Goal: Information Seeking & Learning: Check status

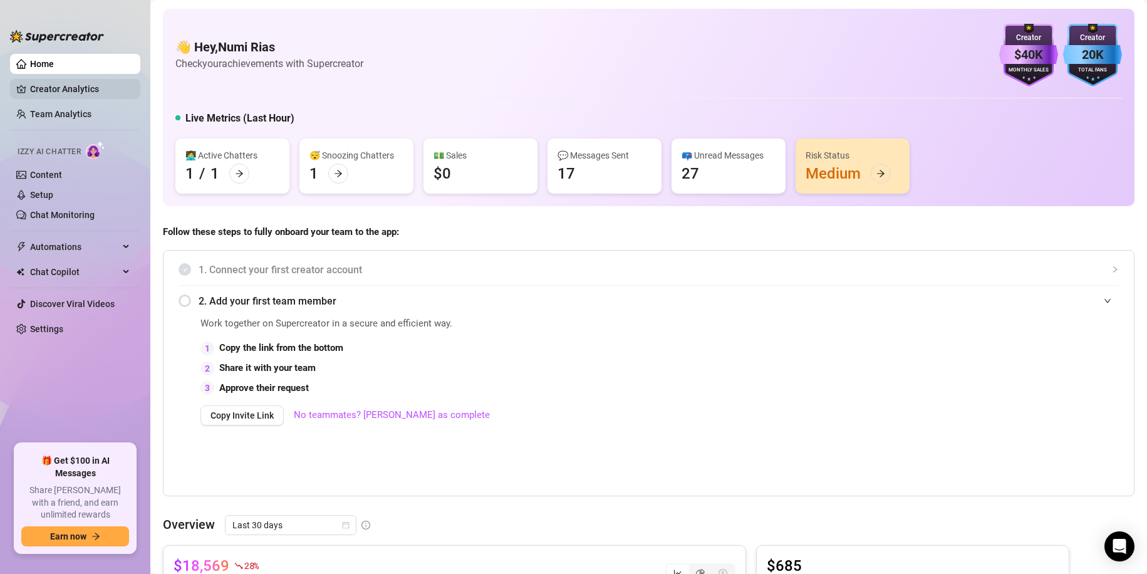
click at [61, 85] on link "Creator Analytics" at bounding box center [80, 89] width 100 height 20
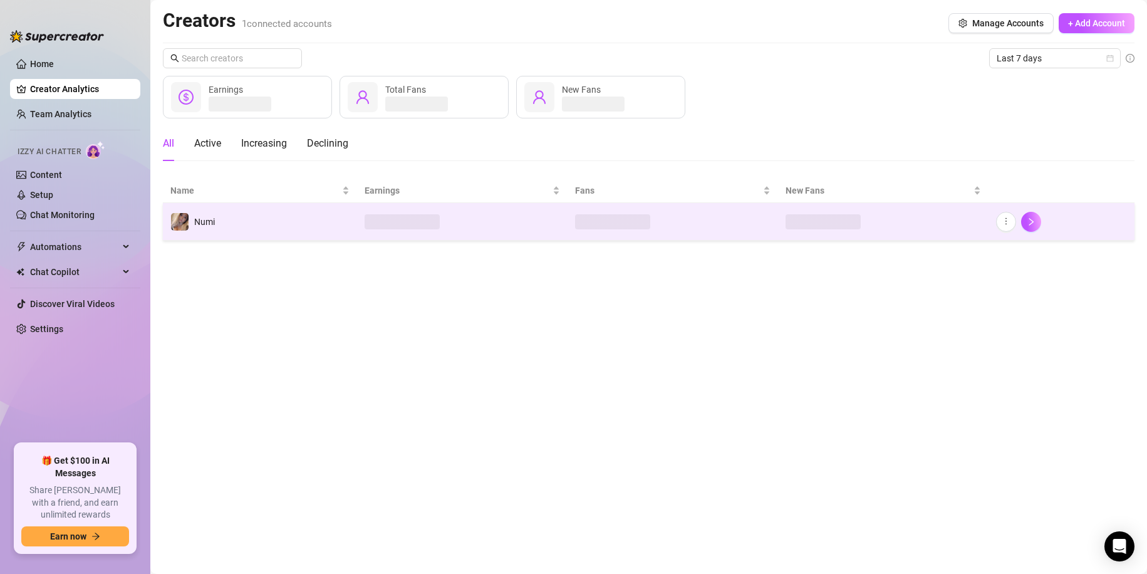
click at [277, 221] on td "Numi" at bounding box center [260, 222] width 194 height 38
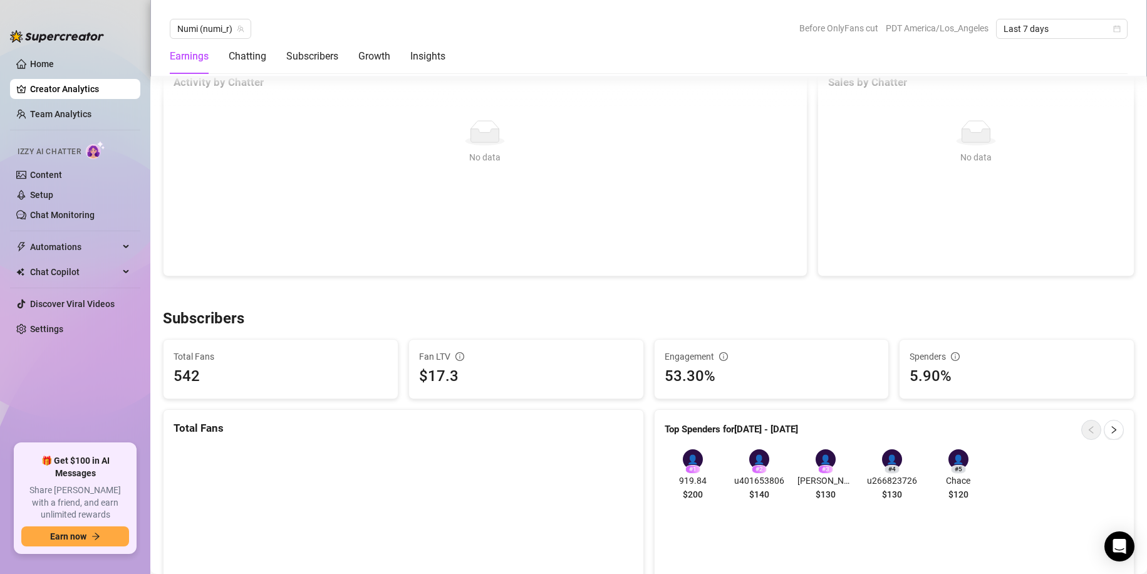
scroll to position [627, 0]
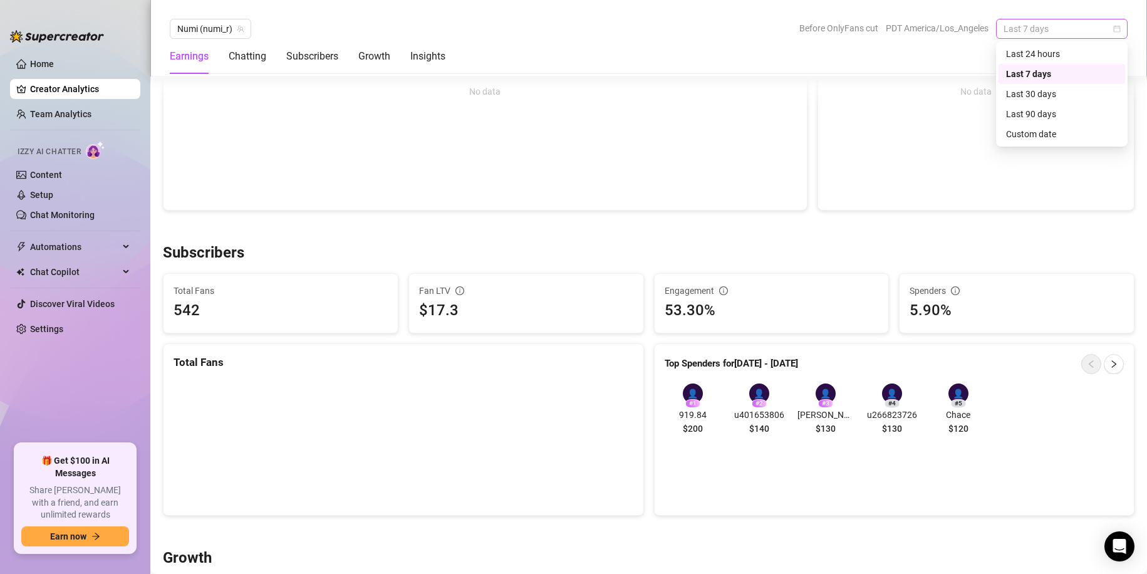
click at [1064, 28] on span "Last 7 days" at bounding box center [1062, 28] width 117 height 19
click at [1052, 91] on div "Last 30 days" at bounding box center [1062, 94] width 112 height 14
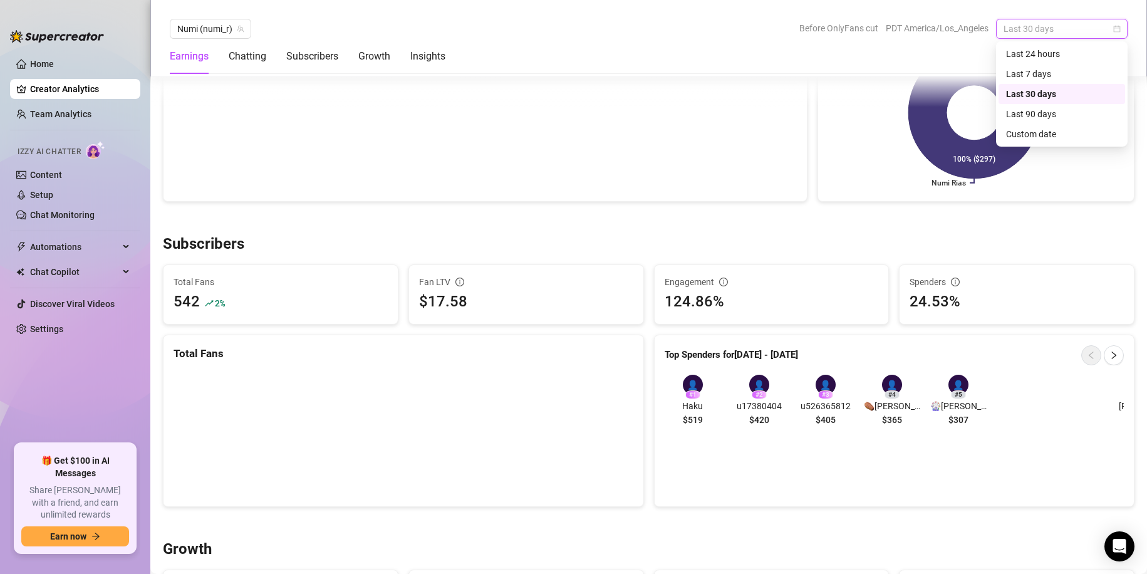
click at [1020, 30] on span "Last 30 days" at bounding box center [1062, 28] width 117 height 19
click at [1049, 140] on div "Custom date" at bounding box center [1062, 134] width 112 height 14
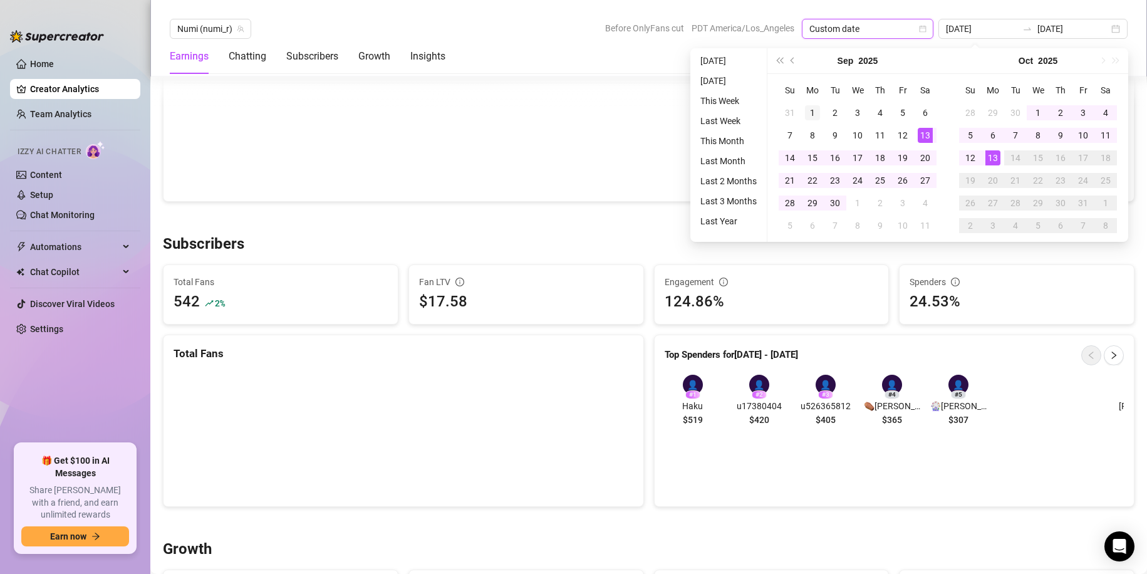
type input "[DATE]"
click at [819, 112] on div "1" at bounding box center [812, 112] width 15 height 15
type input "[DATE]"
click at [841, 205] on div "30" at bounding box center [835, 202] width 15 height 15
type input "[DATE]"
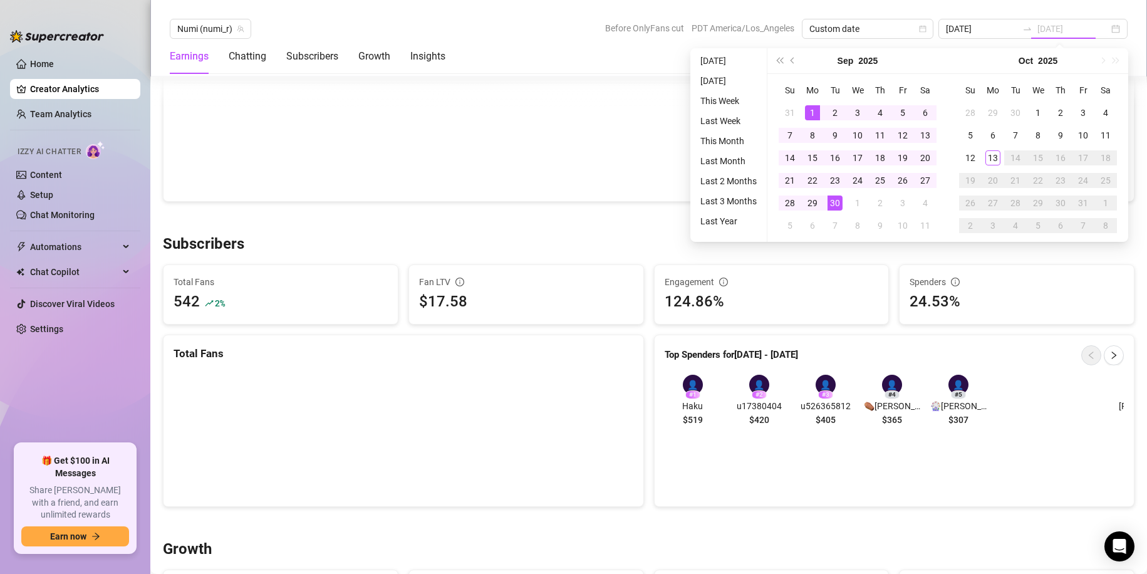
type input "[DATE]"
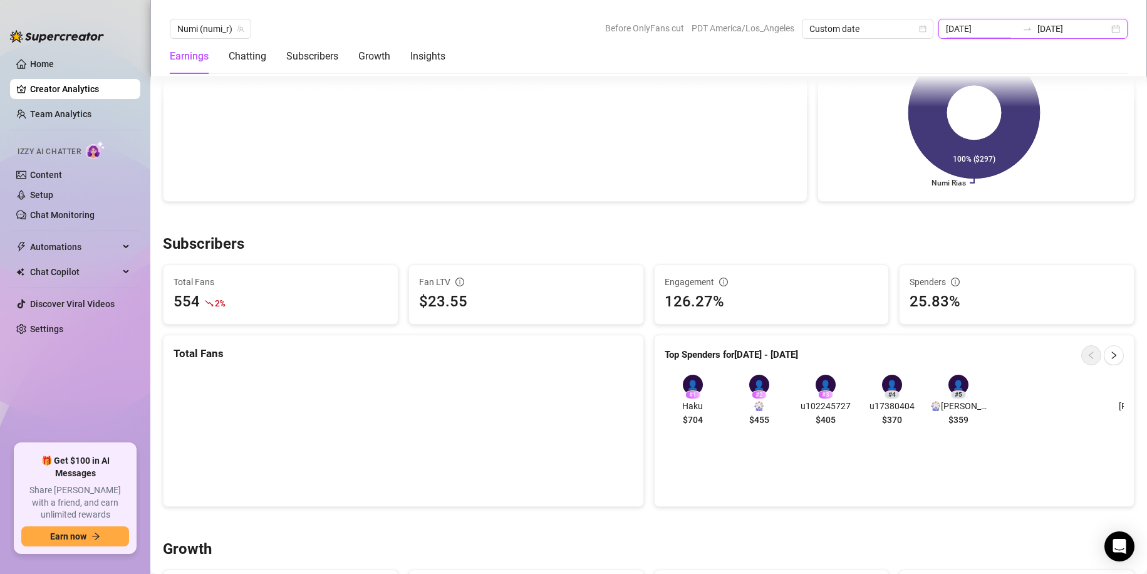
click at [999, 31] on input "[DATE]" at bounding box center [981, 29] width 71 height 14
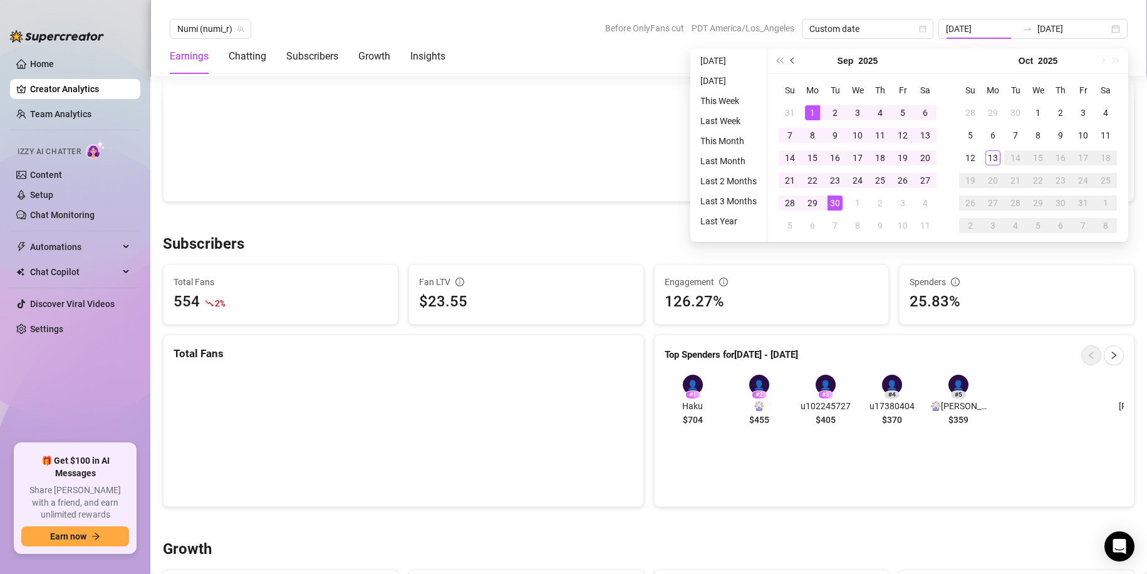
click at [791, 59] on button "Previous month (PageUp)" at bounding box center [793, 60] width 14 height 25
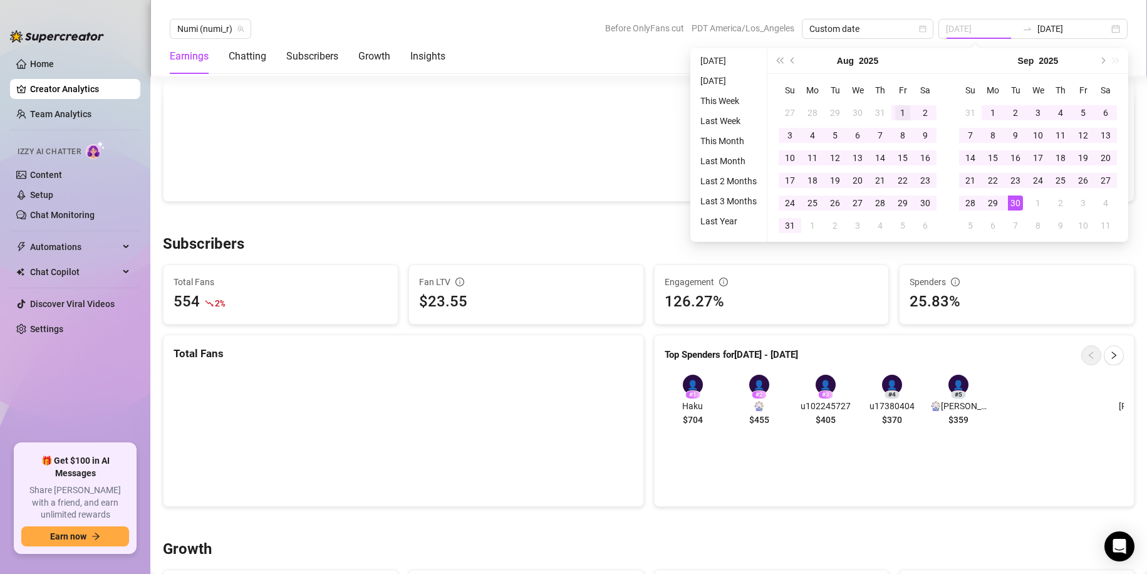
type input "[DATE]"
click at [900, 114] on div "1" at bounding box center [902, 112] width 15 height 15
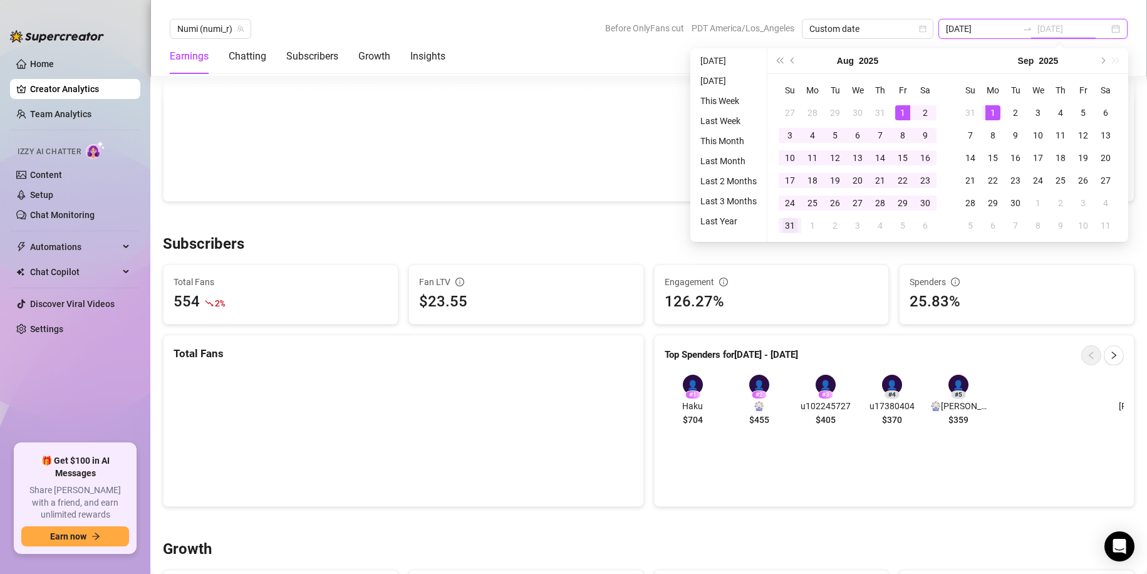
type input "[DATE]"
click at [793, 221] on div "31" at bounding box center [790, 225] width 15 height 15
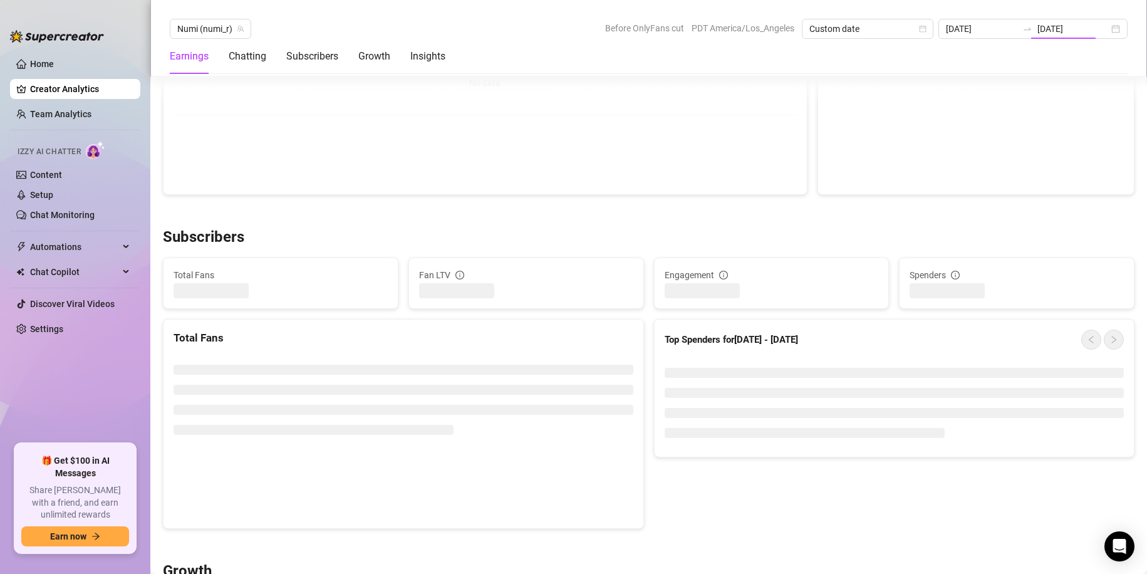
type input "[DATE]"
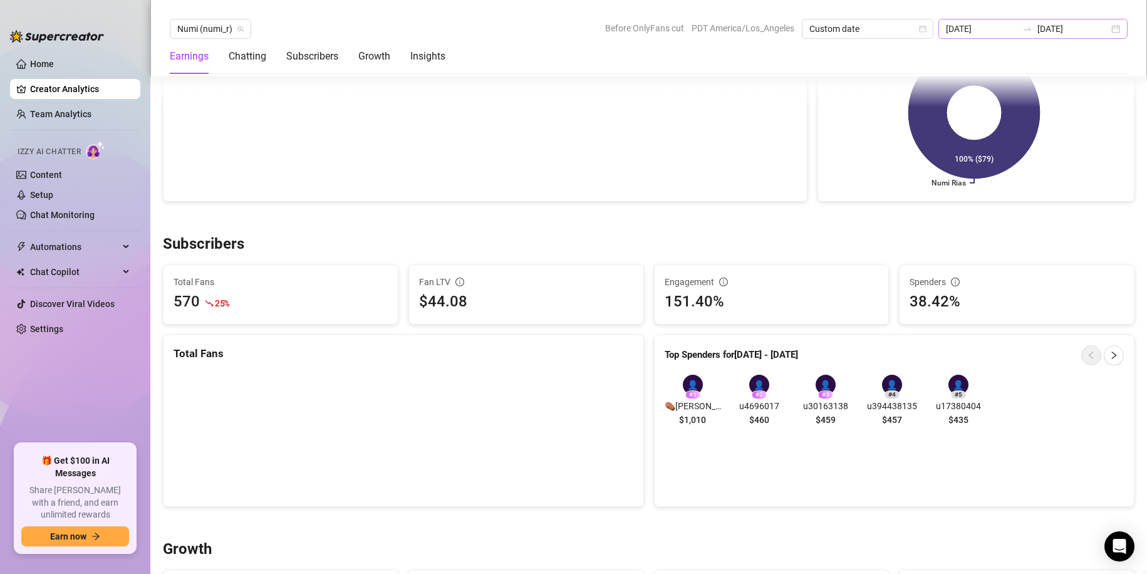
click at [1026, 31] on div at bounding box center [1028, 29] width 20 height 10
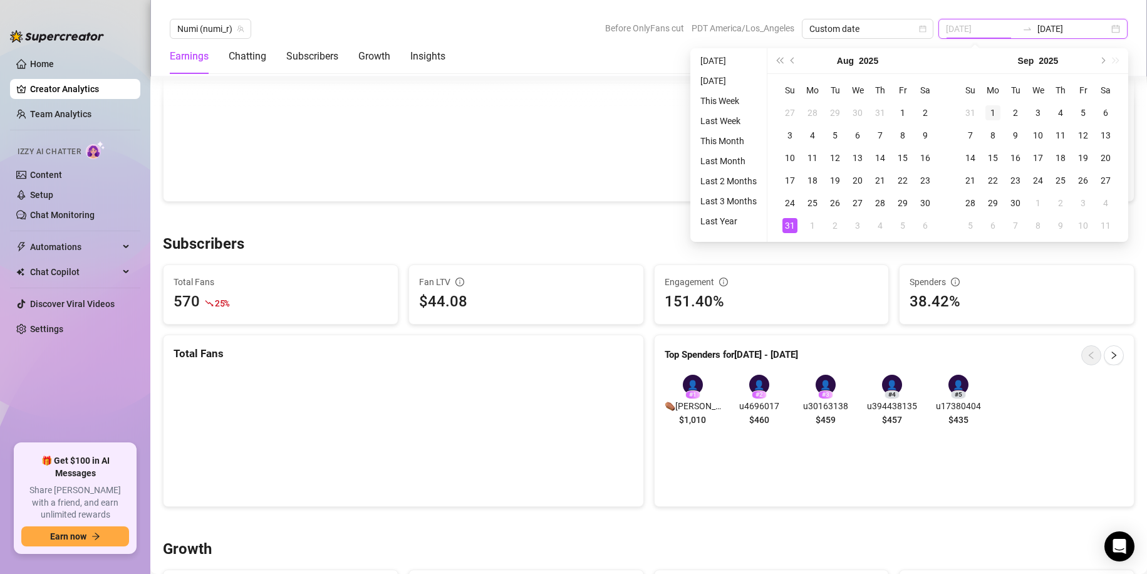
type input "[DATE]"
click at [989, 112] on div "1" at bounding box center [993, 112] width 15 height 15
type input "[DATE]"
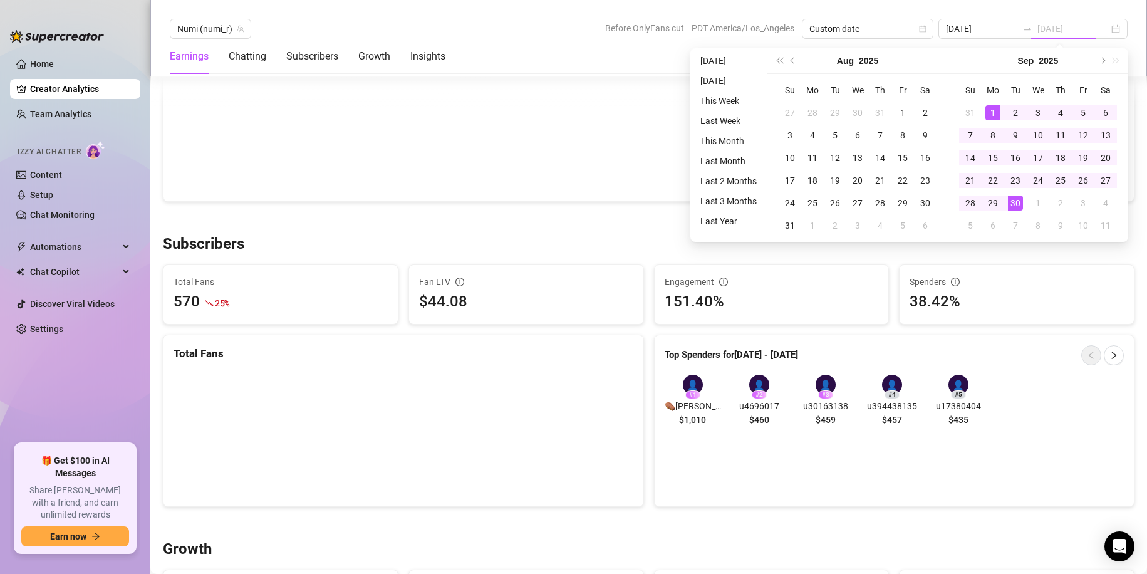
click at [1016, 207] on div "30" at bounding box center [1015, 202] width 15 height 15
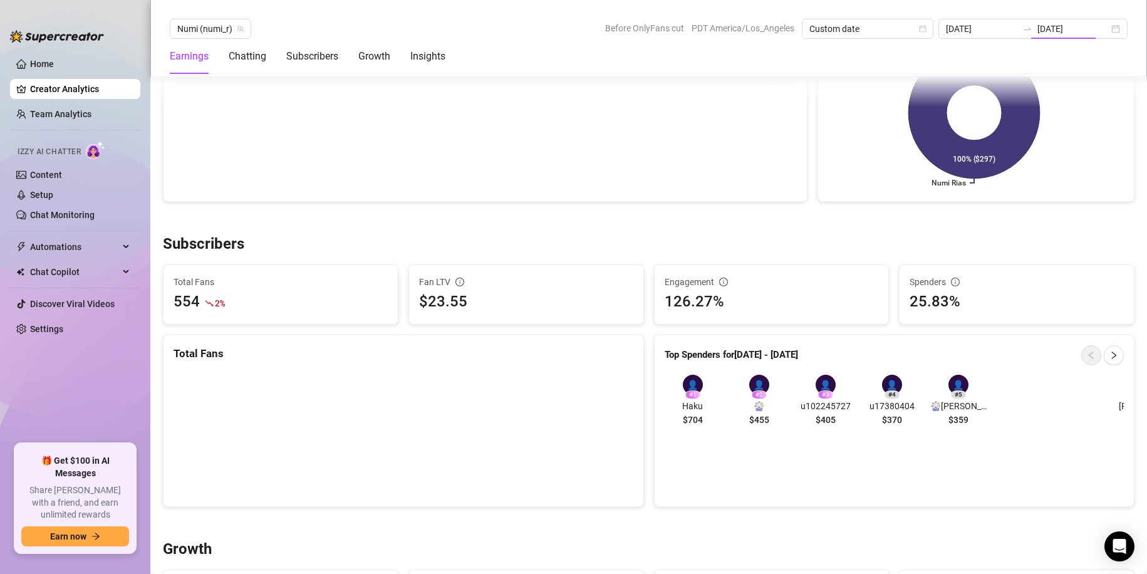
type input "[DATE]"
click at [986, 31] on input "[DATE]" at bounding box center [981, 29] width 71 height 14
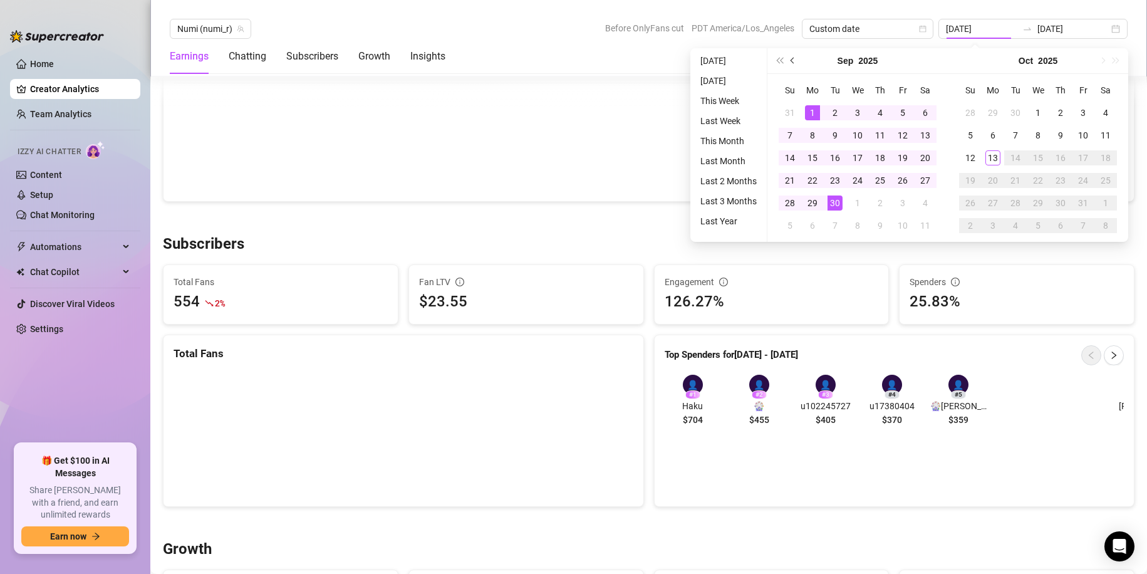
click at [788, 68] on button "Previous month (PageUp)" at bounding box center [793, 60] width 14 height 25
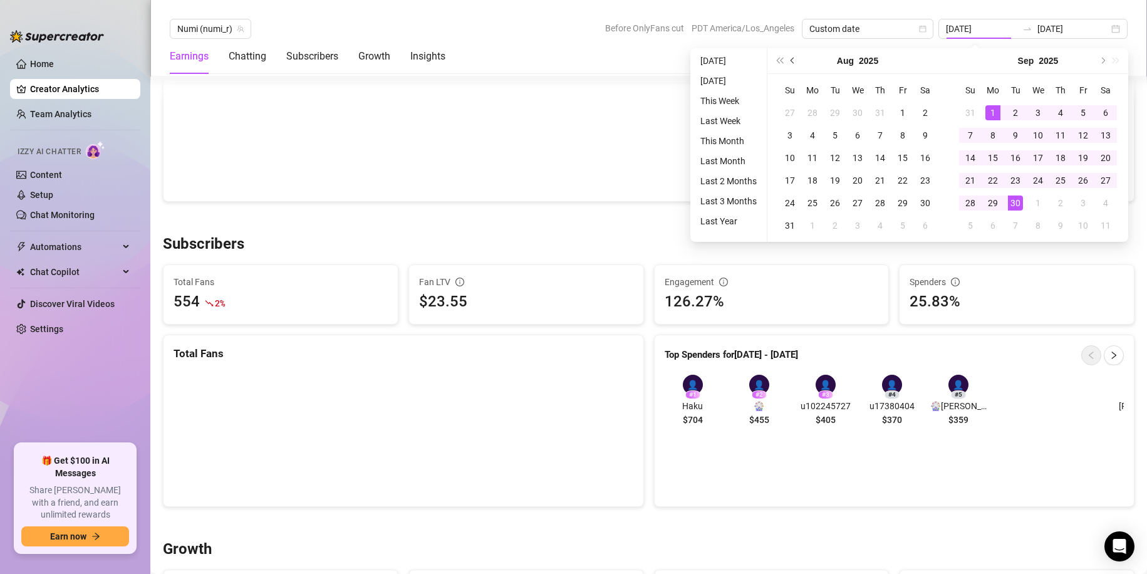
click at [788, 68] on button "Previous month (PageUp)" at bounding box center [793, 60] width 14 height 25
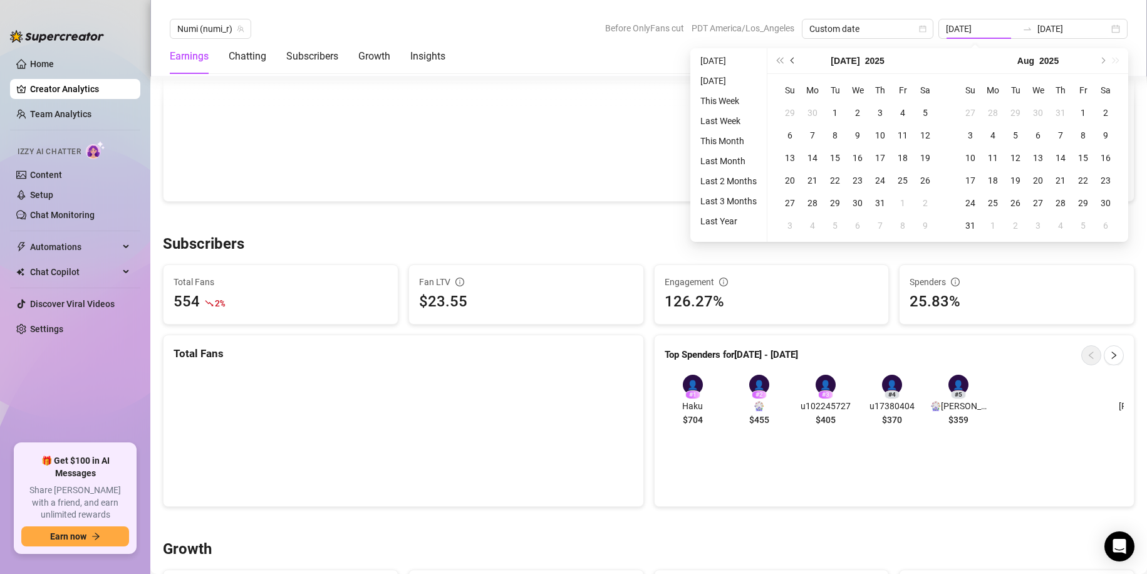
click at [792, 51] on button "Previous month (PageUp)" at bounding box center [793, 60] width 14 height 25
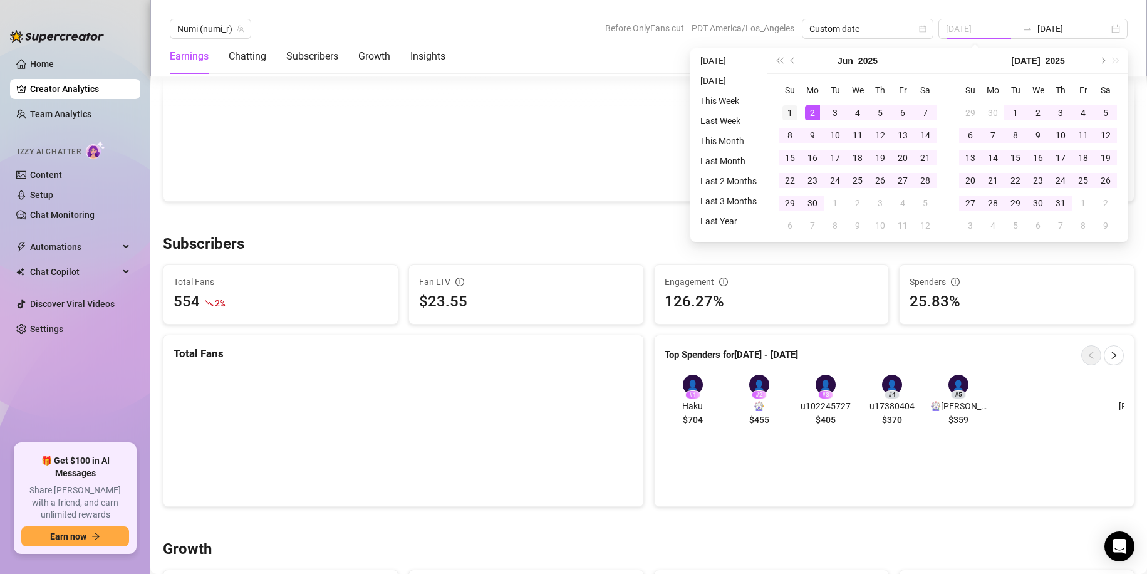
type input "[DATE]"
click at [789, 112] on div "1" at bounding box center [790, 112] width 15 height 15
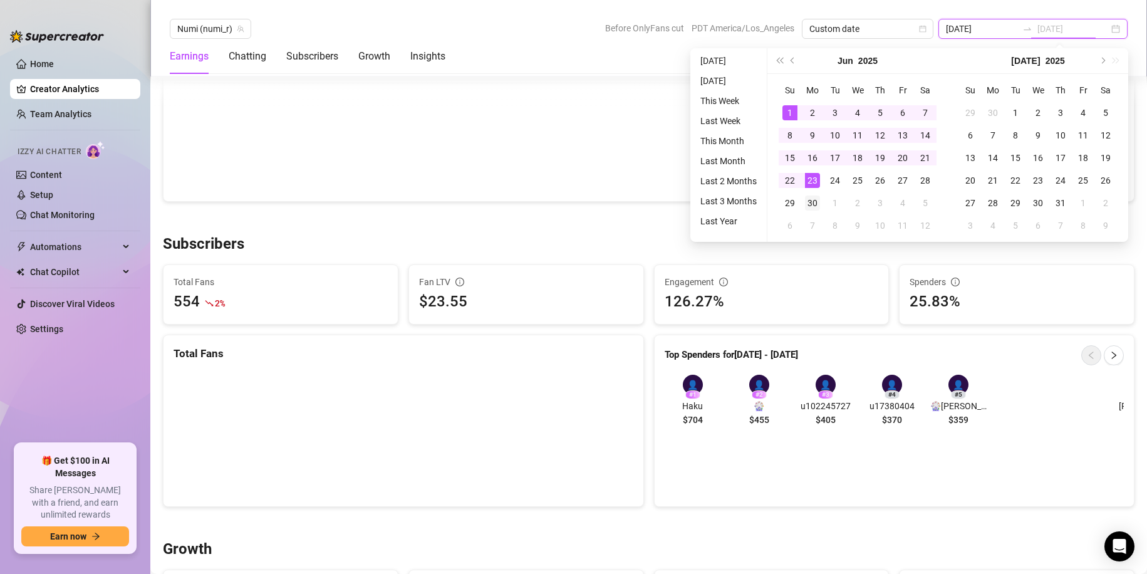
type input "[DATE]"
click at [814, 204] on div "30" at bounding box center [812, 202] width 15 height 15
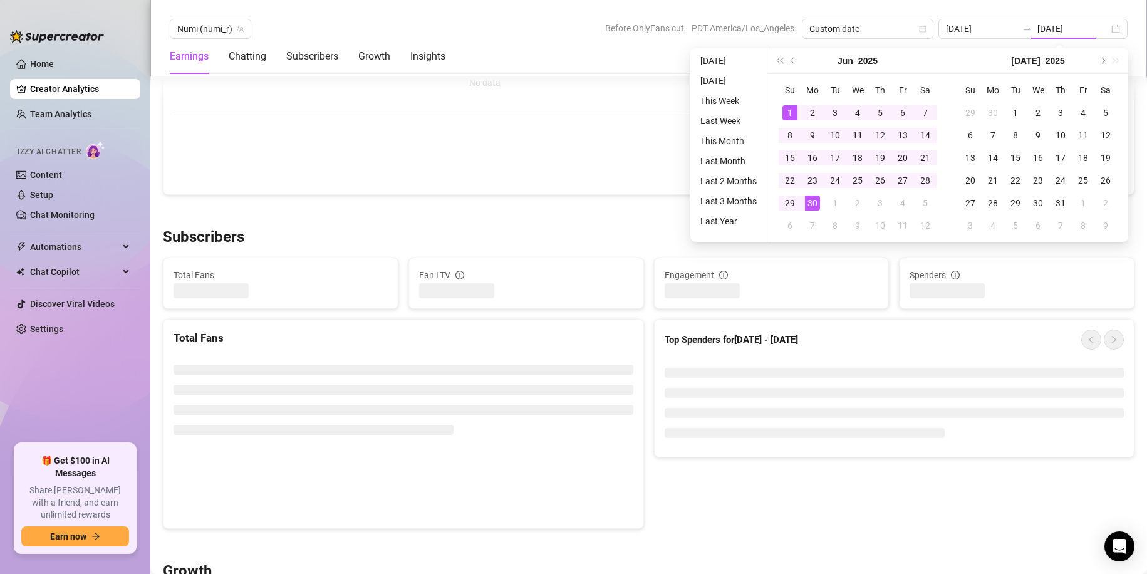
type input "[DATE]"
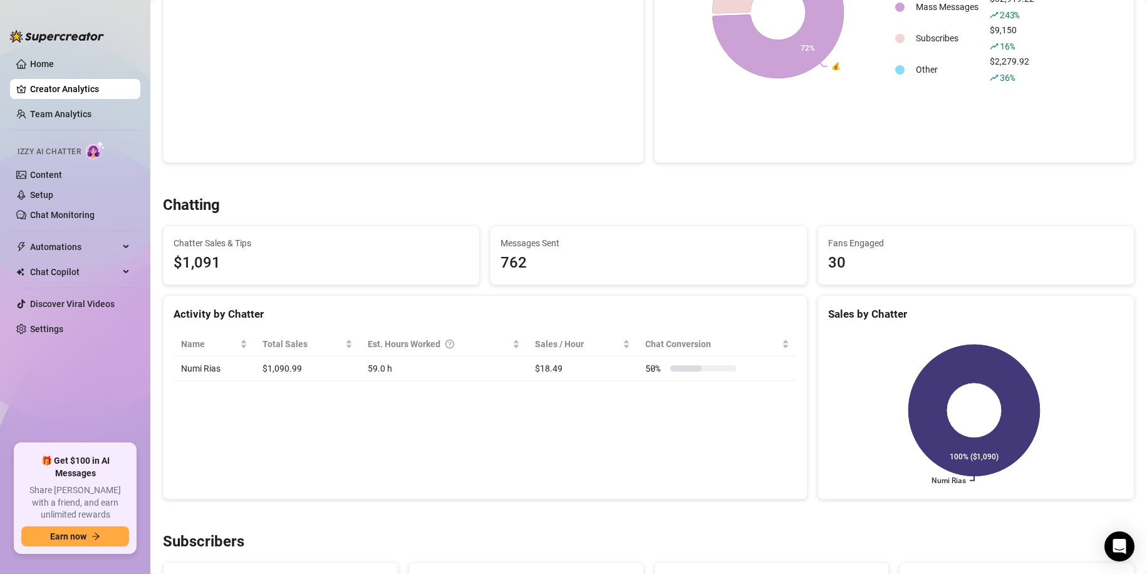
scroll to position [376, 0]
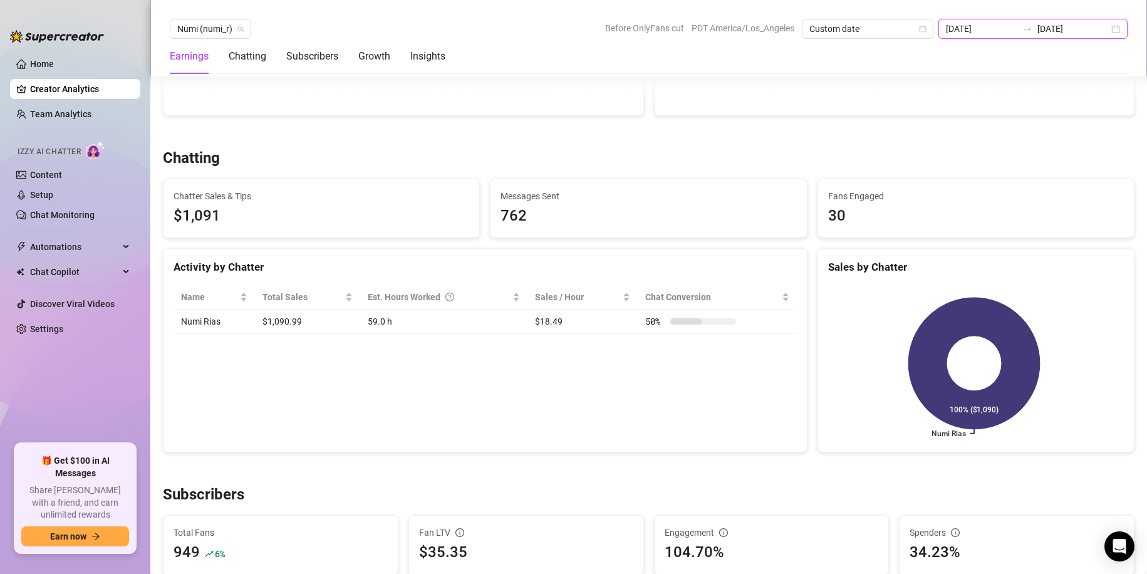
click at [995, 34] on input "[DATE]" at bounding box center [981, 29] width 71 height 14
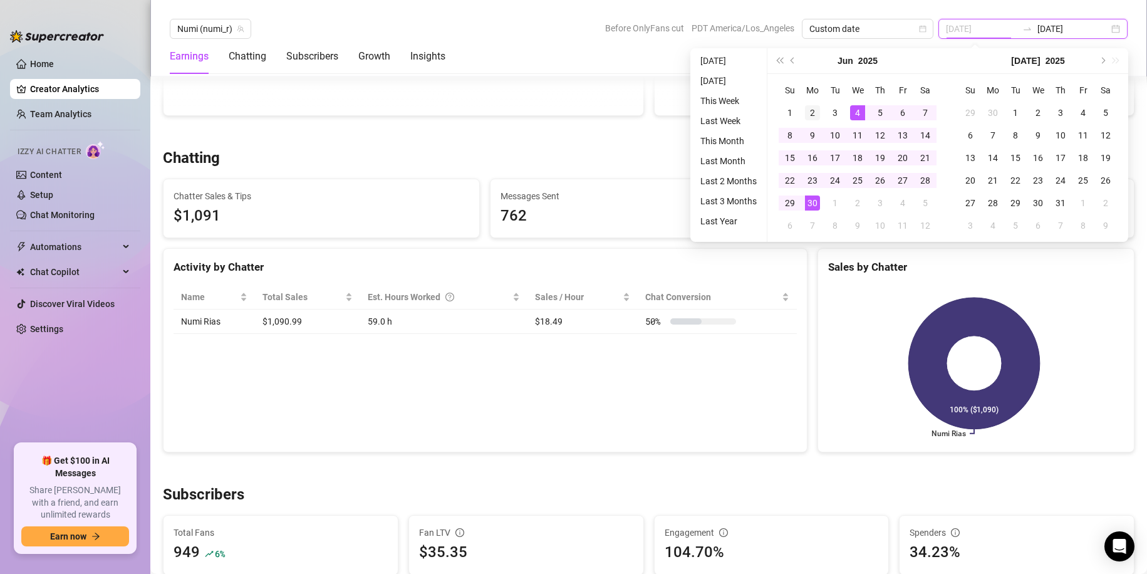
type input "[DATE]"
click at [809, 112] on div "2" at bounding box center [812, 112] width 15 height 15
type input "[DATE]"
click at [815, 202] on div "30" at bounding box center [812, 202] width 15 height 15
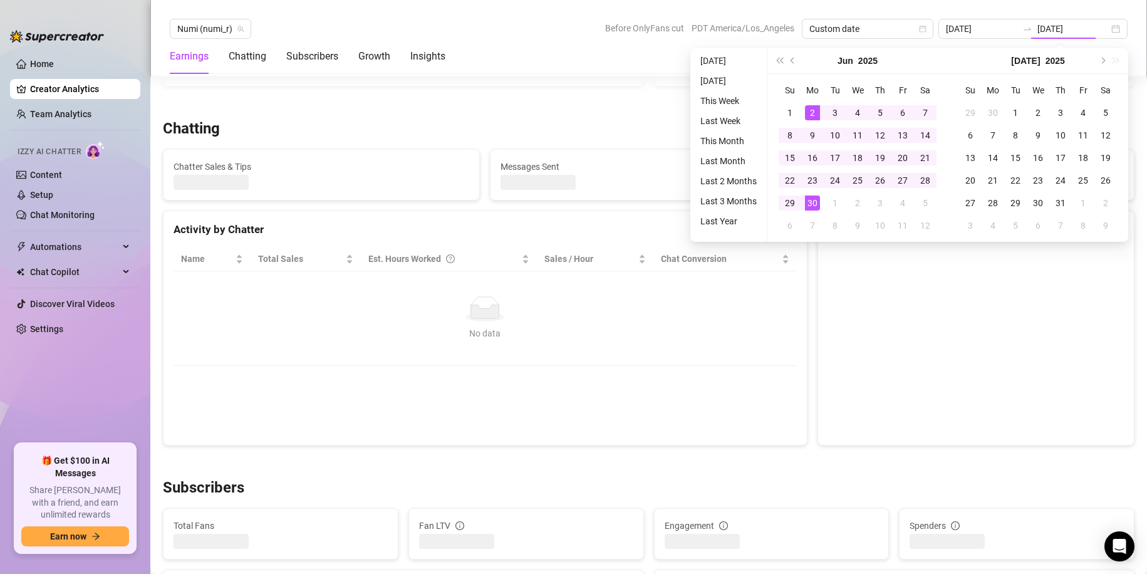
type input "[DATE]"
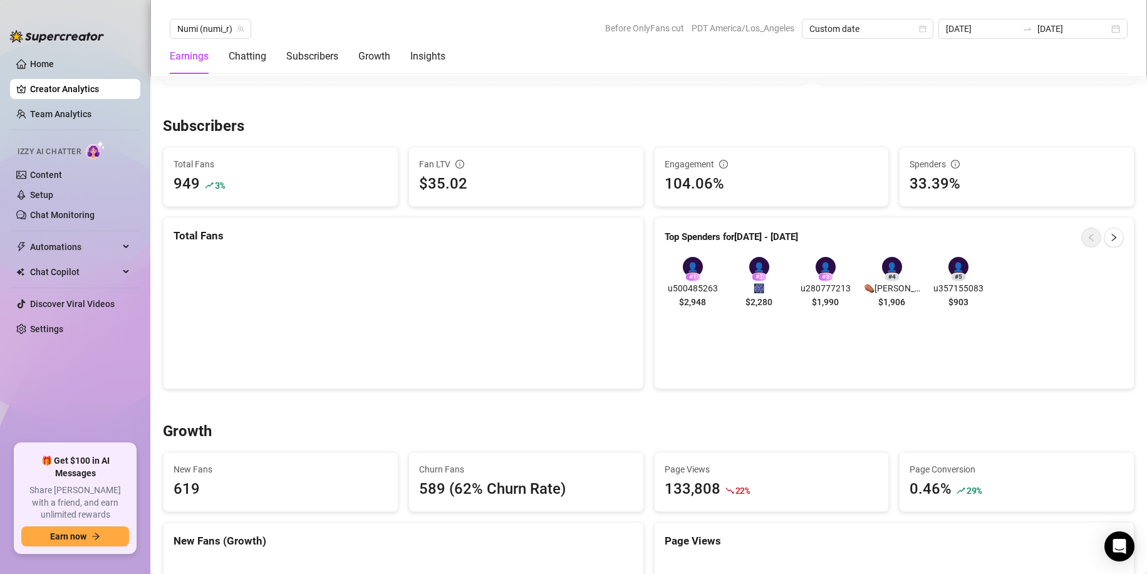
scroll to position [752, 0]
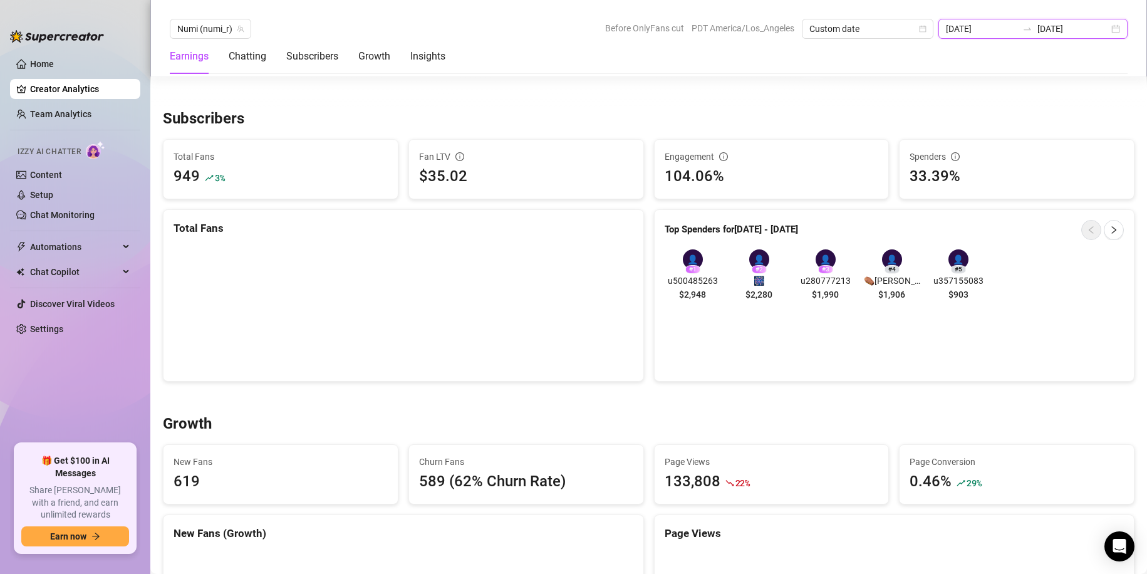
click at [989, 27] on input "[DATE]" at bounding box center [981, 29] width 71 height 14
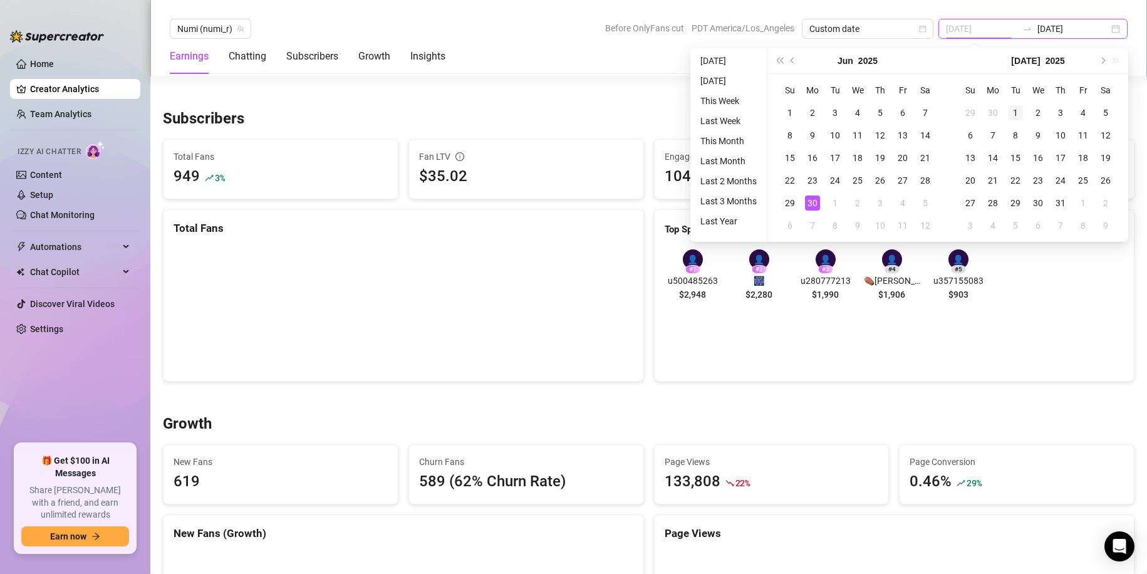
type input "[DATE]"
click at [1012, 107] on div "1" at bounding box center [1015, 112] width 15 height 15
type input "[DATE]"
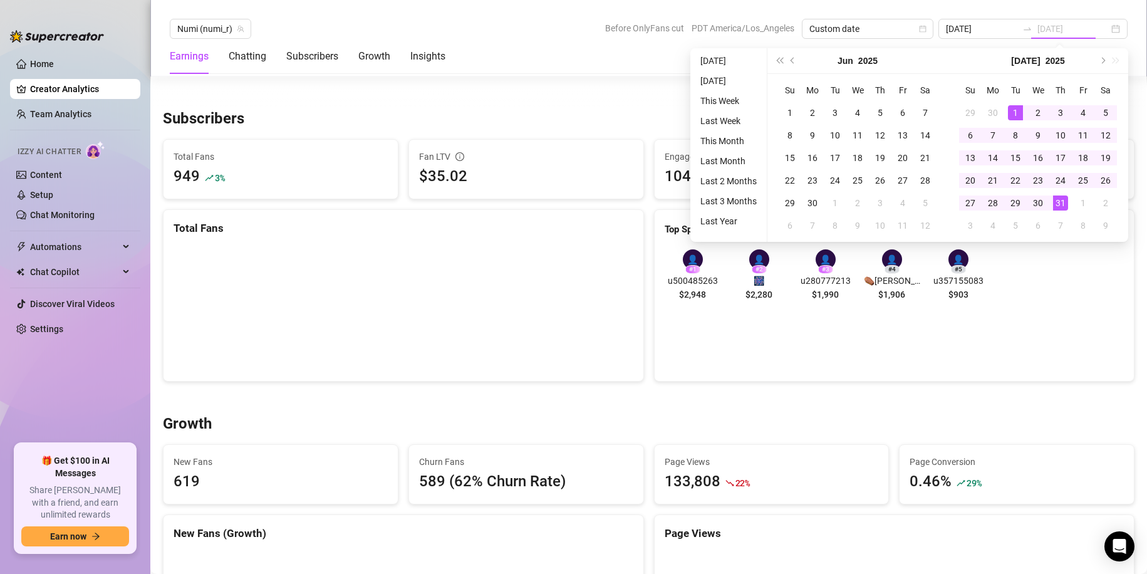
click at [1055, 204] on div "31" at bounding box center [1060, 202] width 15 height 15
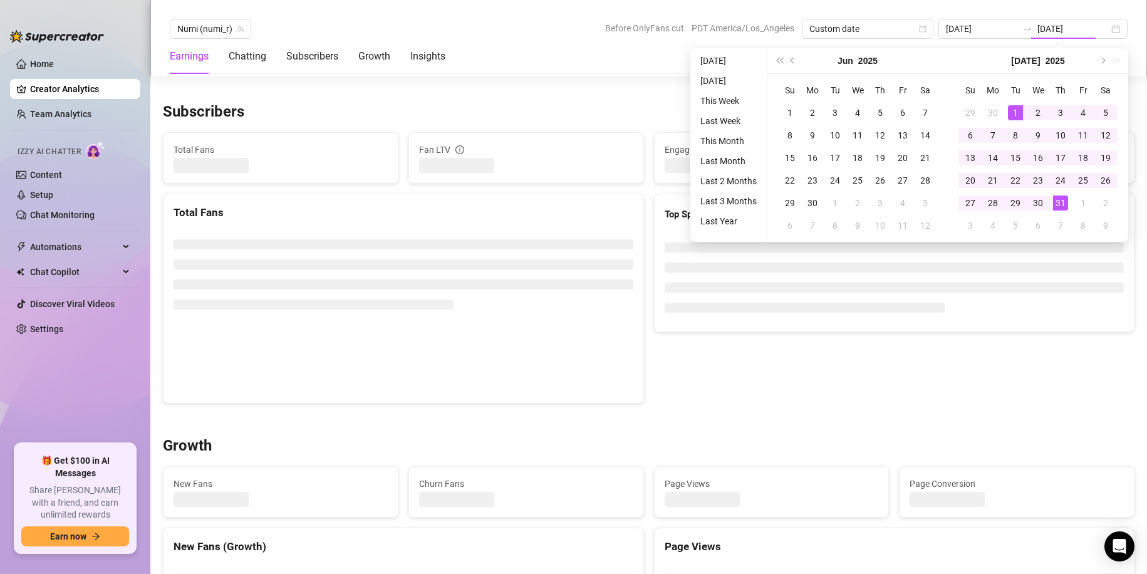
type input "[DATE]"
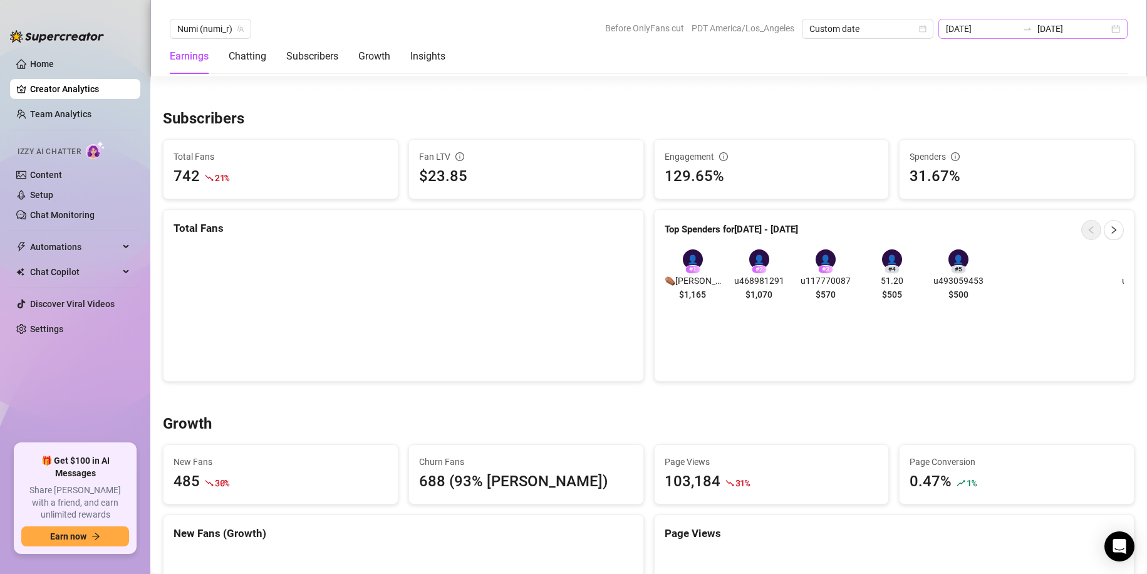
click at [1120, 30] on div "[DATE] [DATE]" at bounding box center [1033, 29] width 189 height 20
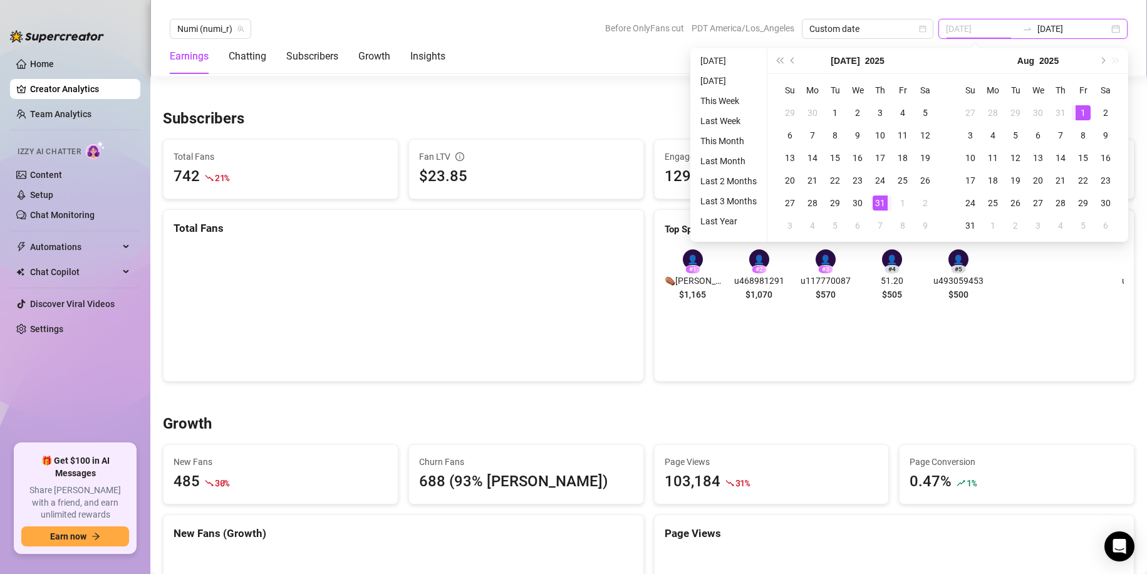
type input "[DATE]"
click at [1076, 111] on div "1" at bounding box center [1083, 112] width 15 height 15
type input "[DATE]"
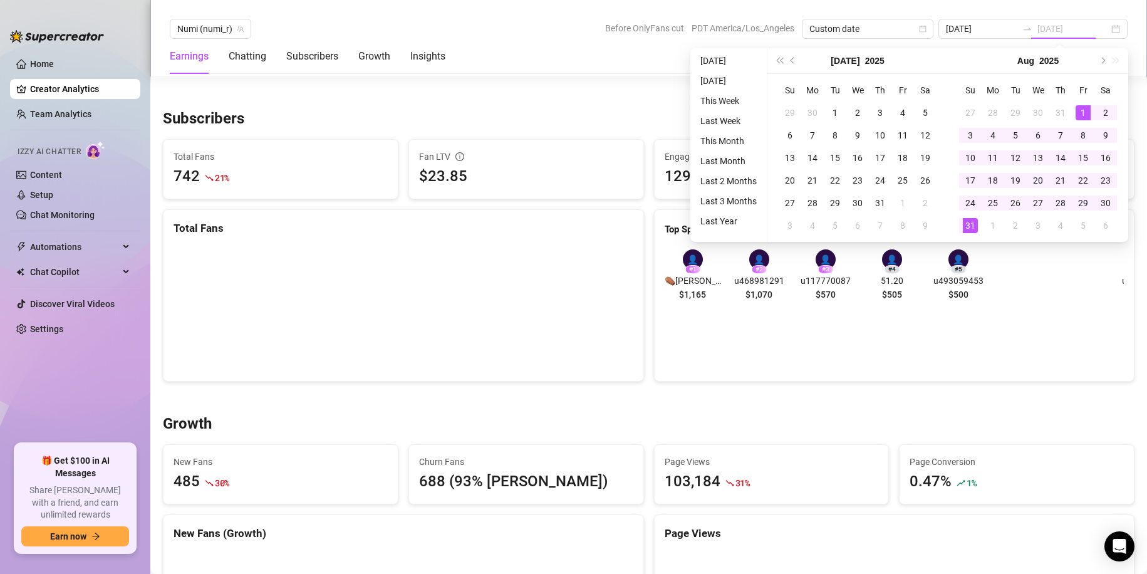
click at [972, 226] on div "31" at bounding box center [970, 225] width 15 height 15
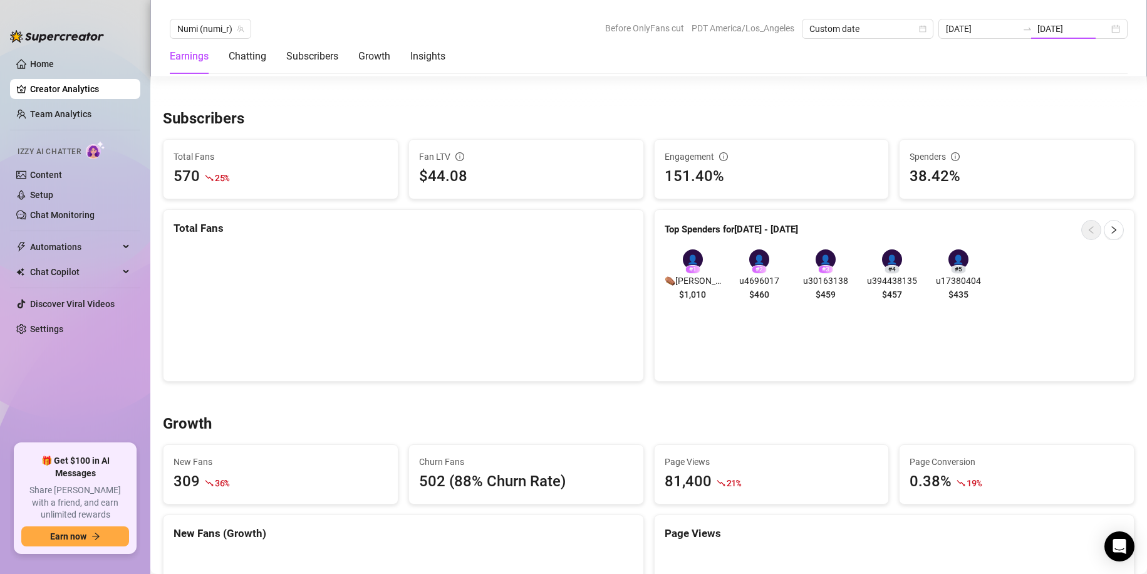
type input "[DATE]"
click at [995, 26] on input "[DATE]" at bounding box center [981, 29] width 71 height 14
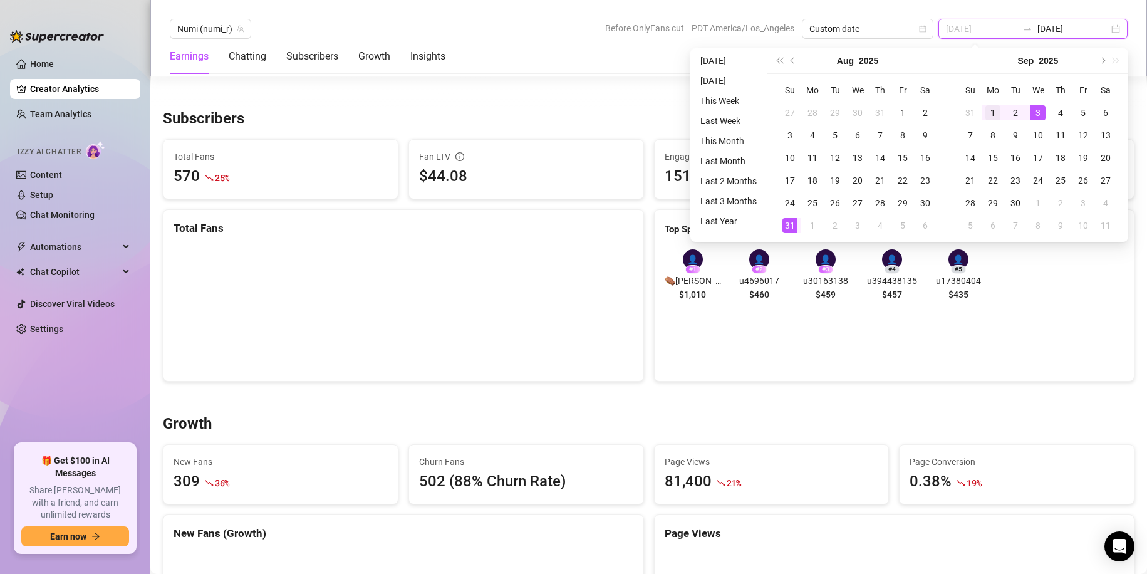
type input "[DATE]"
click at [989, 110] on div "1" at bounding box center [993, 112] width 15 height 15
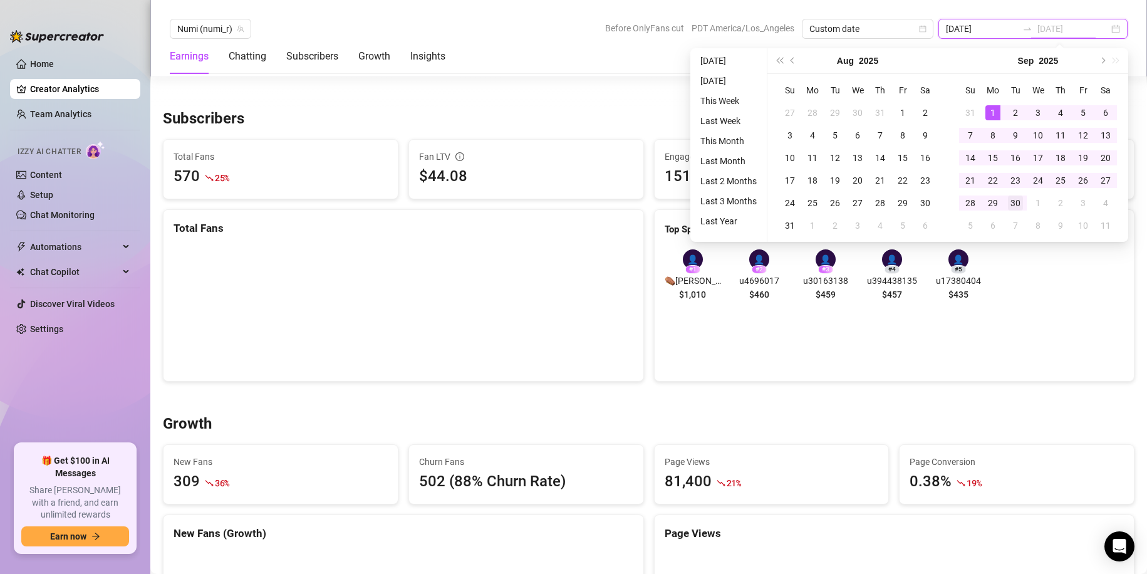
type input "[DATE]"
click at [1021, 202] on div "30" at bounding box center [1015, 202] width 15 height 15
type input "[DATE]"
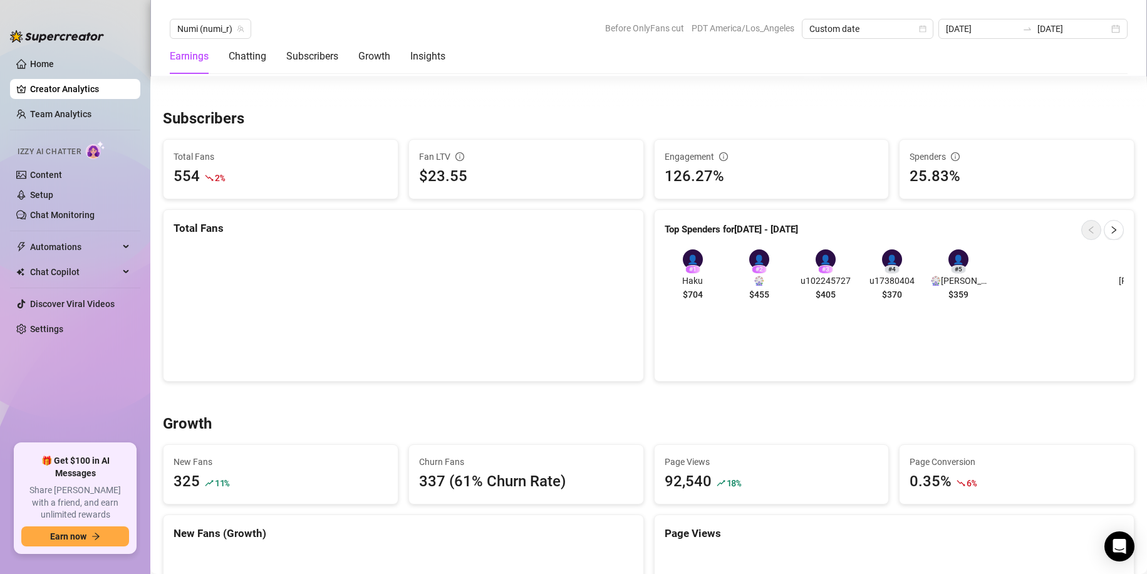
click at [1014, 24] on input "[DATE]" at bounding box center [981, 29] width 71 height 14
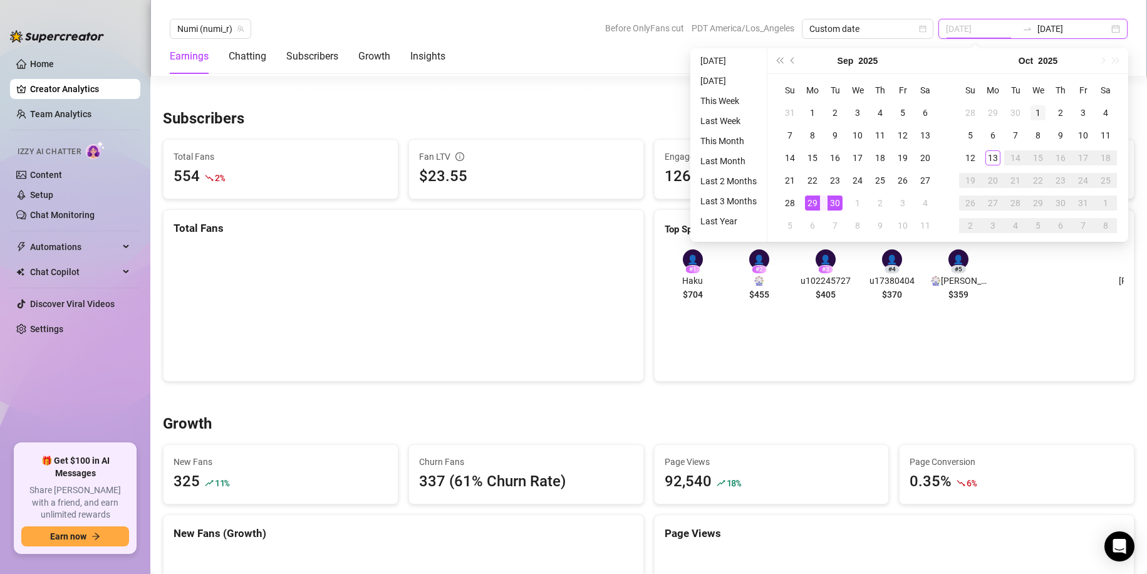
type input "[DATE]"
click at [1036, 110] on div "1" at bounding box center [1038, 112] width 15 height 15
type input "[DATE]"
click at [992, 156] on div "13" at bounding box center [993, 157] width 15 height 15
type input "[DATE]"
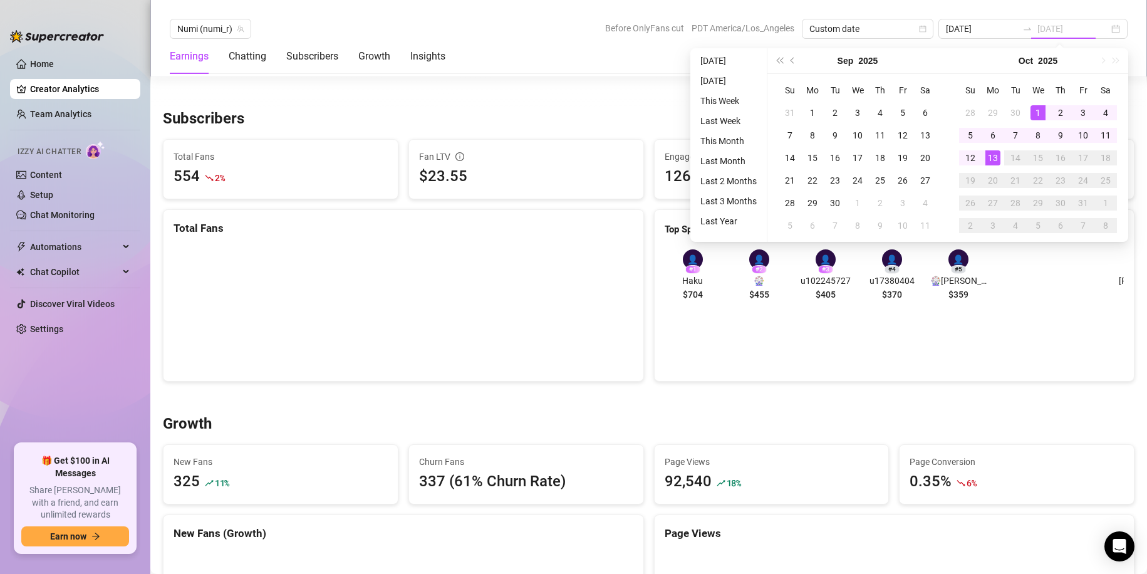
type input "[DATE]"
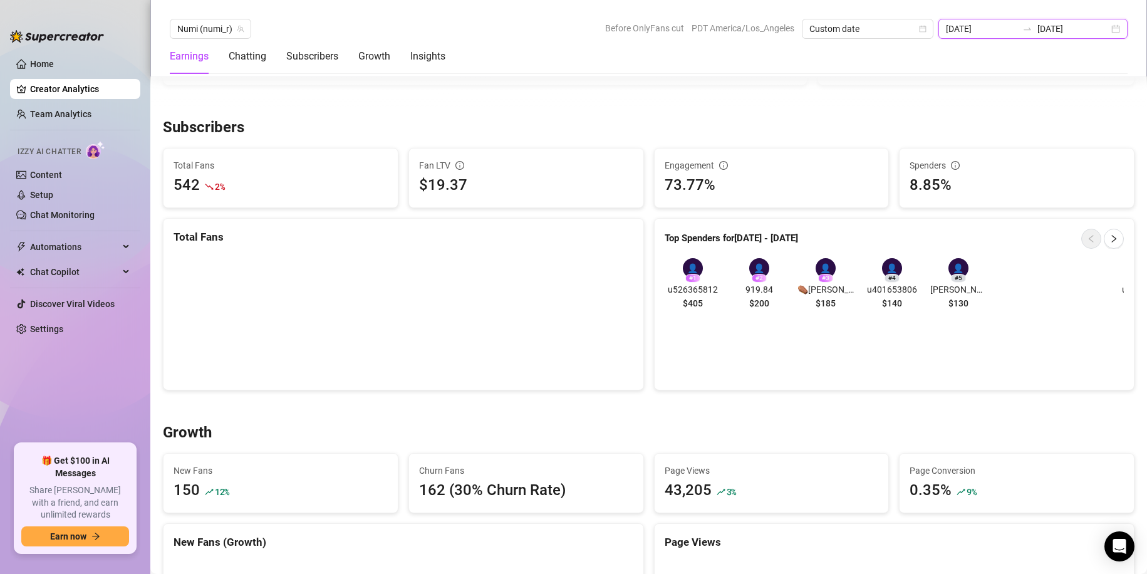
click at [1003, 29] on input "[DATE]" at bounding box center [981, 29] width 71 height 14
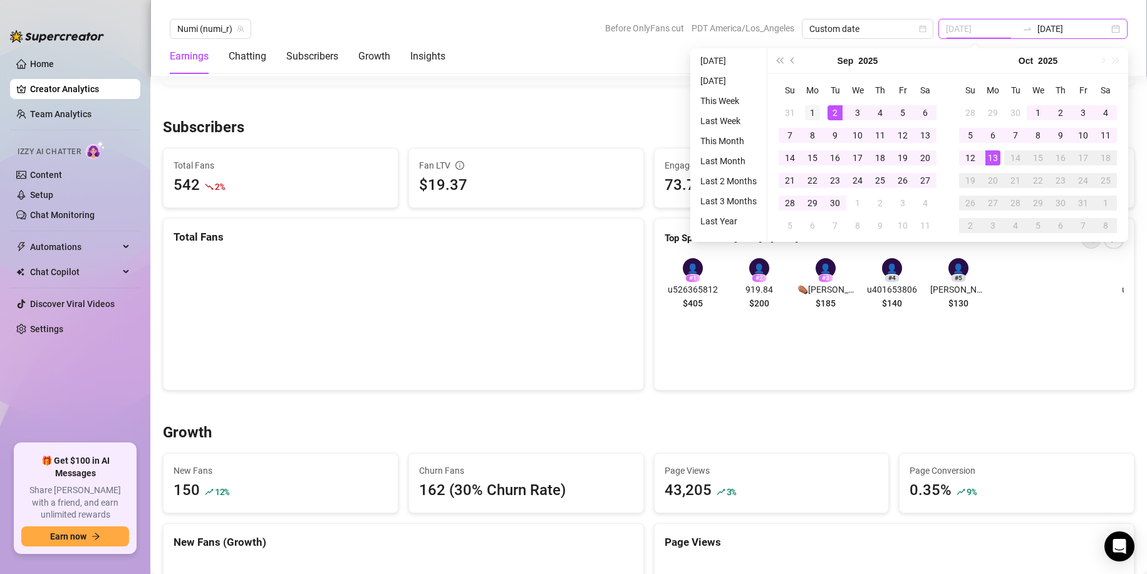
type input "[DATE]"
click at [818, 113] on div "1" at bounding box center [812, 112] width 15 height 15
type input "[DATE]"
click at [833, 199] on div "30" at bounding box center [835, 202] width 15 height 15
type input "[DATE]"
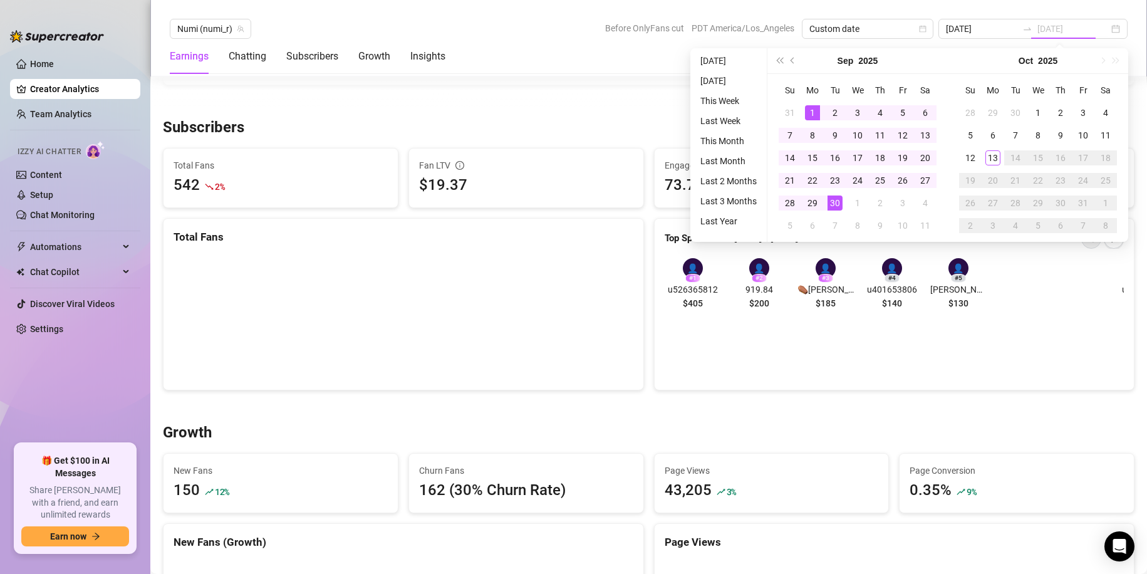
type input "[DATE]"
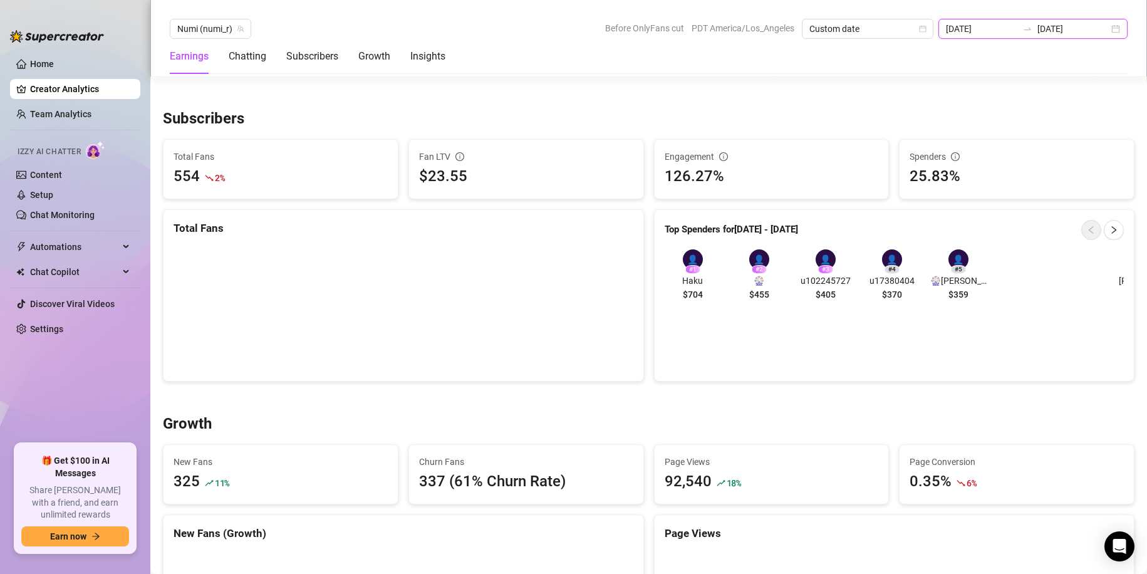
click at [996, 34] on input "[DATE]" at bounding box center [981, 29] width 71 height 14
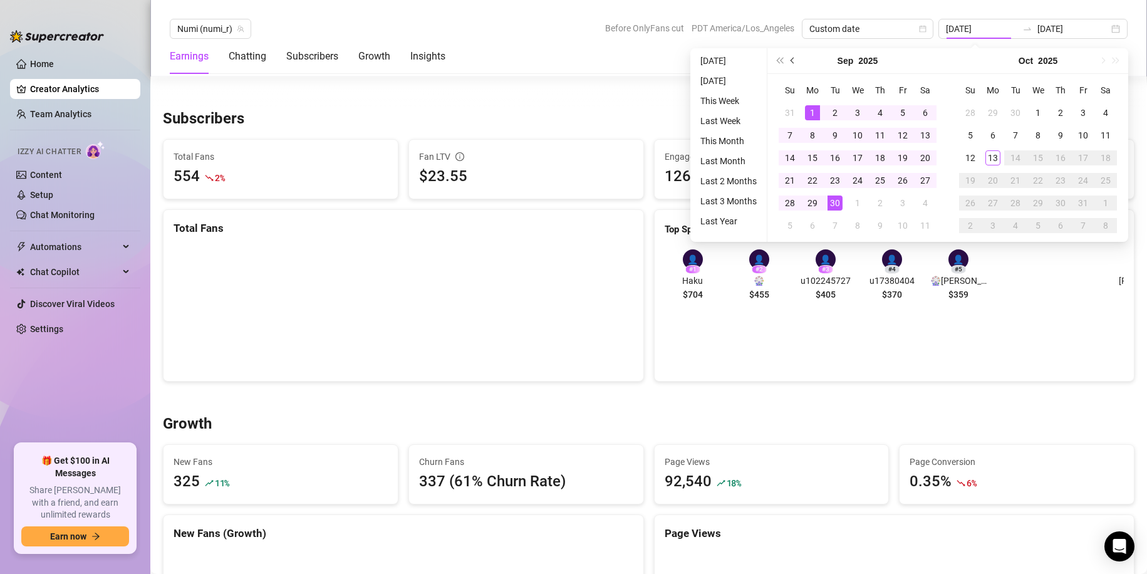
click at [791, 60] on span "Previous month (PageUp)" at bounding box center [794, 61] width 6 height 6
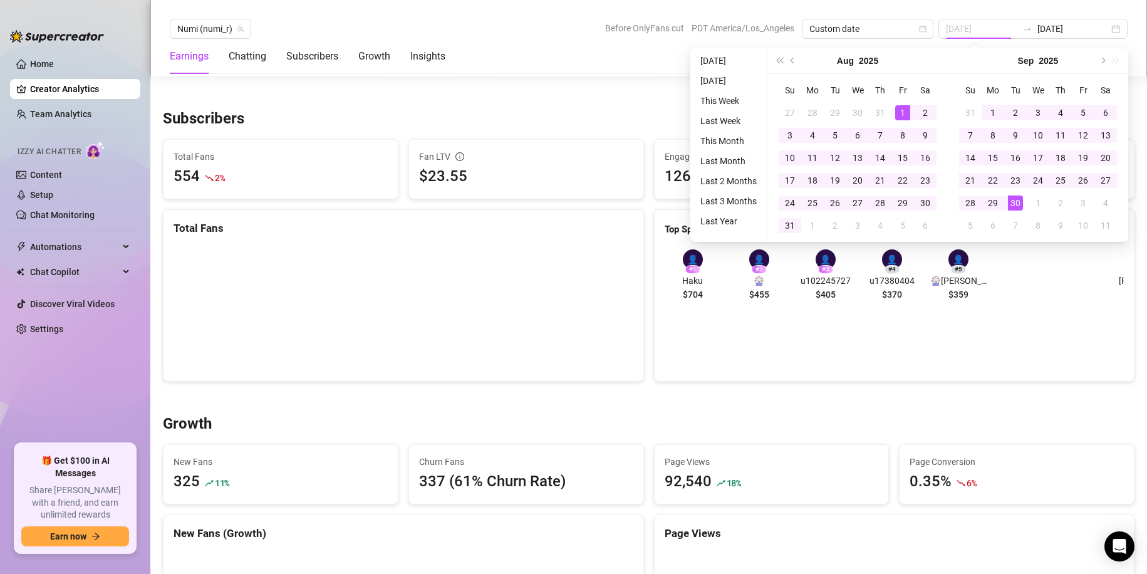
type input "[DATE]"
click at [907, 112] on div "1" at bounding box center [902, 112] width 15 height 15
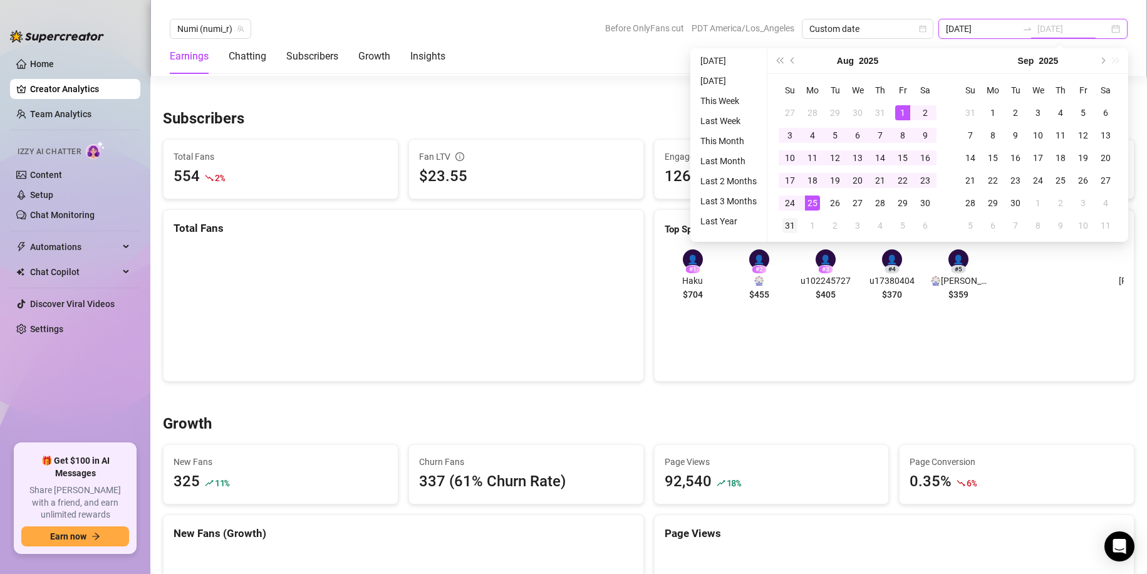
type input "[DATE]"
click at [796, 222] on div "31" at bounding box center [790, 225] width 15 height 15
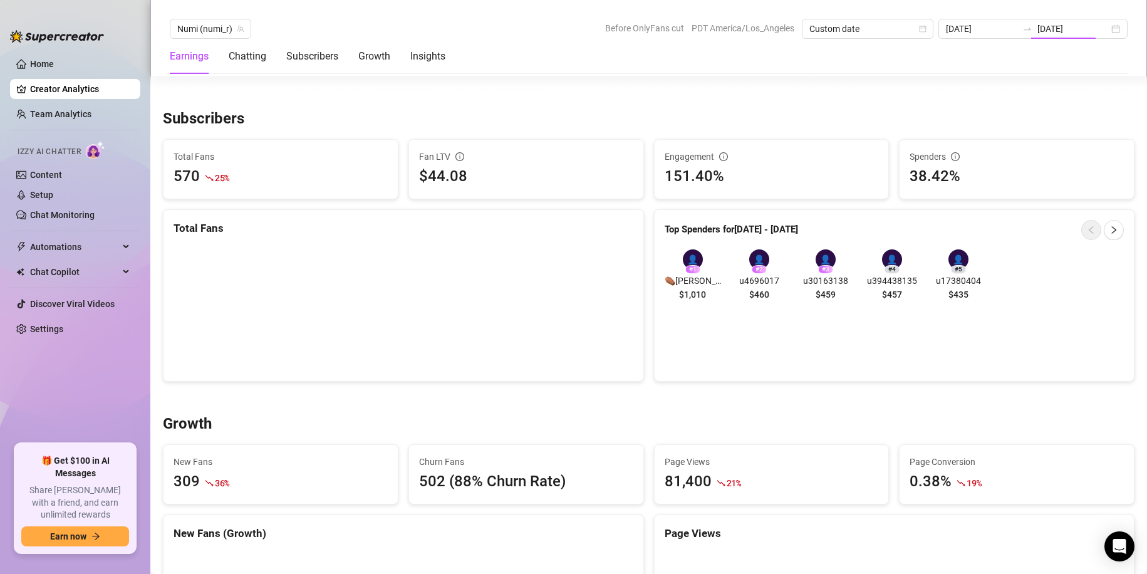
type input "[DATE]"
click at [986, 29] on input "[DATE]" at bounding box center [981, 29] width 71 height 14
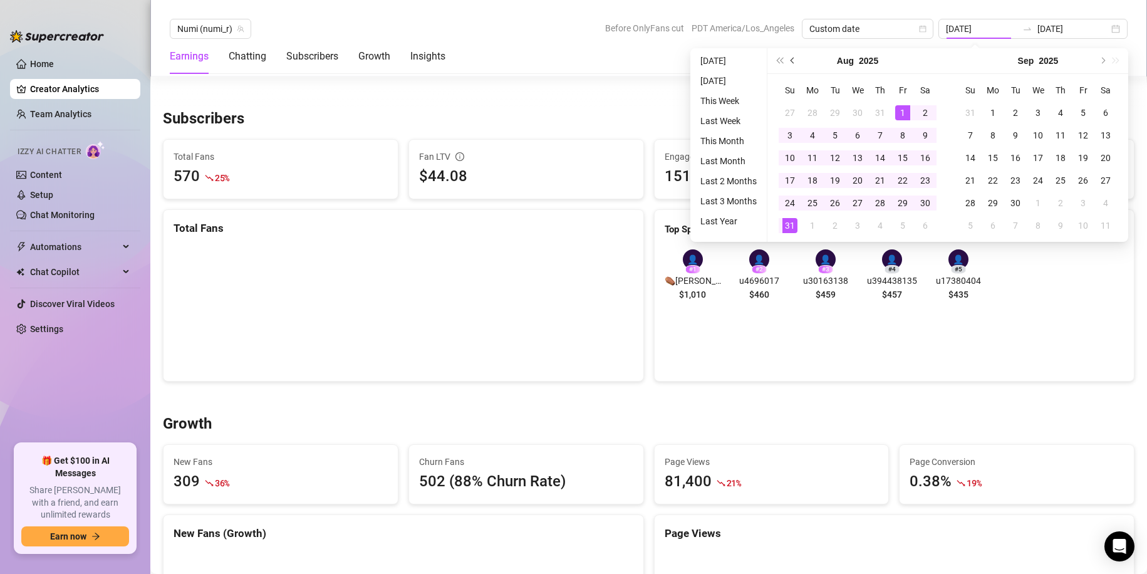
click at [795, 58] on button "Previous month (PageUp)" at bounding box center [793, 60] width 14 height 25
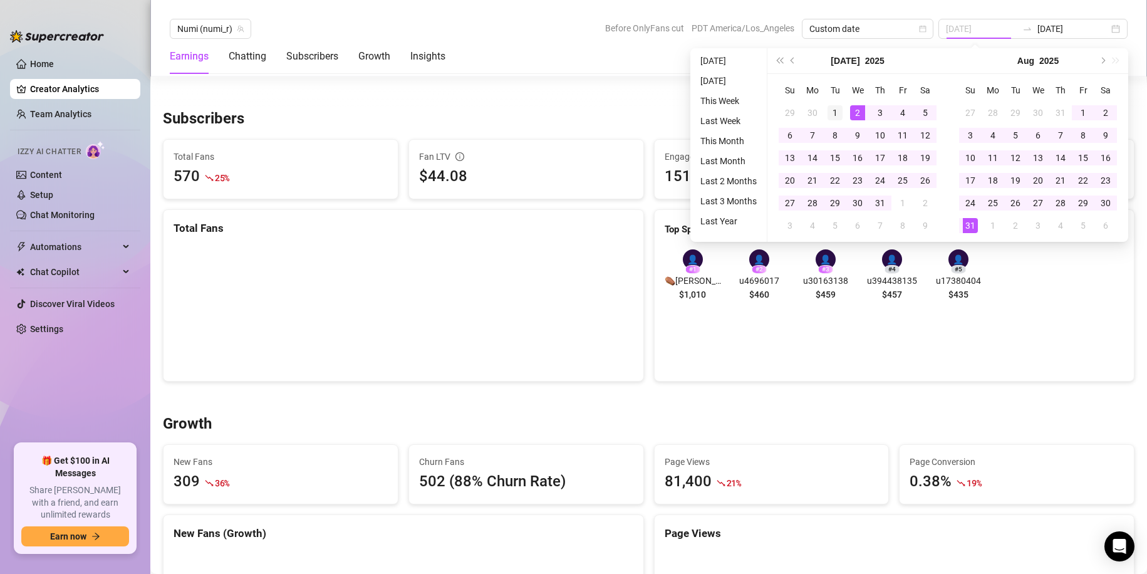
type input "[DATE]"
click at [840, 108] on div "1" at bounding box center [835, 112] width 15 height 15
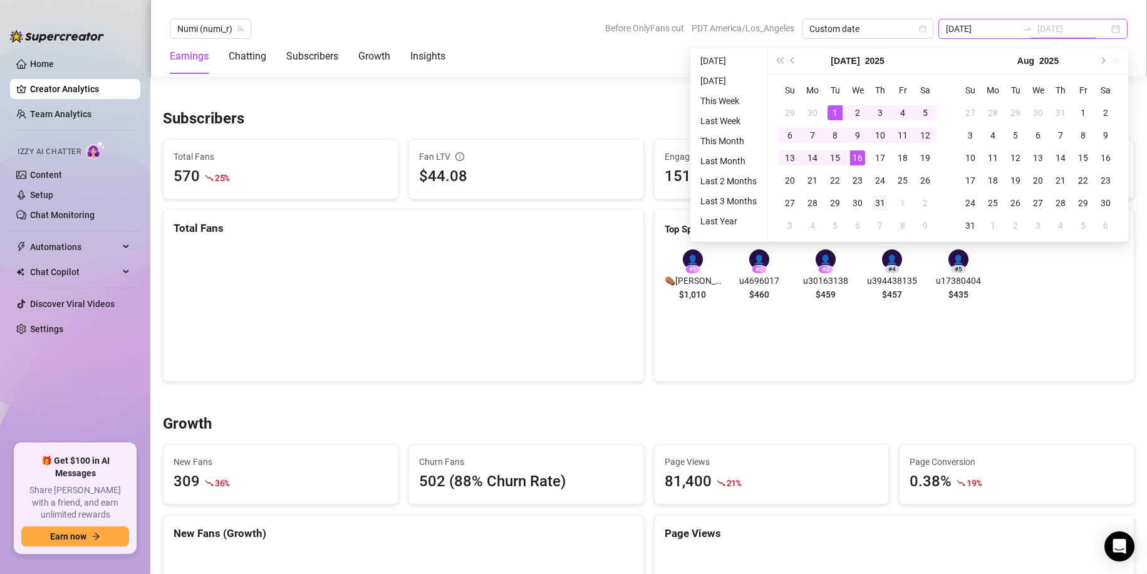
type input "[DATE]"
click at [880, 200] on div "31" at bounding box center [880, 202] width 15 height 15
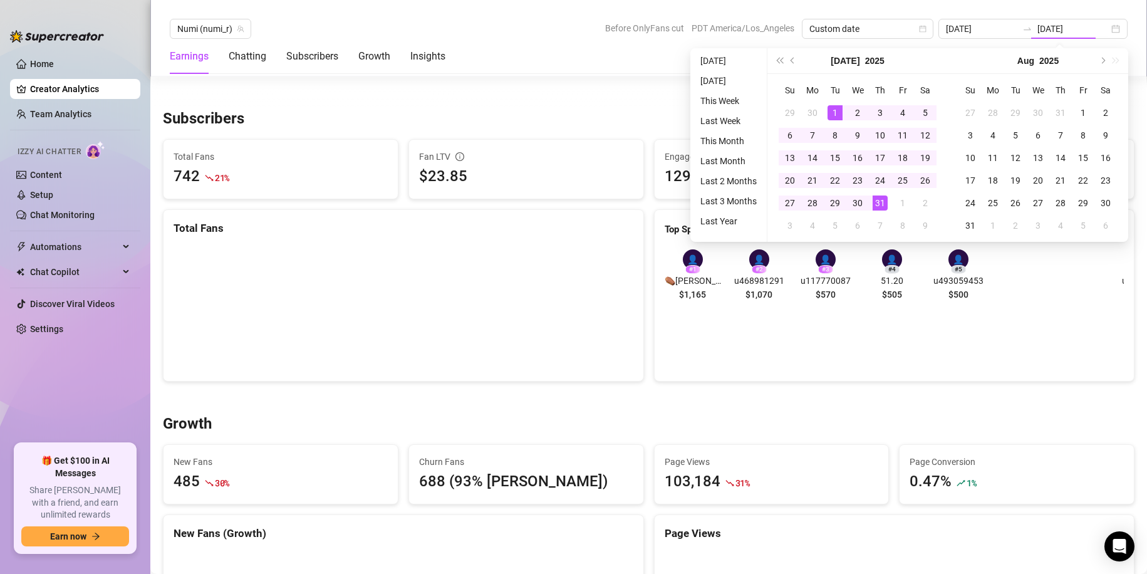
type input "[DATE]"
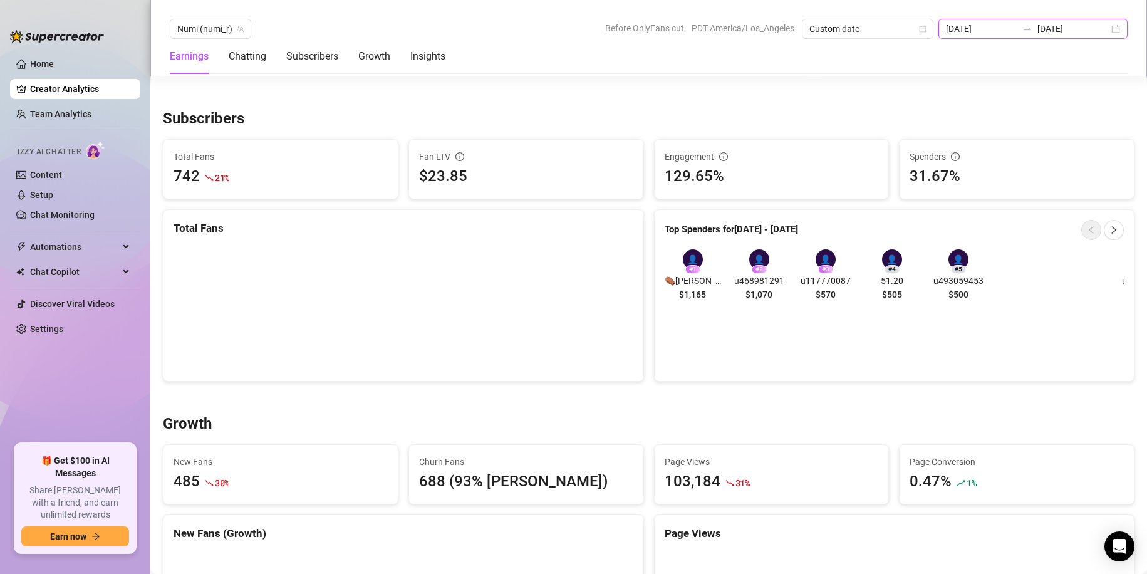
click at [1009, 33] on input "[DATE]" at bounding box center [981, 29] width 71 height 14
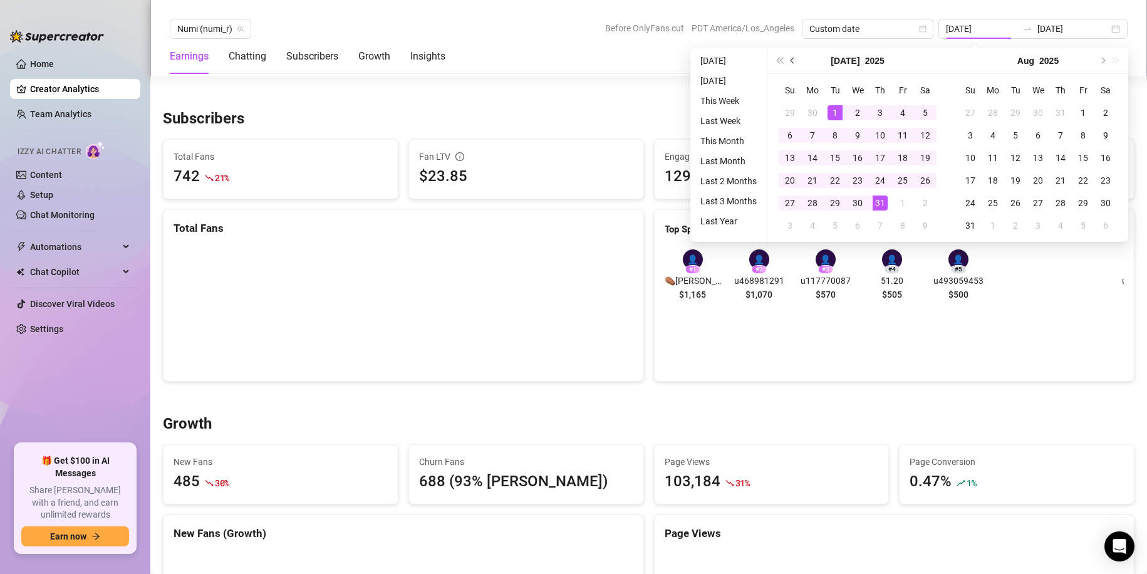
click at [792, 56] on button "Previous month (PageUp)" at bounding box center [793, 60] width 14 height 25
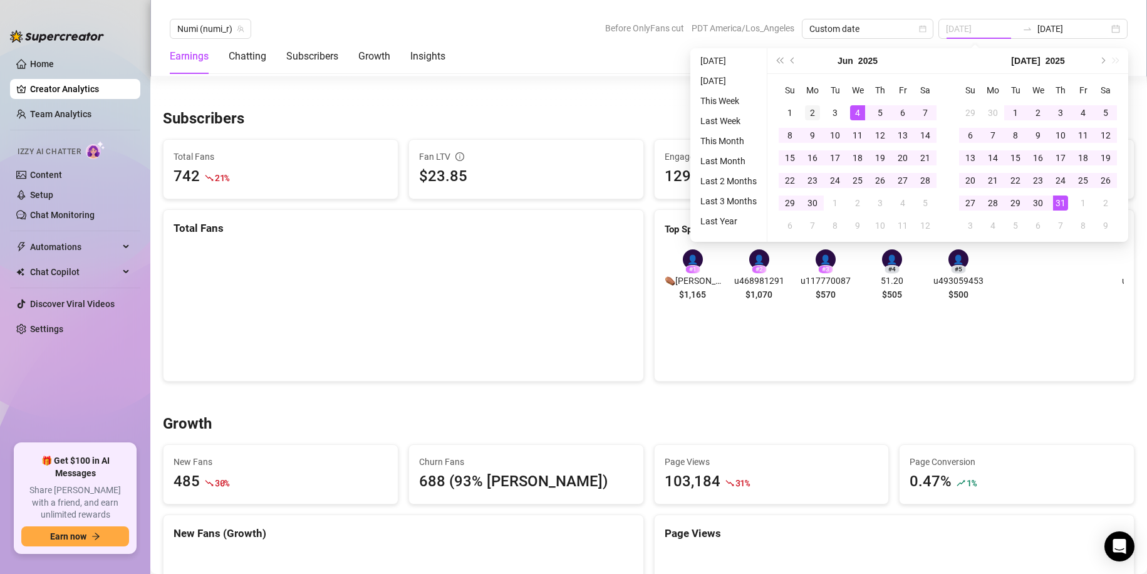
type input "[DATE]"
click at [816, 110] on div "2" at bounding box center [812, 112] width 15 height 15
type input "[DATE]"
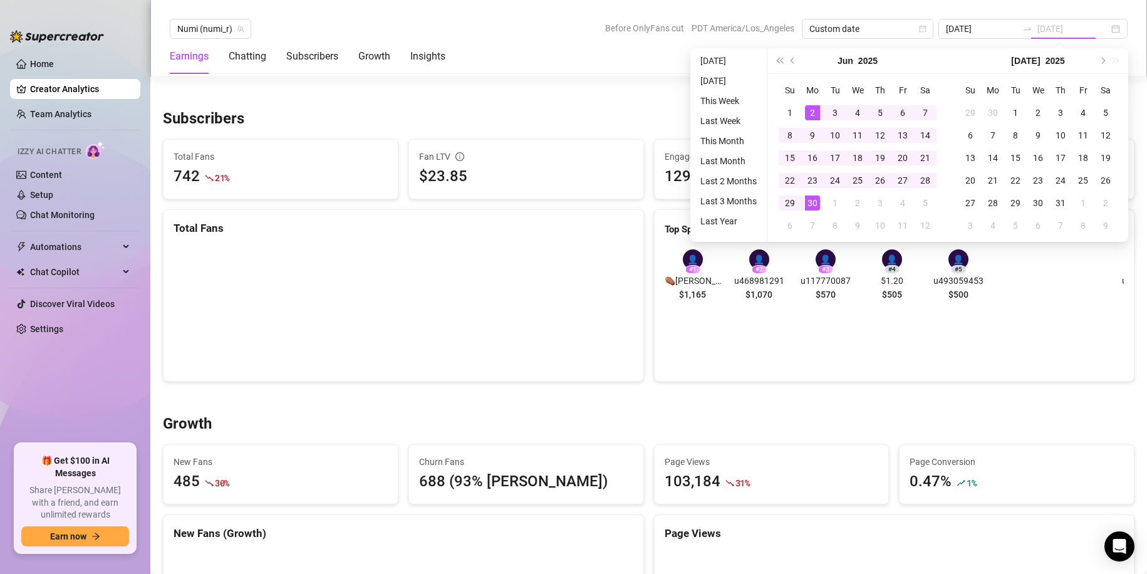
click at [810, 204] on div "30" at bounding box center [812, 202] width 15 height 15
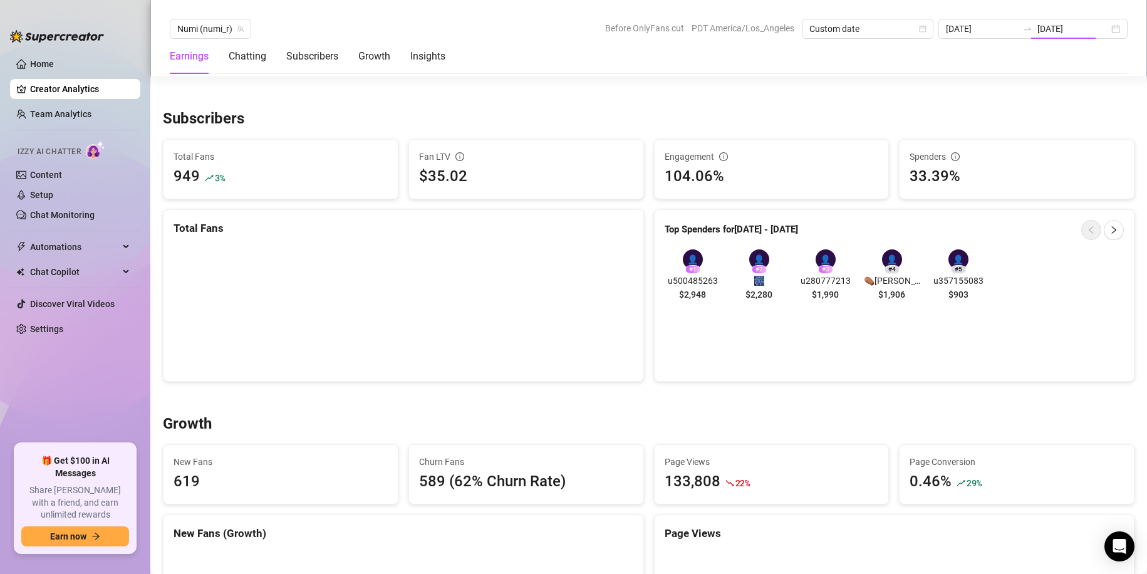
type input "[DATE]"
click at [615, 98] on div at bounding box center [649, 92] width 972 height 13
click at [994, 31] on input "[DATE]" at bounding box center [981, 29] width 71 height 14
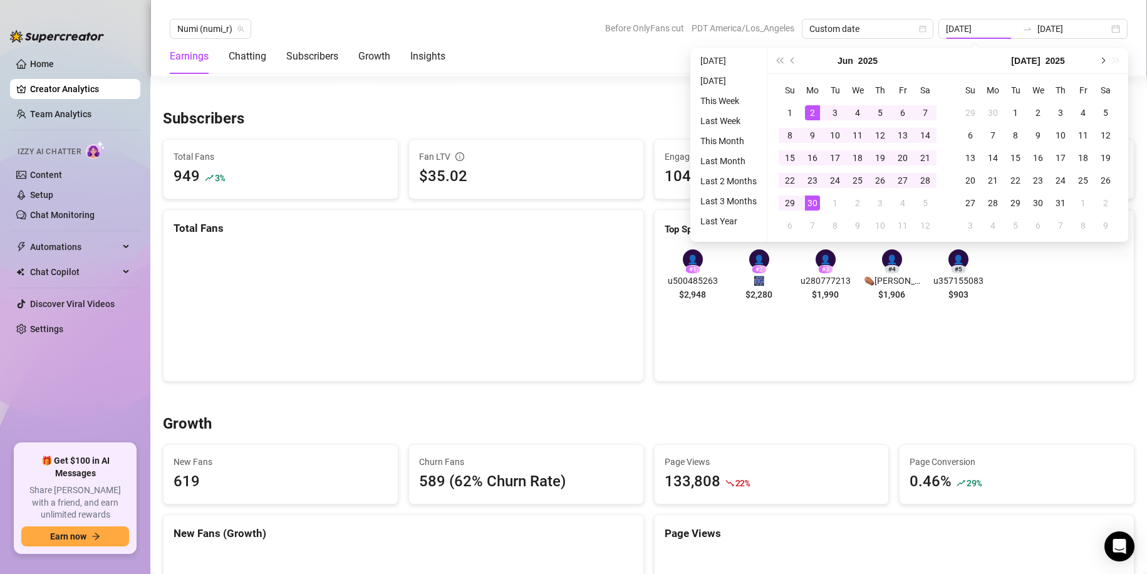
click at [1096, 58] on button "Next month (PageDown)" at bounding box center [1102, 60] width 14 height 25
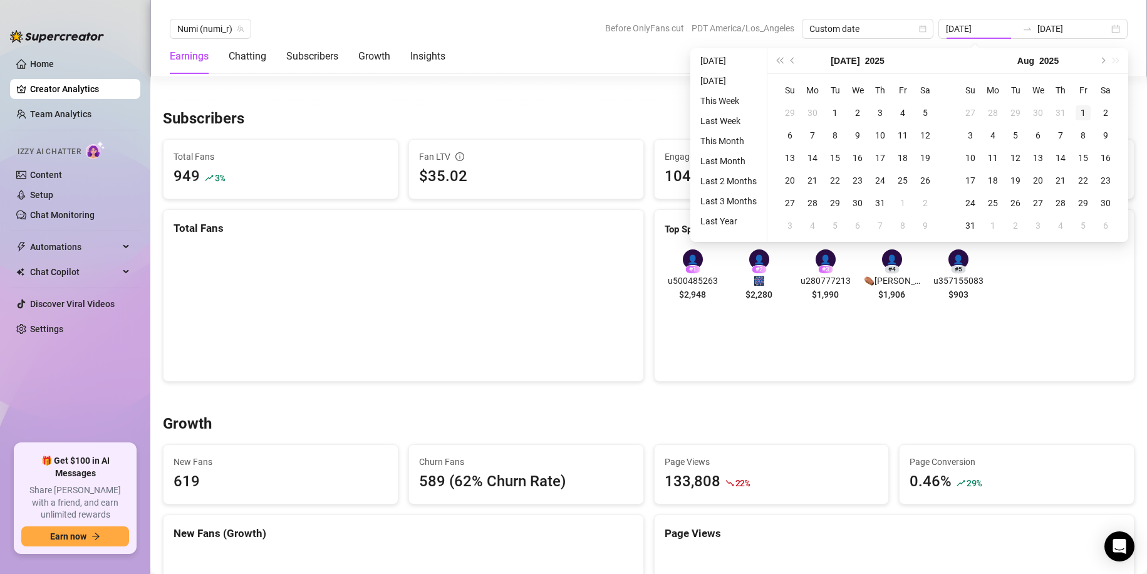
type input "[DATE]"
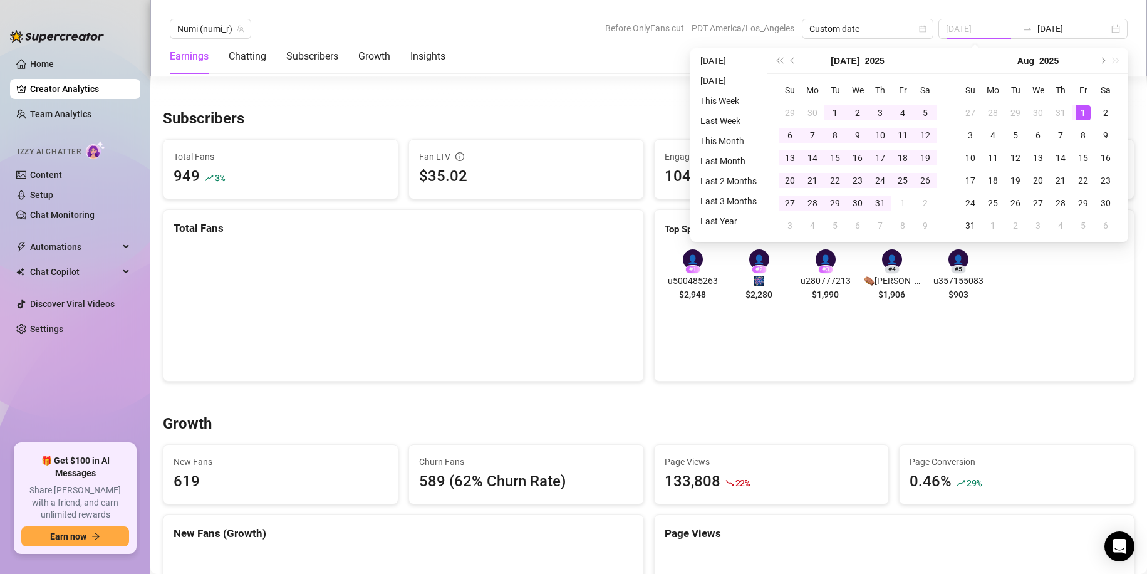
click at [1081, 112] on div "1" at bounding box center [1083, 112] width 15 height 15
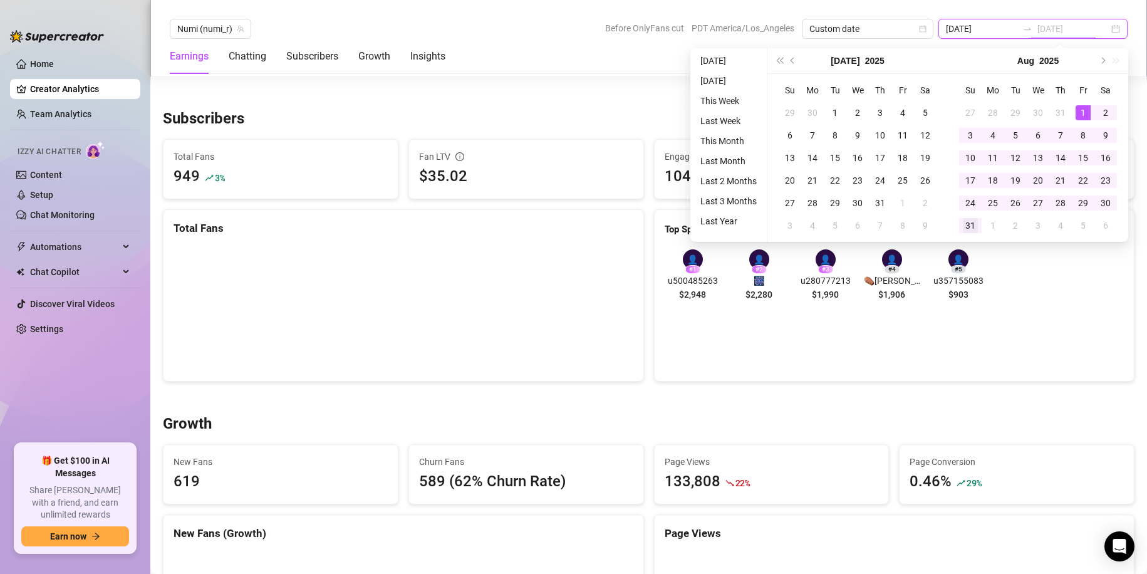
type input "[DATE]"
click at [971, 229] on div "31" at bounding box center [970, 225] width 15 height 15
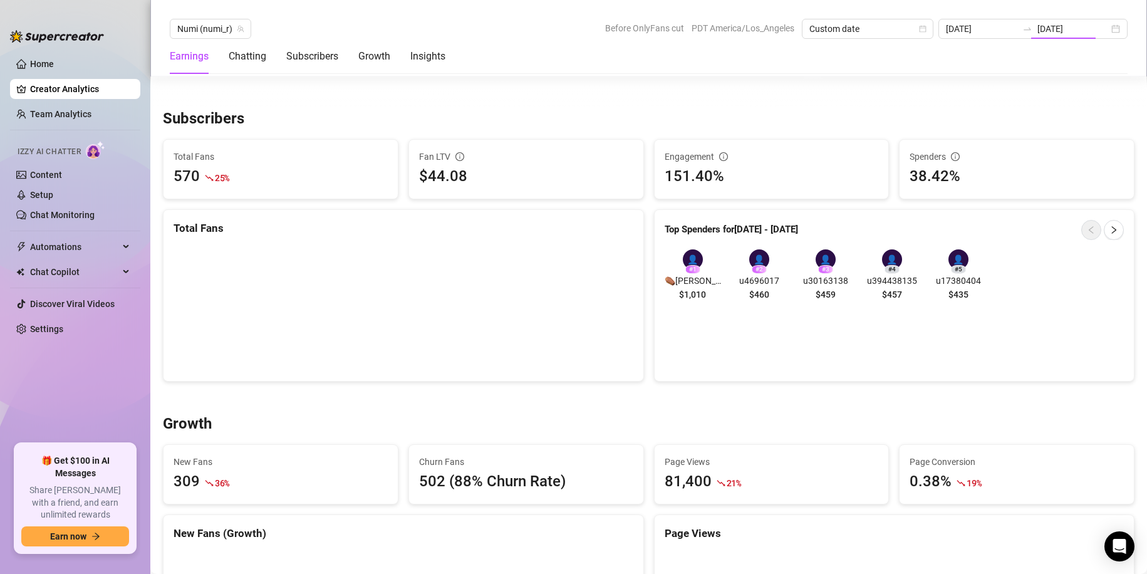
type input "[DATE]"
click at [1115, 28] on div "[DATE] [DATE]" at bounding box center [1033, 29] width 189 height 20
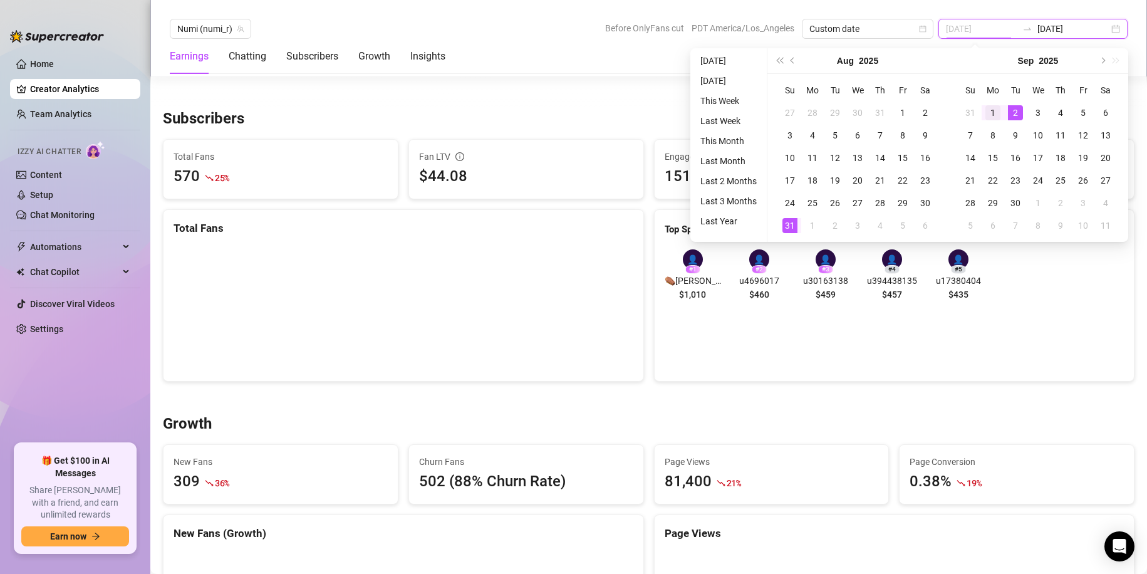
type input "[DATE]"
click at [999, 112] on div "1" at bounding box center [993, 112] width 15 height 15
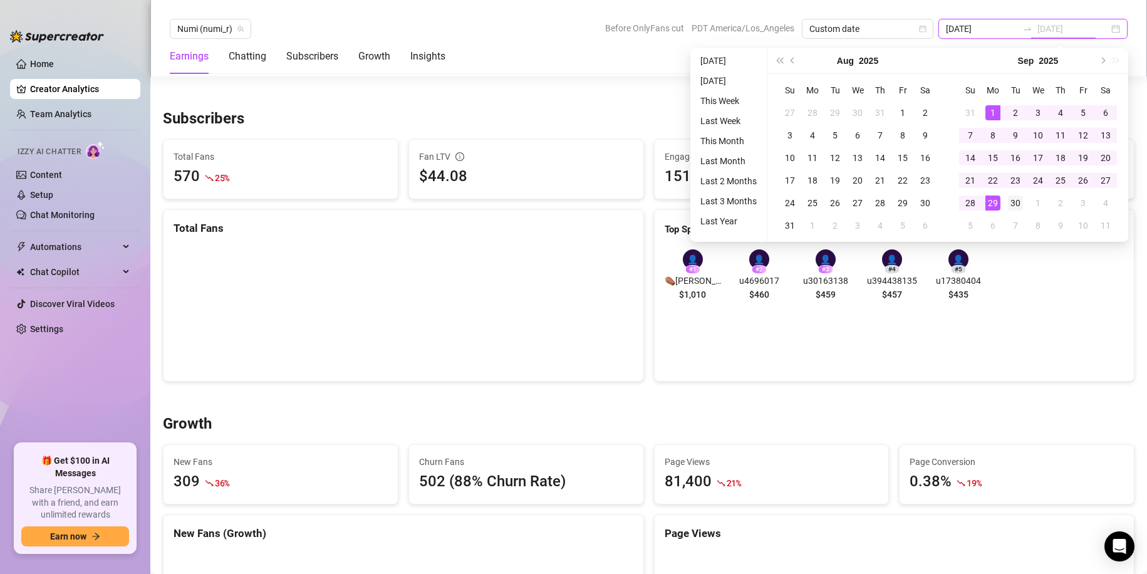
type input "[DATE]"
click at [1009, 202] on div "30" at bounding box center [1015, 202] width 15 height 15
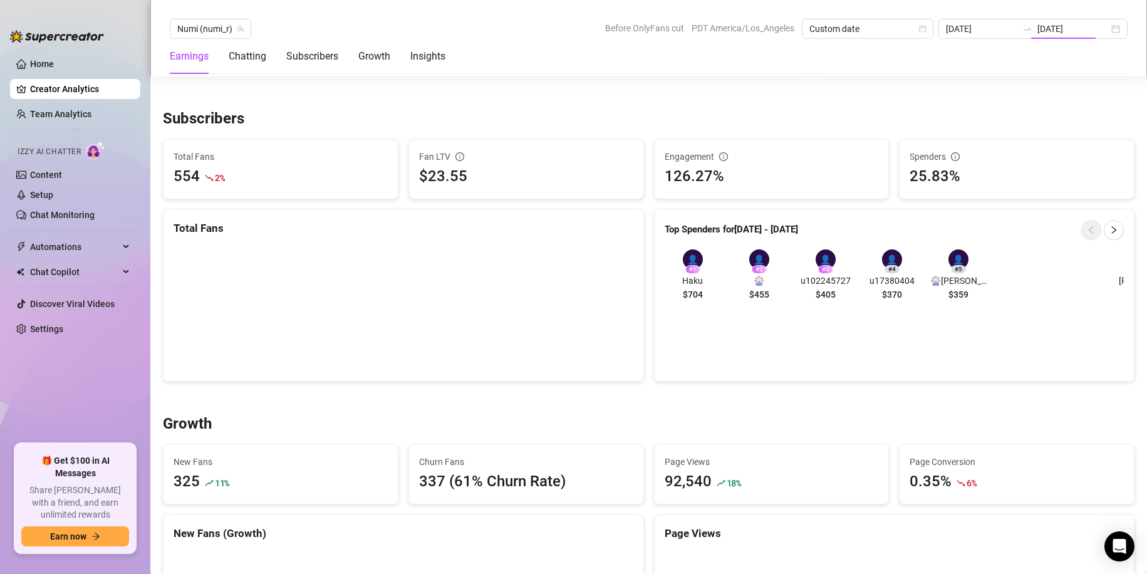
type input "[DATE]"
click at [1111, 26] on div "[DATE] [DATE]" at bounding box center [1033, 29] width 189 height 20
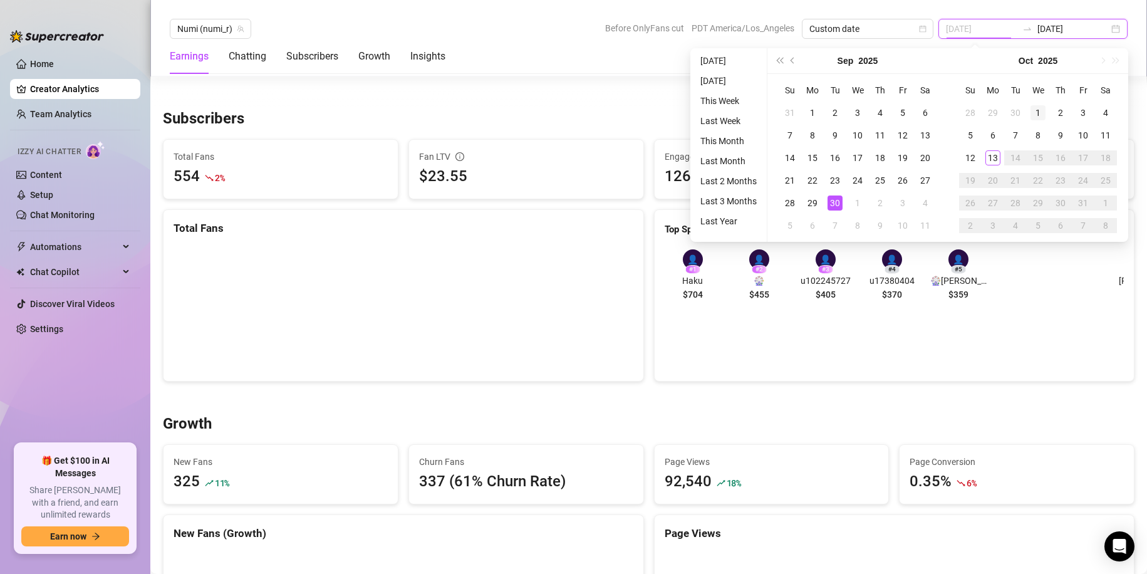
type input "[DATE]"
click at [1038, 108] on div "1" at bounding box center [1038, 112] width 15 height 15
type input "[DATE]"
click at [1001, 154] on td "13" at bounding box center [993, 158] width 23 height 23
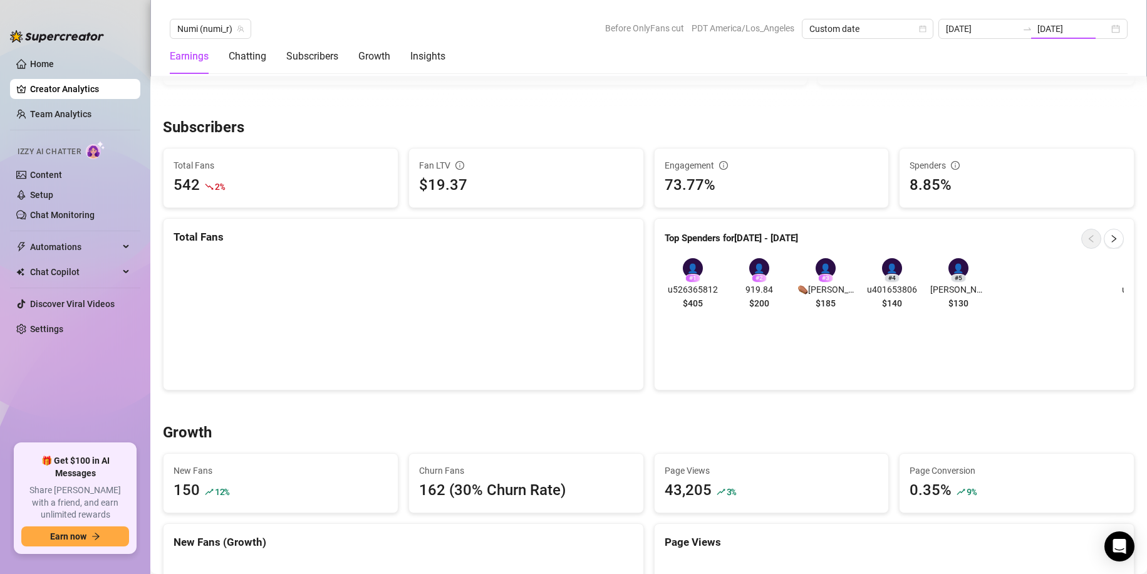
type input "[DATE]"
click at [1115, 36] on div "[DATE] [DATE]" at bounding box center [1033, 29] width 189 height 20
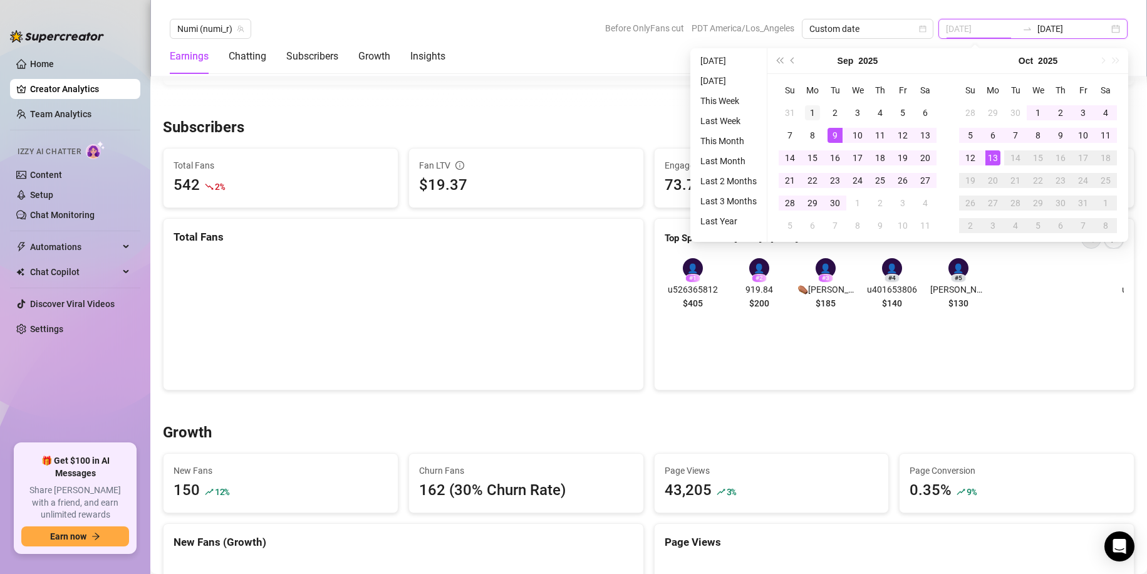
type input "[DATE]"
click at [806, 107] on div "1" at bounding box center [812, 112] width 15 height 15
type input "[DATE]"
click at [843, 202] on td "30" at bounding box center [835, 203] width 23 height 23
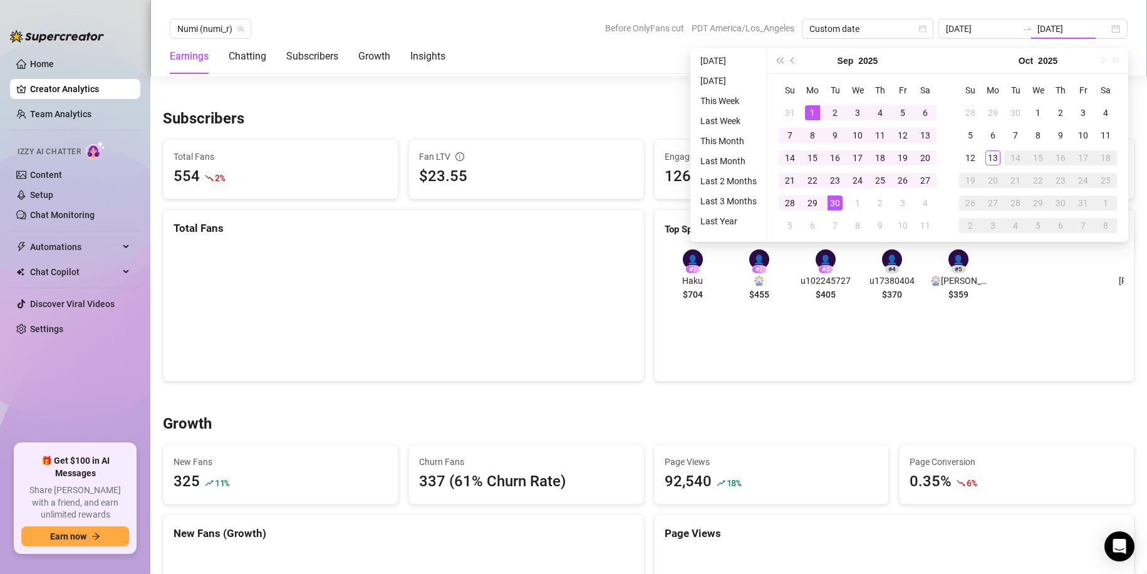
type input "[DATE]"
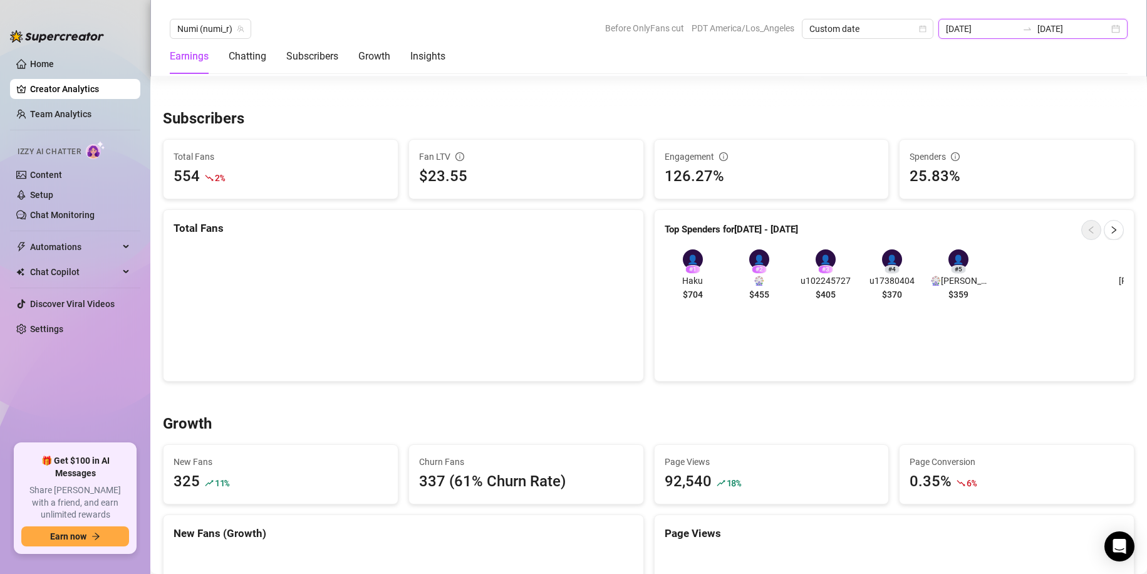
click at [995, 31] on input "[DATE]" at bounding box center [981, 29] width 71 height 14
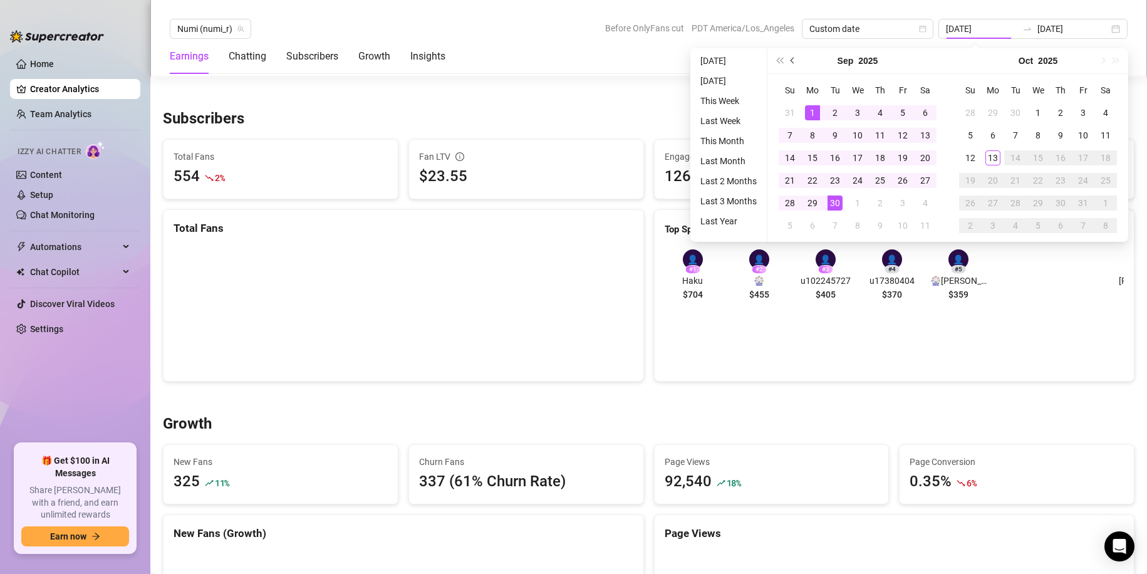
click at [794, 57] on button "Previous month (PageUp)" at bounding box center [793, 60] width 14 height 25
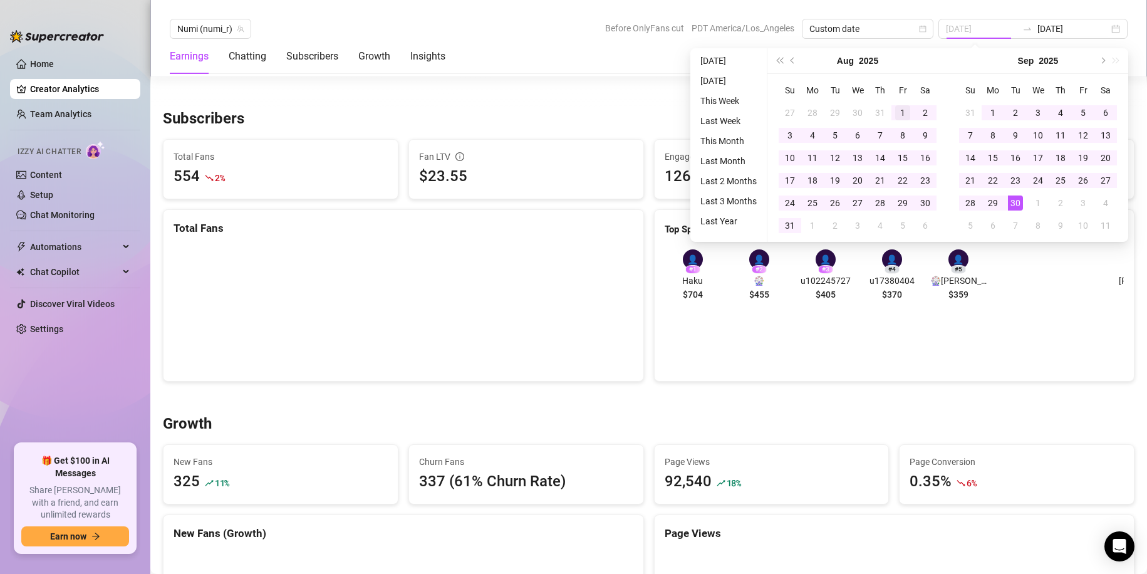
type input "[DATE]"
click at [899, 110] on div "1" at bounding box center [902, 112] width 15 height 15
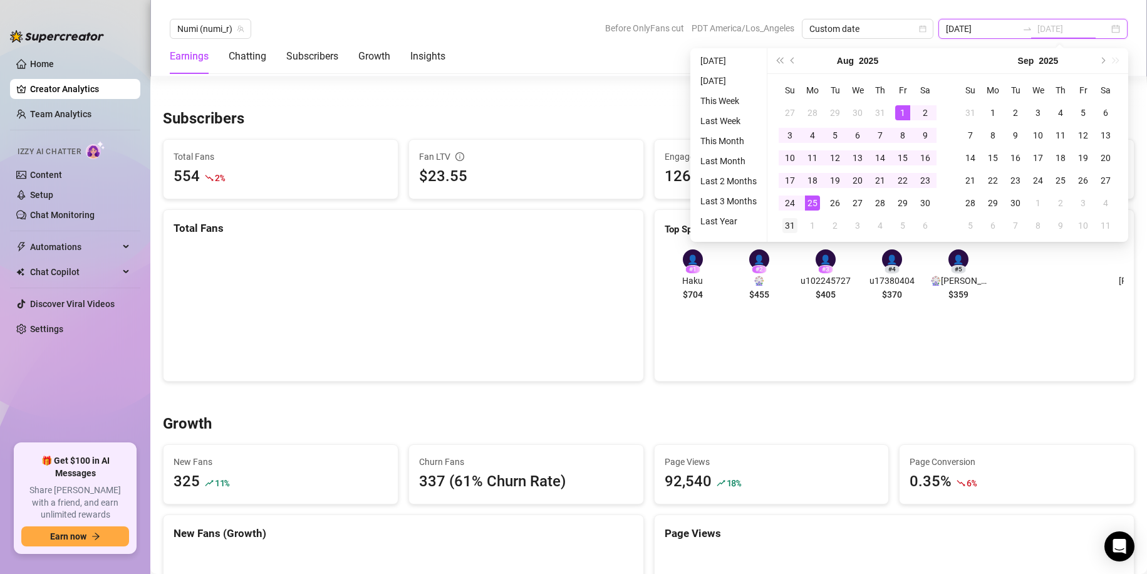
type input "[DATE]"
click at [794, 221] on div "31" at bounding box center [790, 225] width 15 height 15
type input "[DATE]"
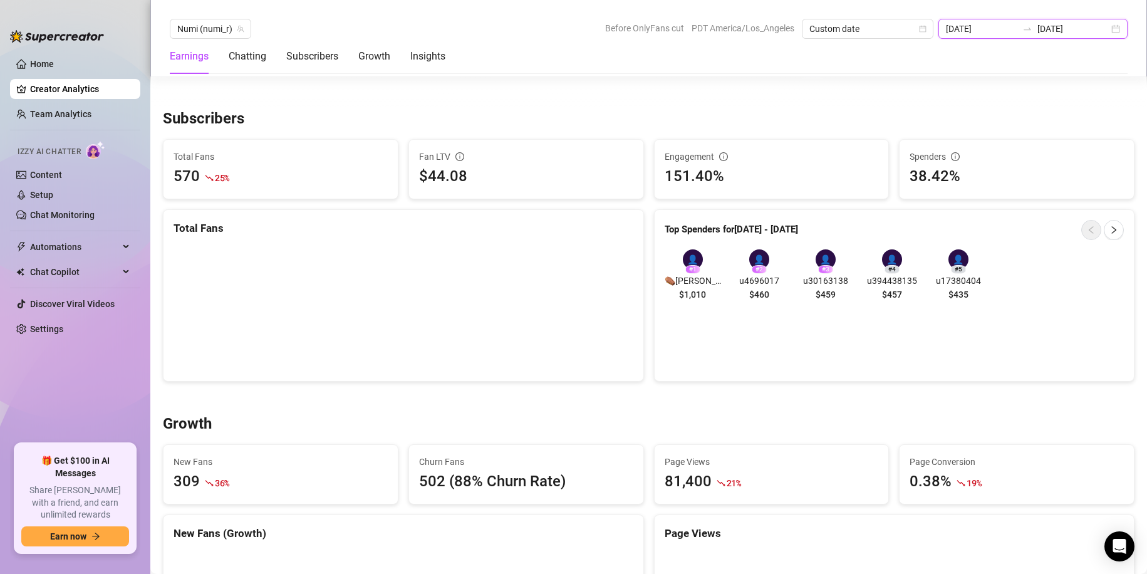
click at [989, 33] on input "[DATE]" at bounding box center [981, 29] width 71 height 14
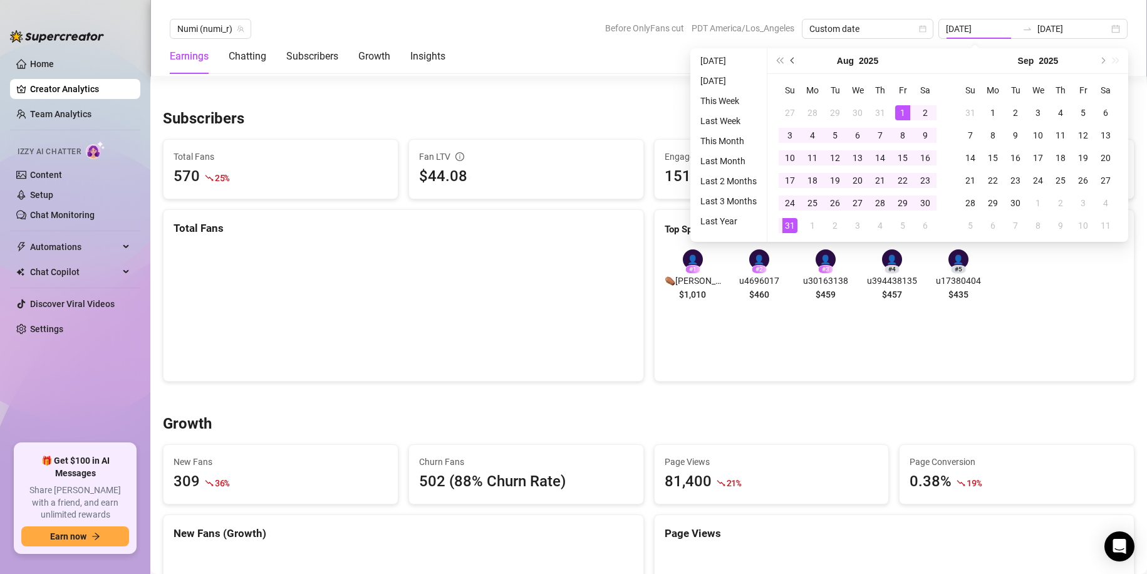
click at [795, 58] on button "Previous month (PageUp)" at bounding box center [793, 60] width 14 height 25
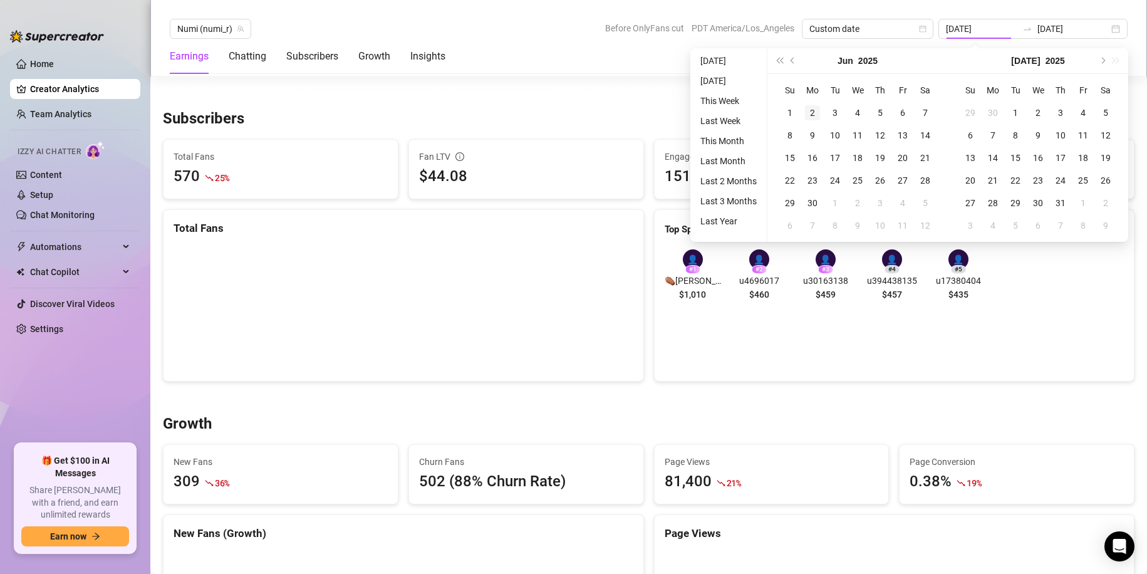
type input "[DATE]"
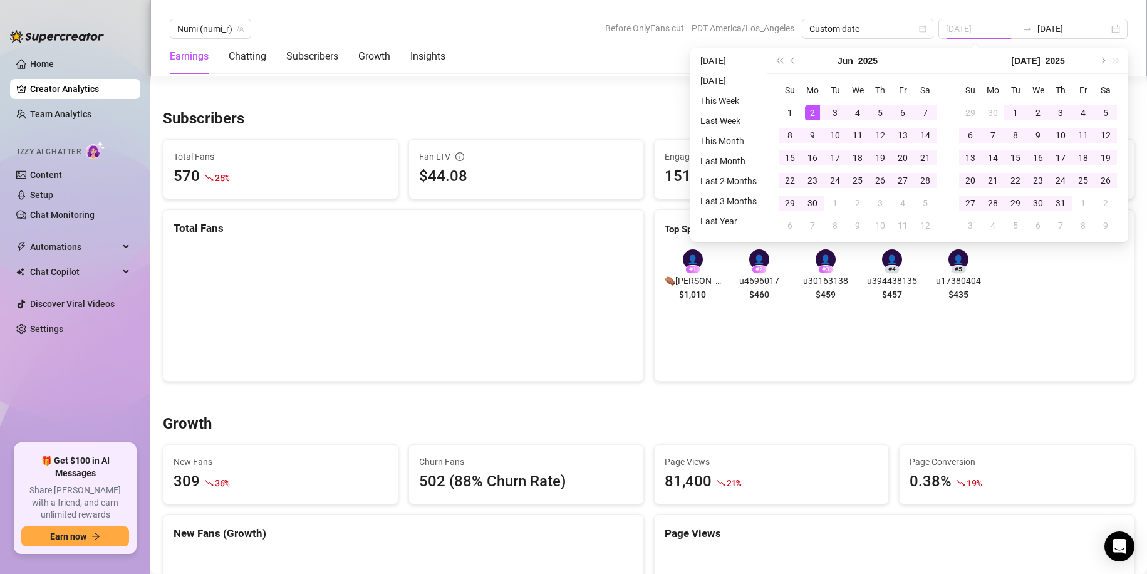
click at [808, 109] on div "2" at bounding box center [812, 112] width 15 height 15
type input "[DATE]"
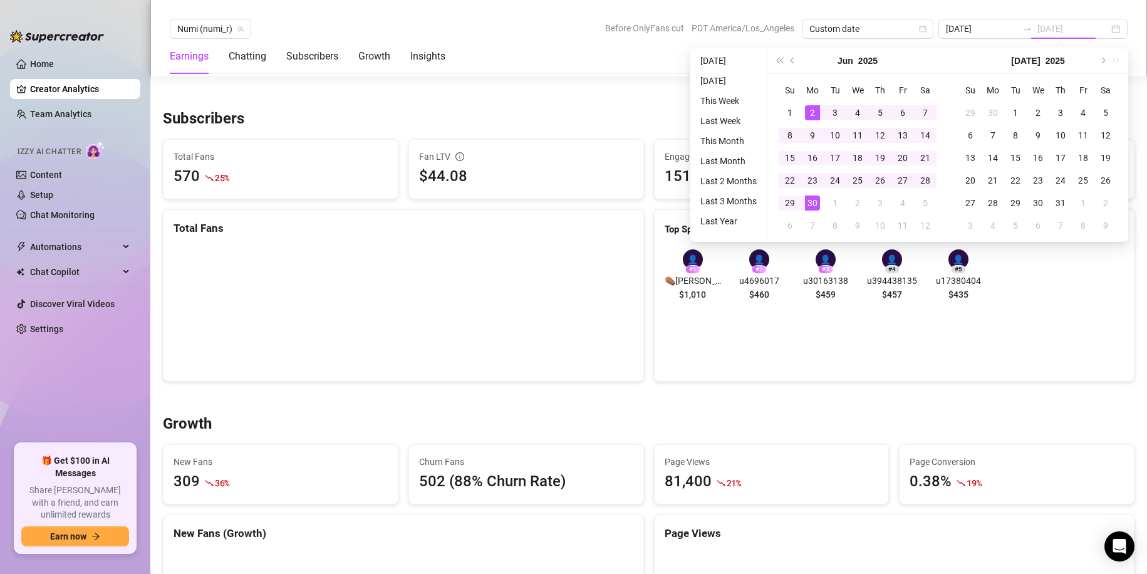
click at [814, 203] on div "30" at bounding box center [812, 202] width 15 height 15
type input "[DATE]"
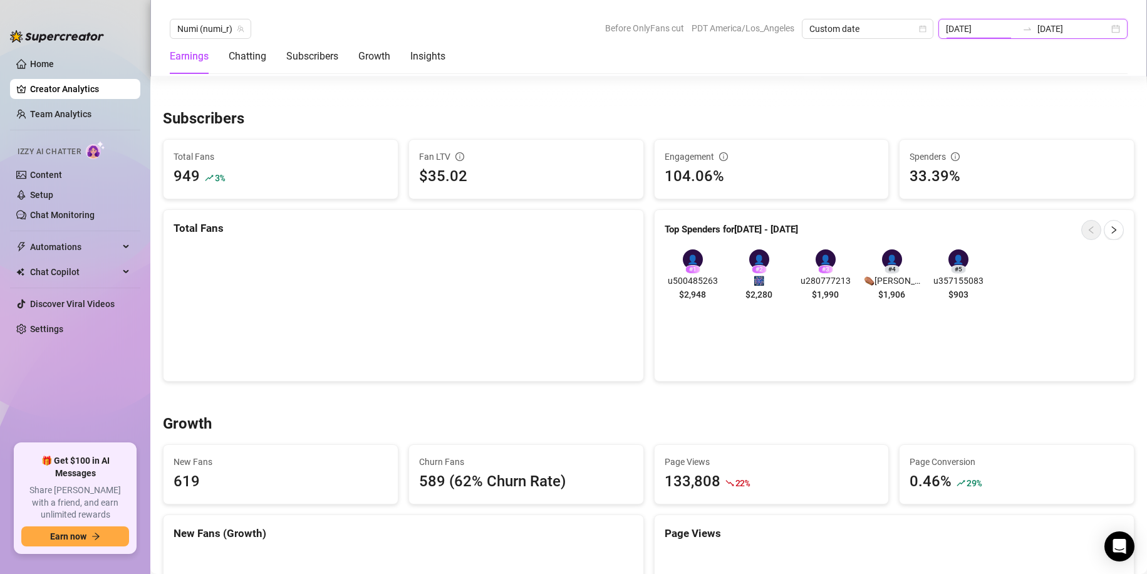
click at [994, 32] on input "[DATE]" at bounding box center [981, 29] width 71 height 14
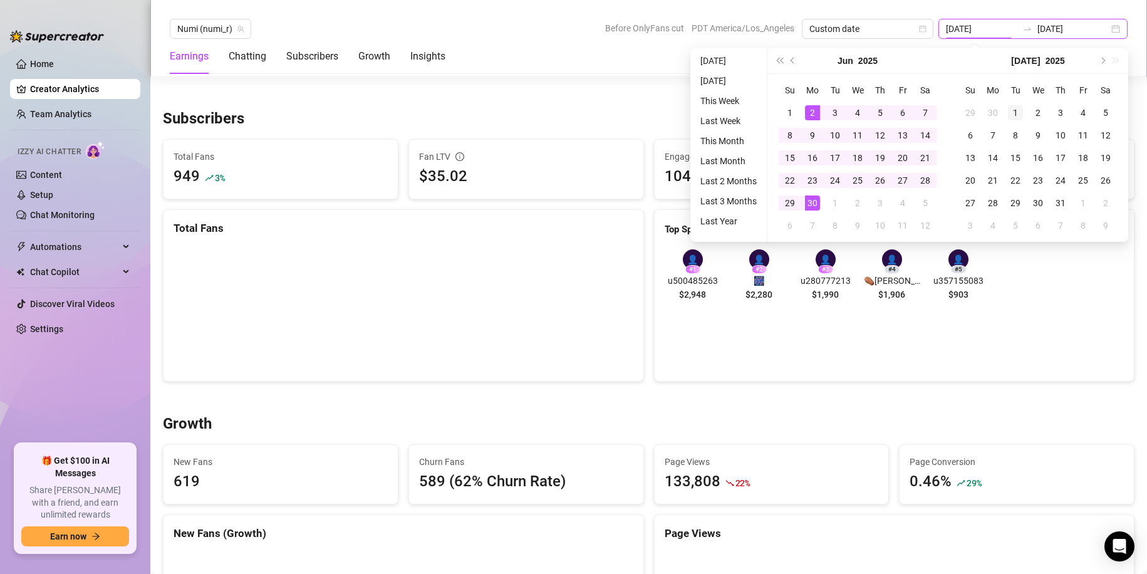
type input "[DATE]"
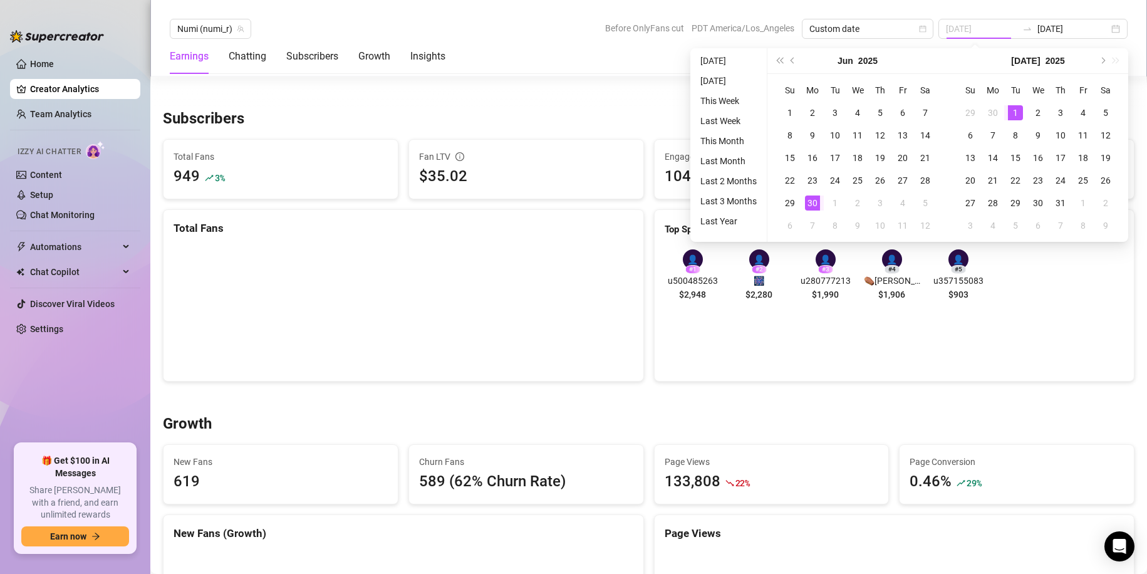
click at [1016, 112] on div "1" at bounding box center [1015, 112] width 15 height 15
type input "[DATE]"
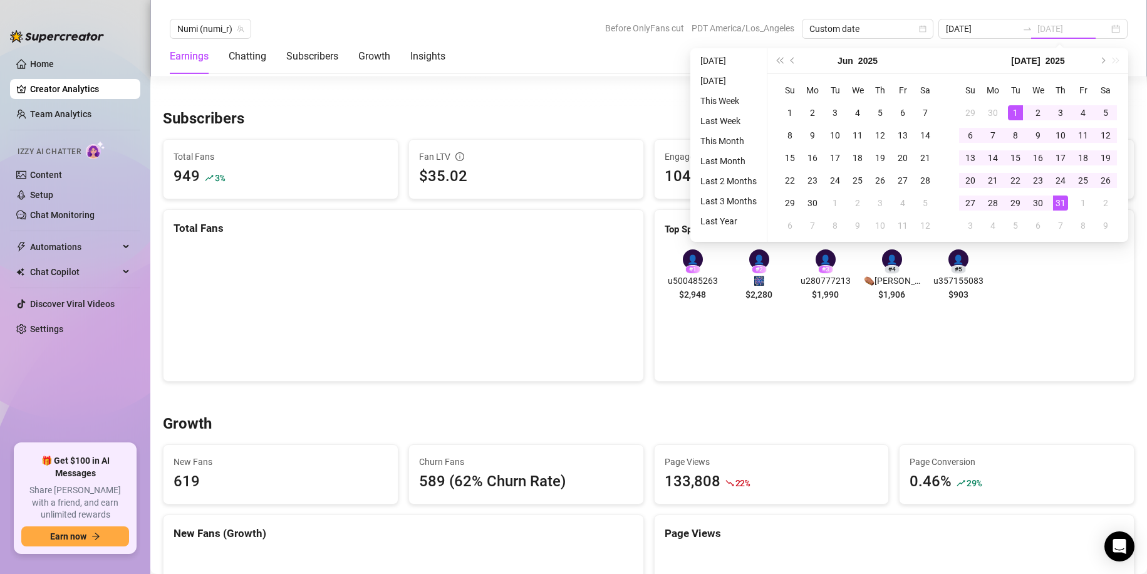
click at [1058, 198] on div "31" at bounding box center [1060, 202] width 15 height 15
type input "[DATE]"
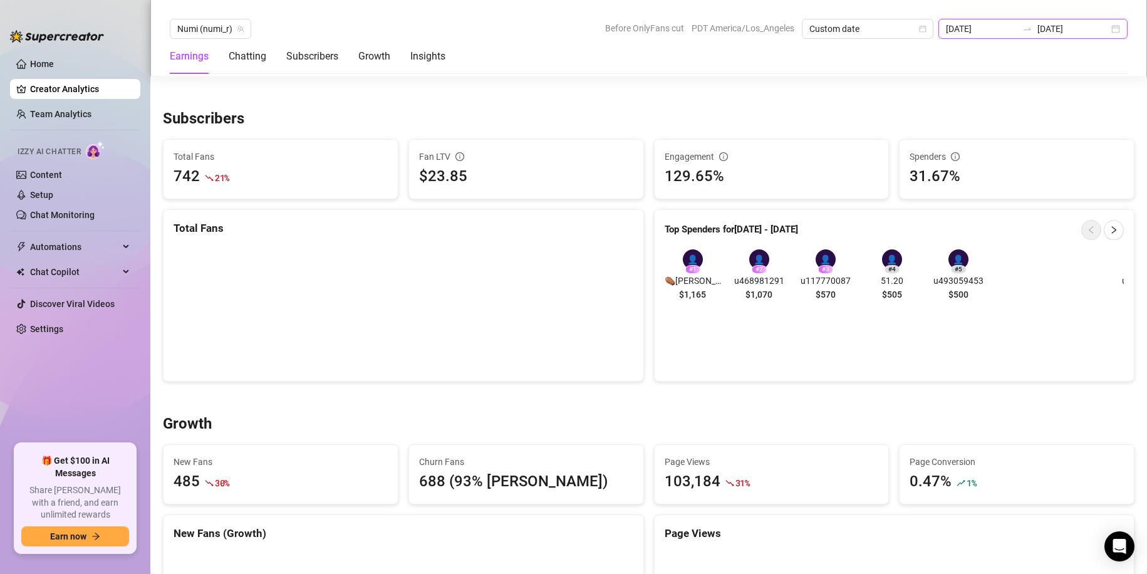
click at [985, 35] on input "[DATE]" at bounding box center [981, 29] width 71 height 14
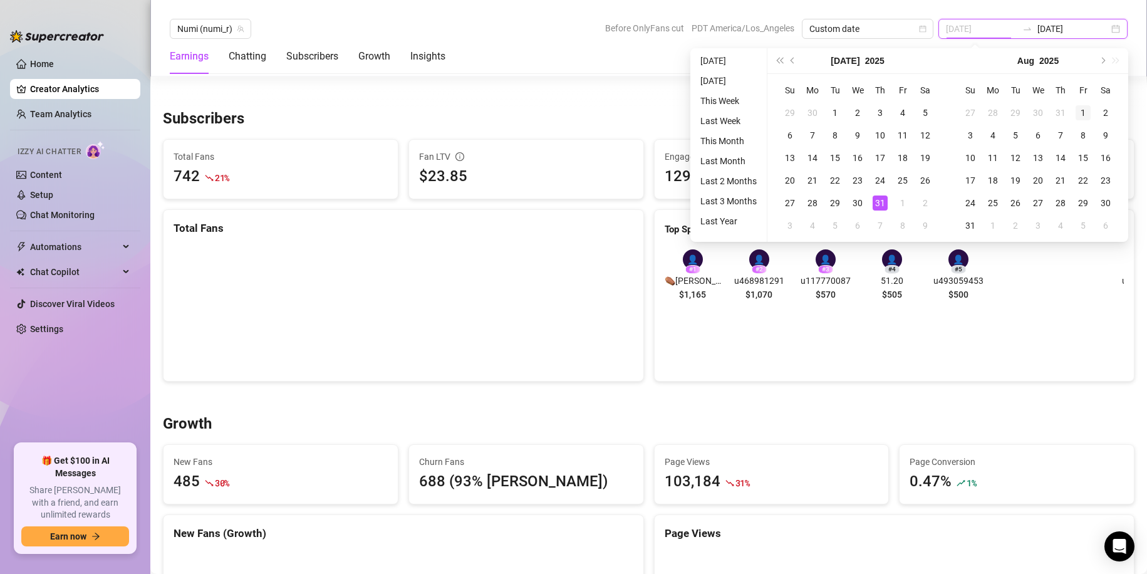
type input "[DATE]"
click at [1087, 114] on div "1" at bounding box center [1083, 112] width 15 height 15
type input "[DATE]"
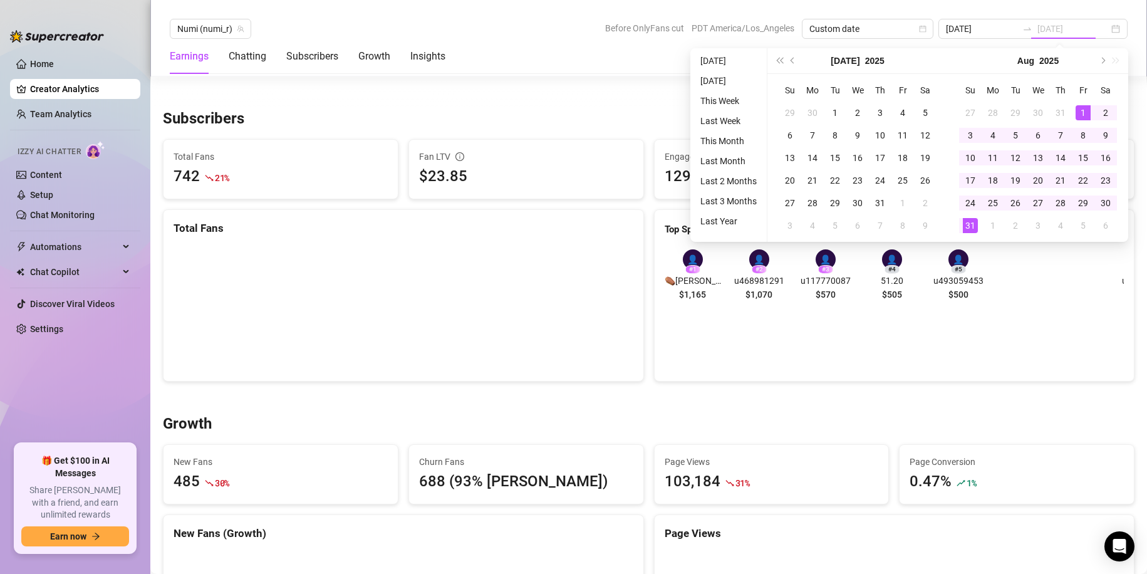
click at [974, 222] on div "31" at bounding box center [970, 225] width 15 height 15
type input "[DATE]"
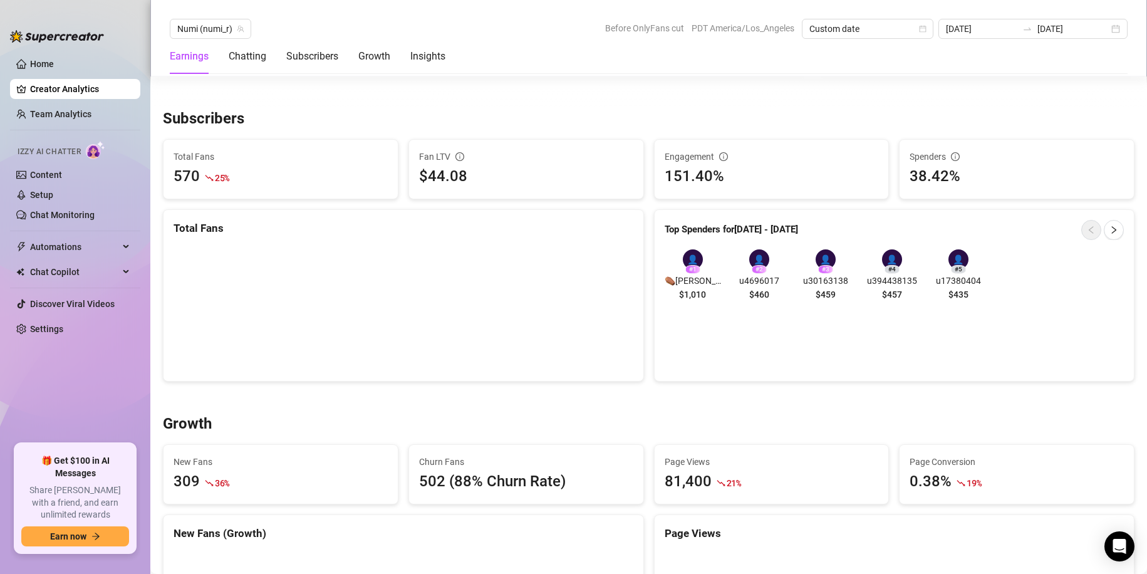
click at [1001, 18] on div "Numi (numi_r) Before OnlyFans cut PDT America/Los_Angeles Custom date [DATE] [D…" at bounding box center [648, 38] width 997 height 76
click at [999, 28] on input "[DATE]" at bounding box center [981, 29] width 71 height 14
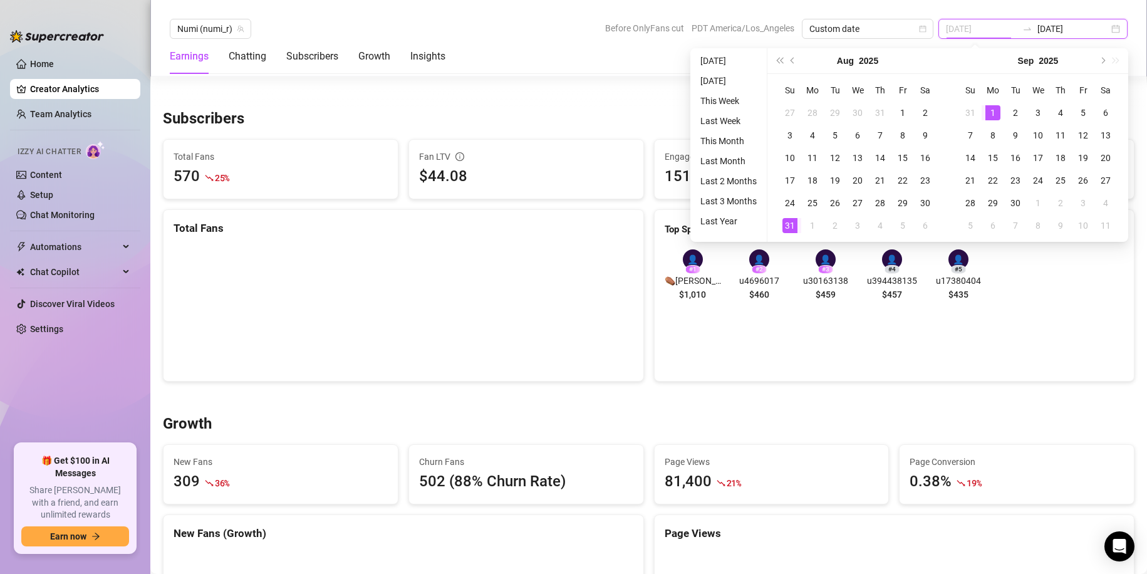
type input "[DATE]"
click at [995, 116] on div "1" at bounding box center [993, 112] width 15 height 15
type input "[DATE]"
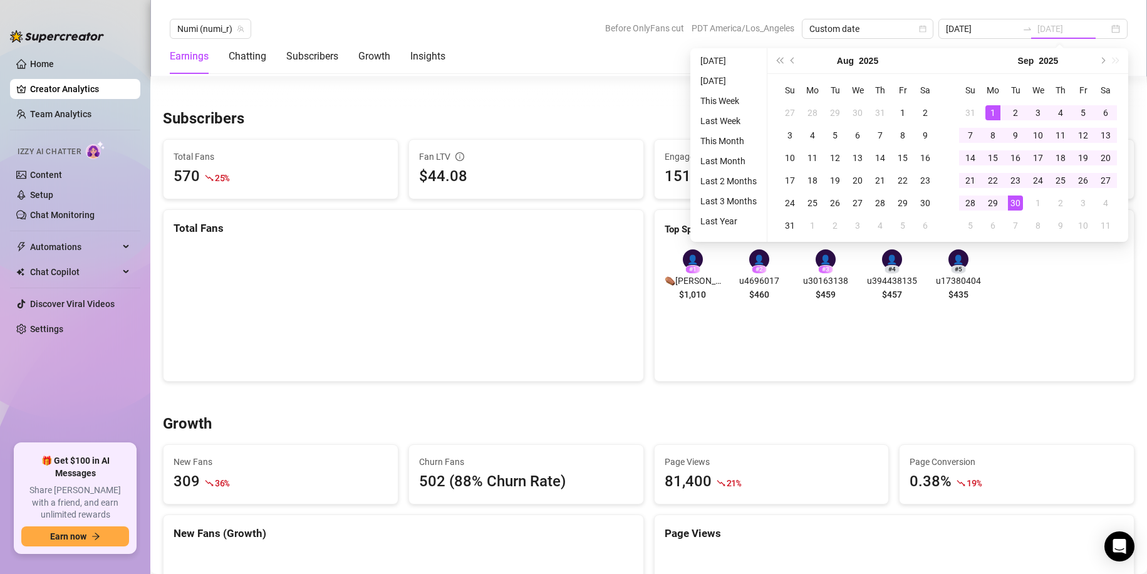
click at [1011, 201] on div "30" at bounding box center [1015, 202] width 15 height 15
type input "[DATE]"
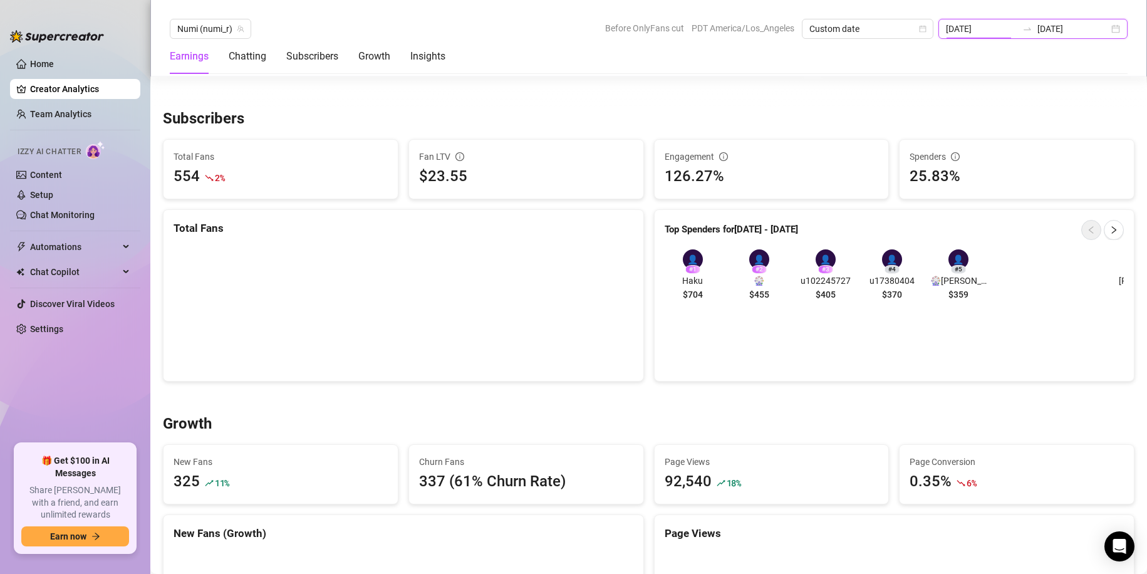
click at [994, 29] on input "[DATE]" at bounding box center [981, 29] width 71 height 14
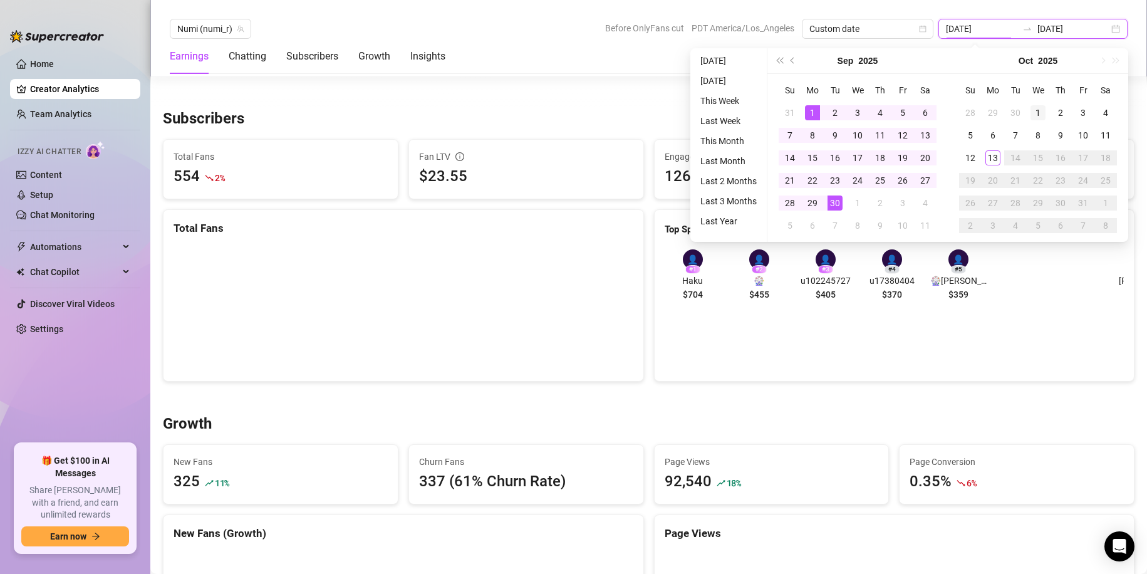
type input "[DATE]"
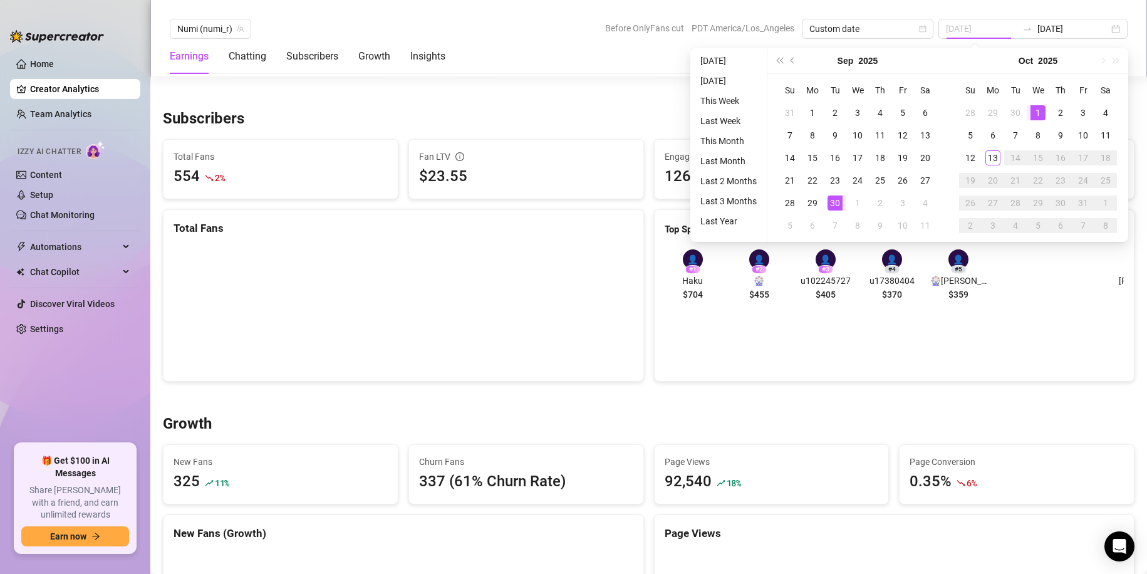
click at [1034, 110] on div "1" at bounding box center [1038, 112] width 15 height 15
type input "[DATE]"
click at [988, 150] on div "13" at bounding box center [993, 157] width 15 height 15
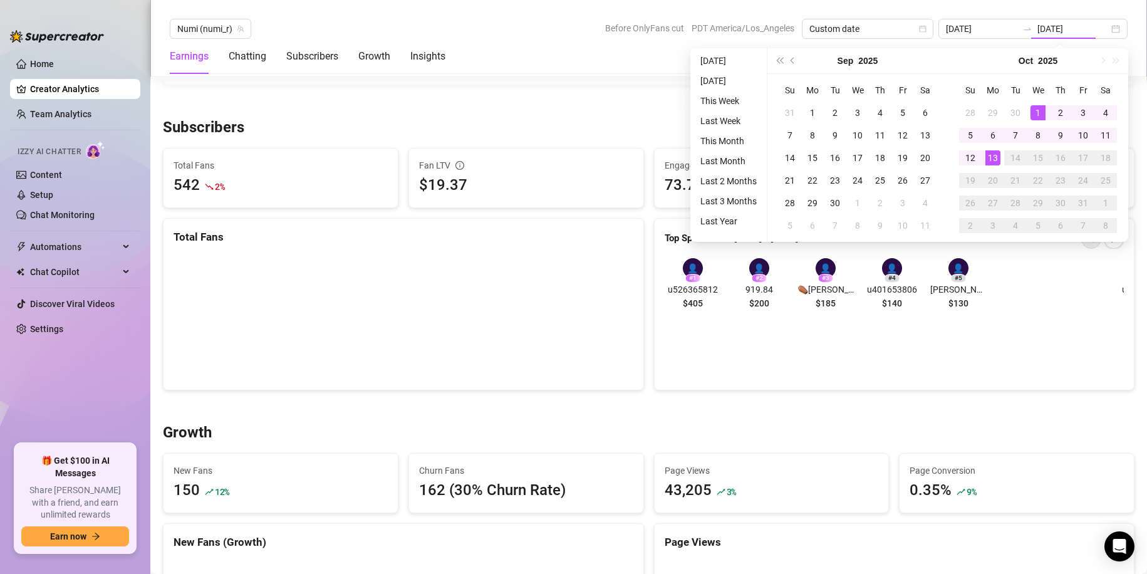
type input "[DATE]"
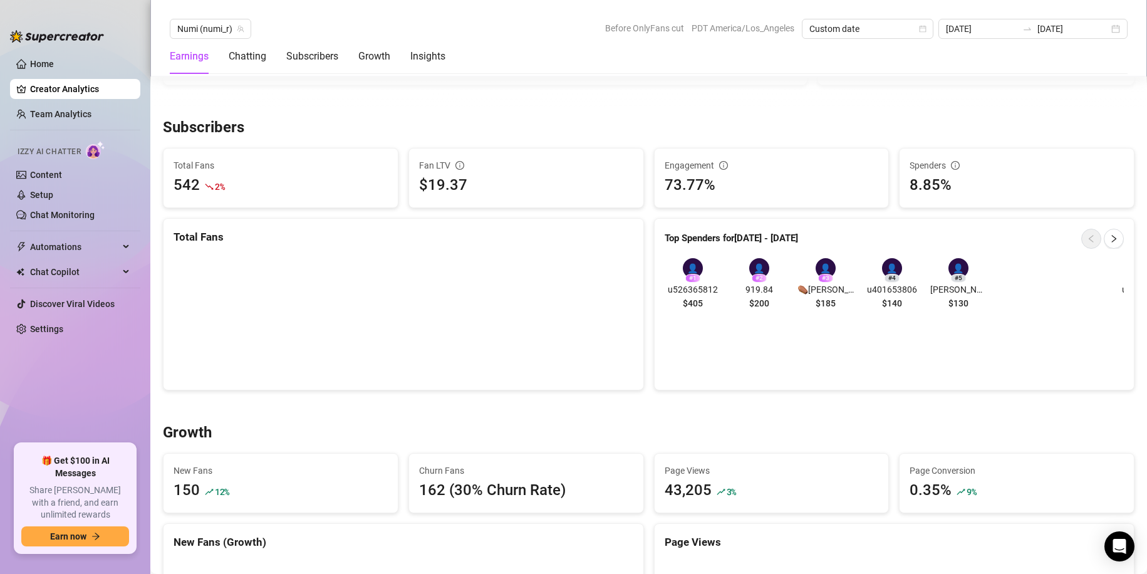
click at [961, 119] on div "Subscribers" at bounding box center [649, 128] width 972 height 20
click at [1005, 31] on input "[DATE]" at bounding box center [981, 29] width 71 height 14
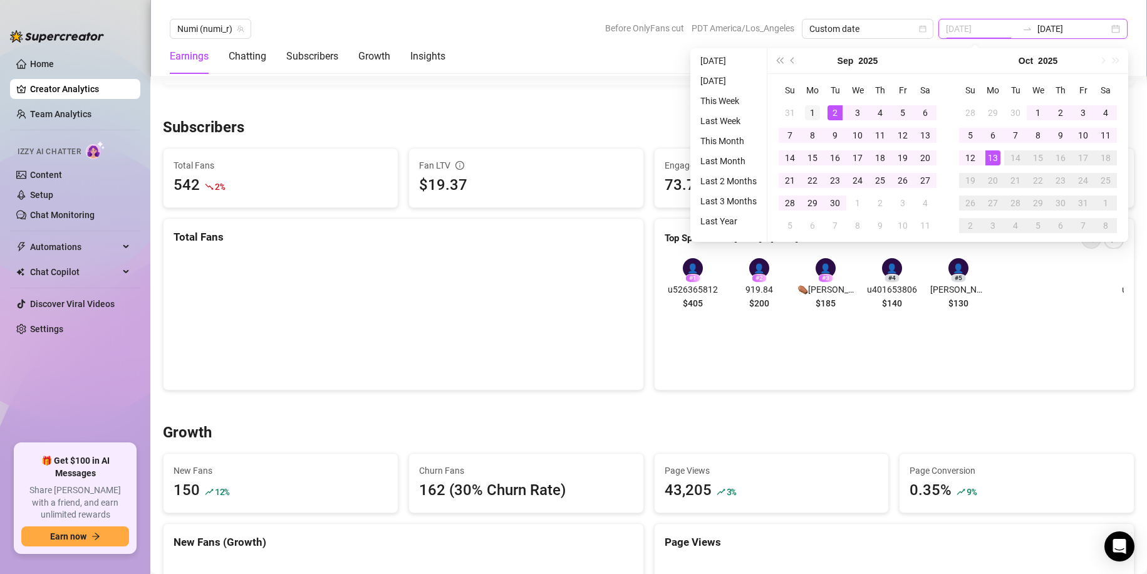
type input "[DATE]"
click at [817, 108] on div "1" at bounding box center [812, 112] width 15 height 15
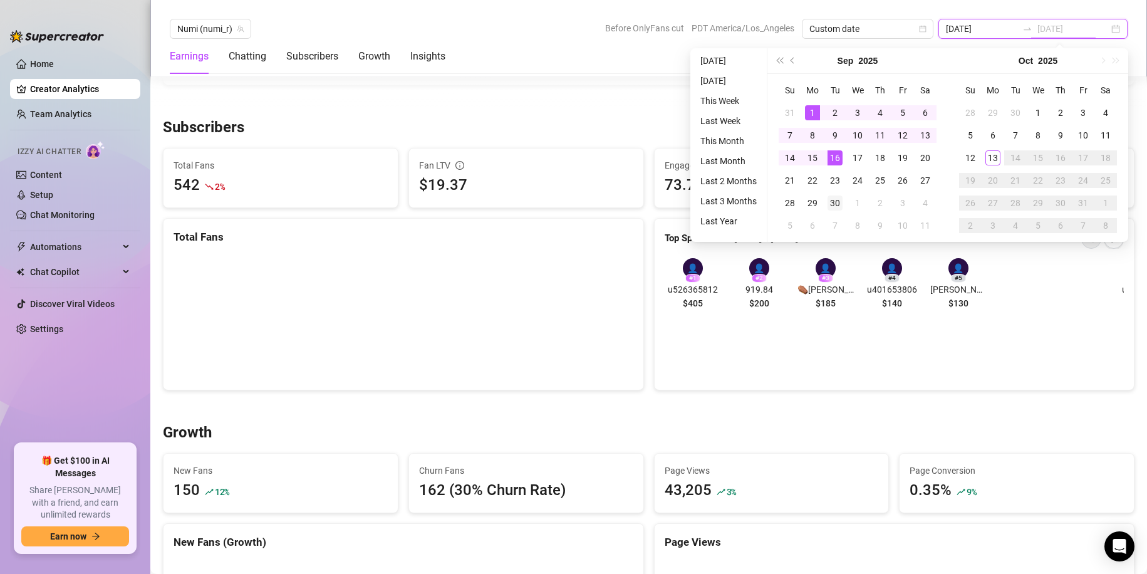
type input "[DATE]"
click at [836, 199] on div "30" at bounding box center [835, 202] width 15 height 15
type input "[DATE]"
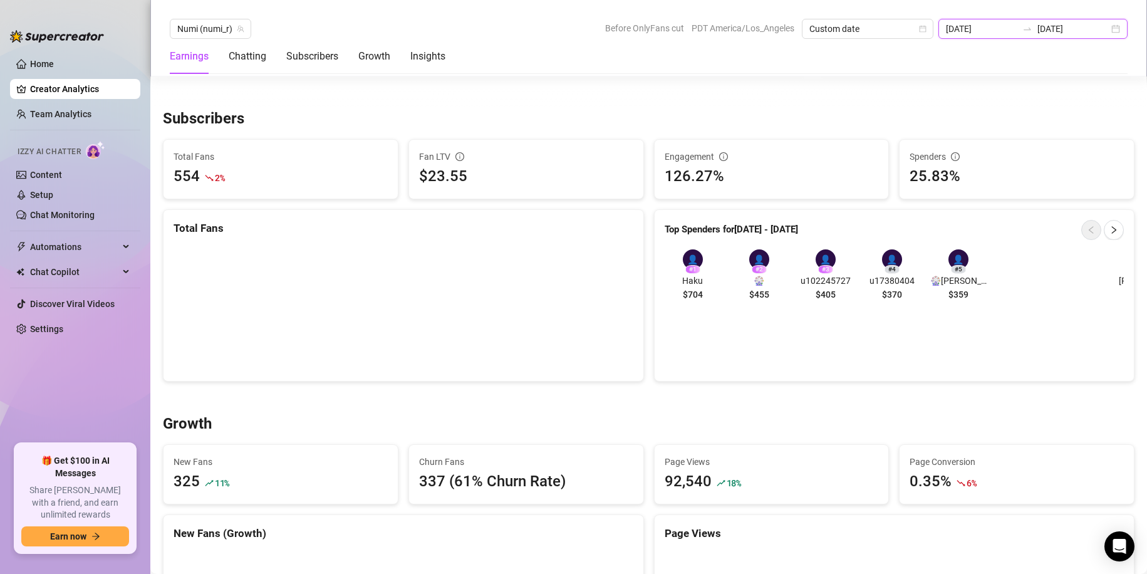
click at [995, 34] on input "[DATE]" at bounding box center [981, 29] width 71 height 14
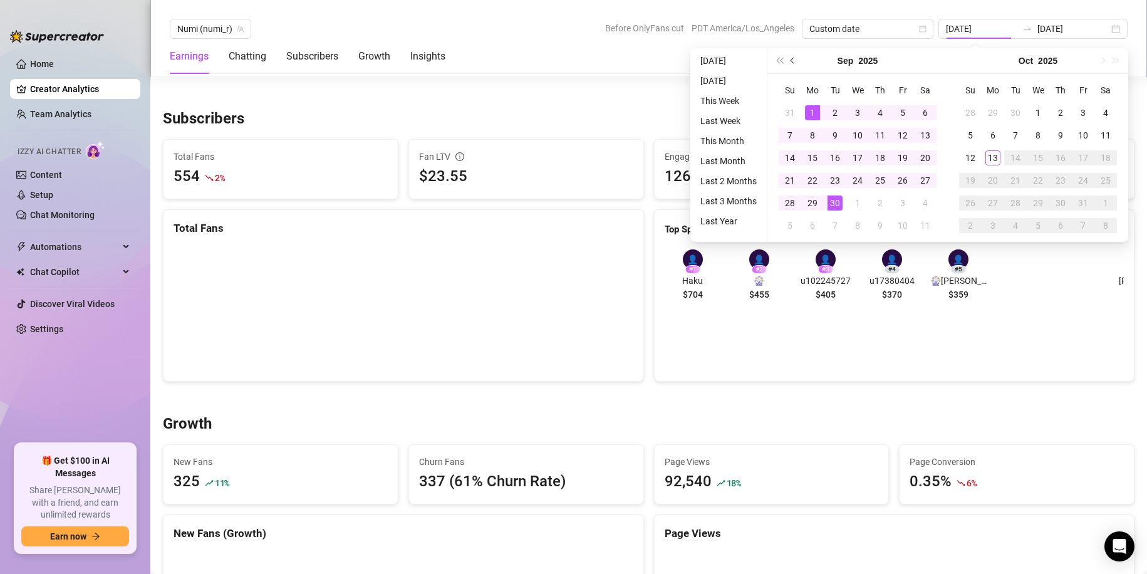
click at [796, 60] on button "Previous month (PageUp)" at bounding box center [793, 60] width 14 height 25
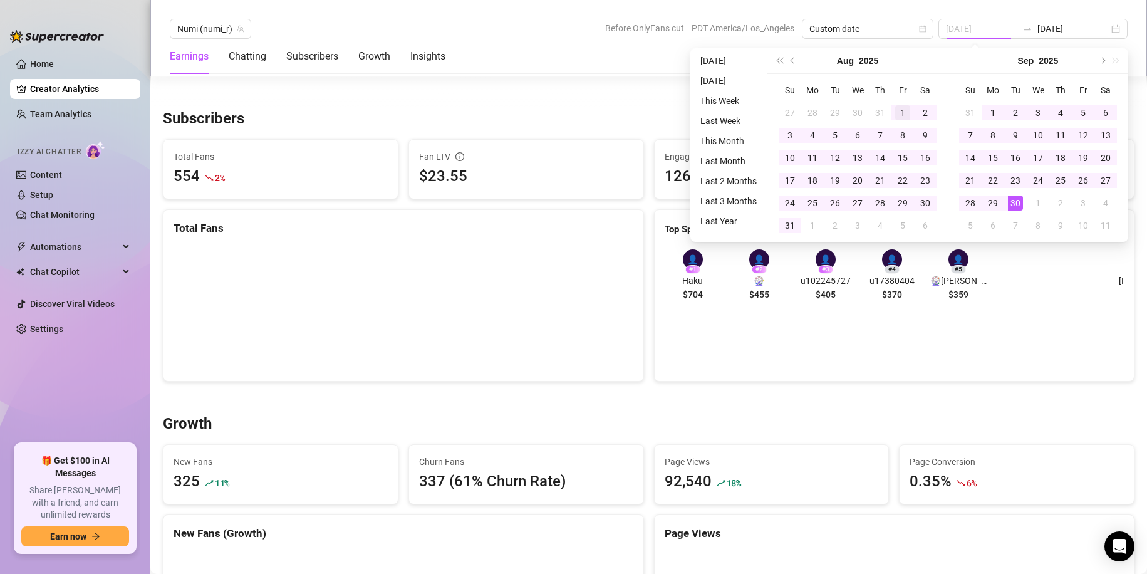
type input "[DATE]"
click at [908, 111] on div "1" at bounding box center [902, 112] width 15 height 15
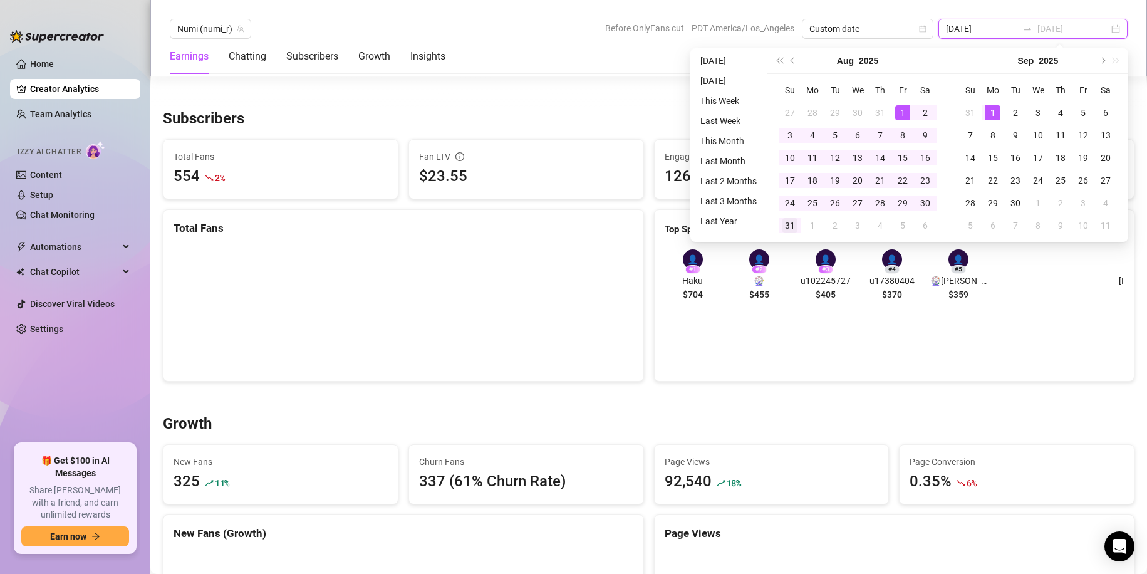
type input "[DATE]"
click at [791, 228] on div "31" at bounding box center [790, 225] width 15 height 15
type input "[DATE]"
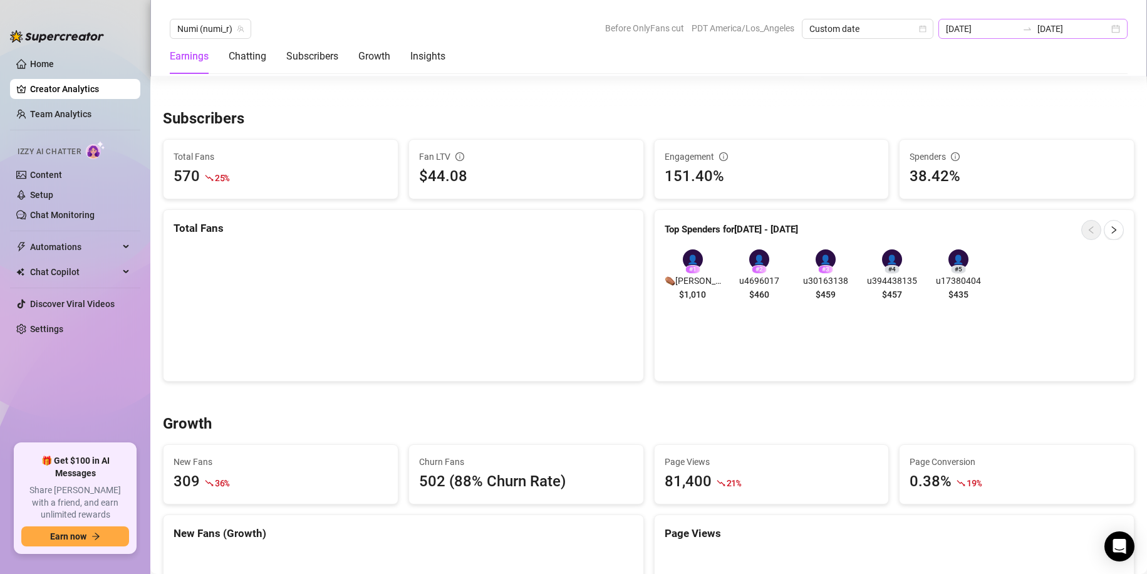
click at [1000, 37] on div "[DATE] [DATE]" at bounding box center [1033, 29] width 189 height 20
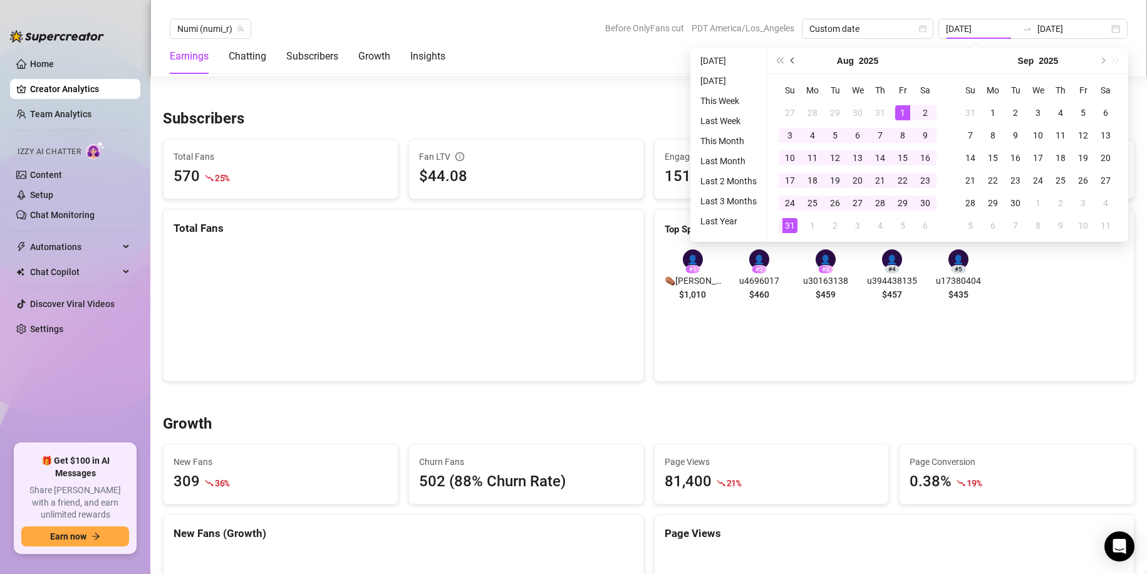
click at [794, 55] on button "Previous month (PageUp)" at bounding box center [793, 60] width 14 height 25
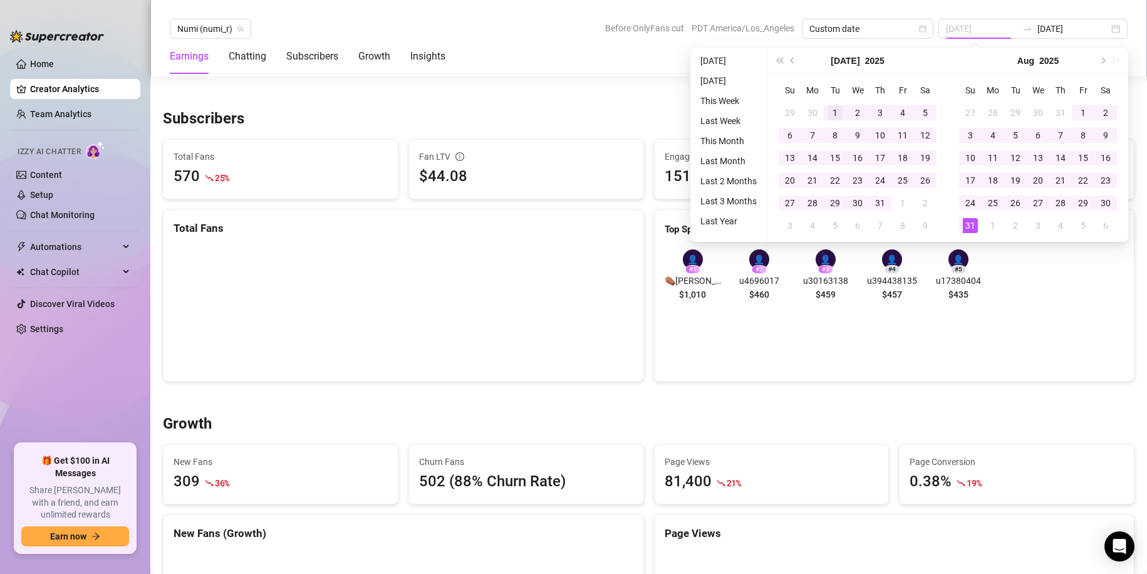
type input "[DATE]"
click at [835, 115] on div "1" at bounding box center [835, 112] width 15 height 15
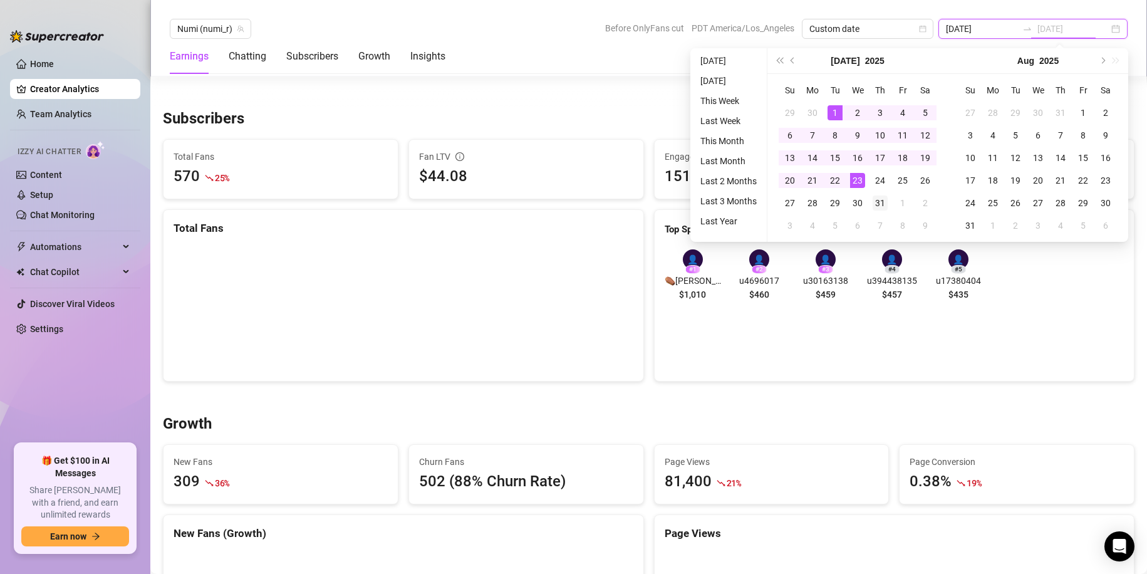
type input "[DATE]"
click at [876, 200] on div "31" at bounding box center [880, 202] width 15 height 15
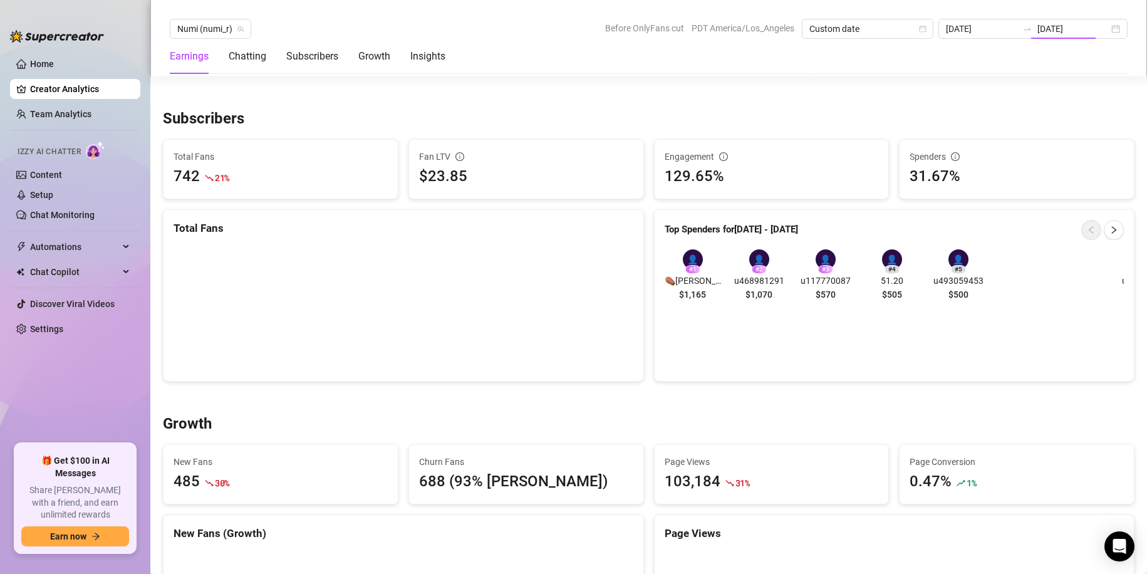
type input "[DATE]"
click at [1018, 33] on input "[DATE]" at bounding box center [981, 29] width 71 height 14
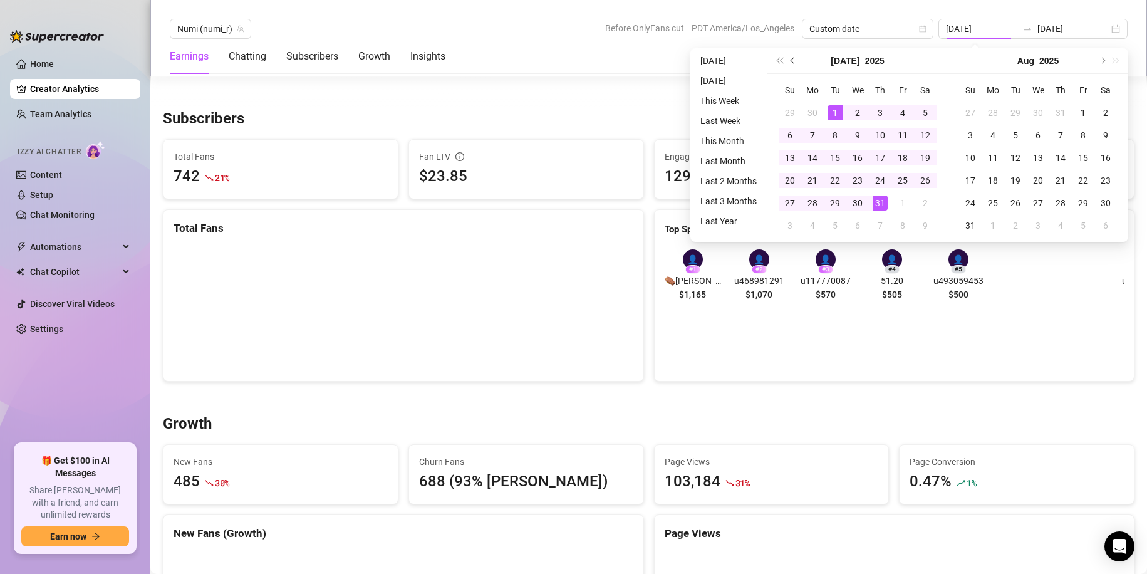
click at [793, 63] on span "Previous month (PageUp)" at bounding box center [794, 61] width 6 height 6
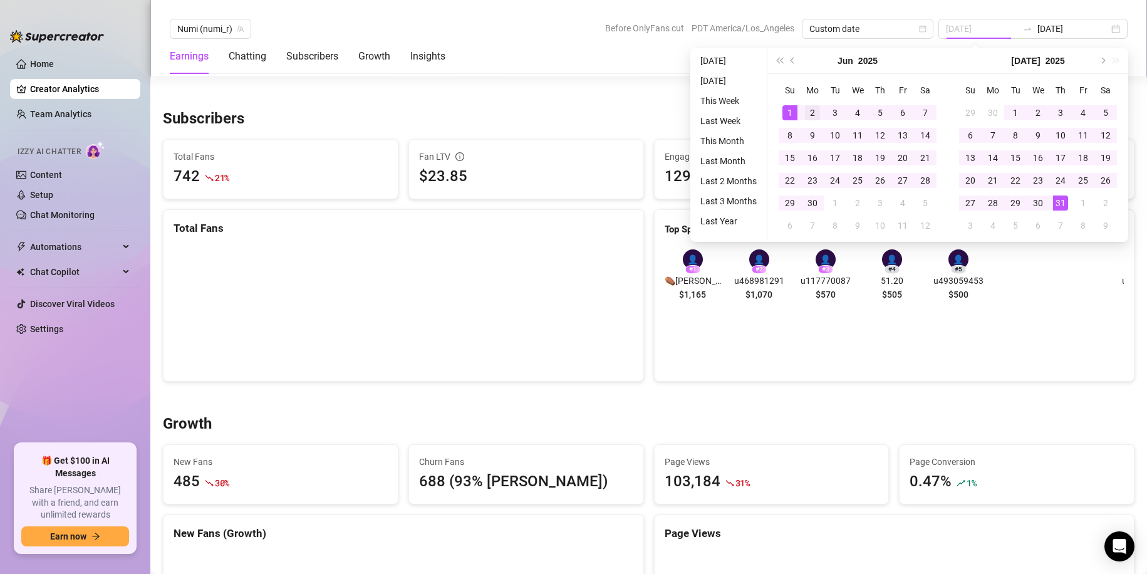
type input "[DATE]"
click at [811, 112] on div "2" at bounding box center [812, 112] width 15 height 15
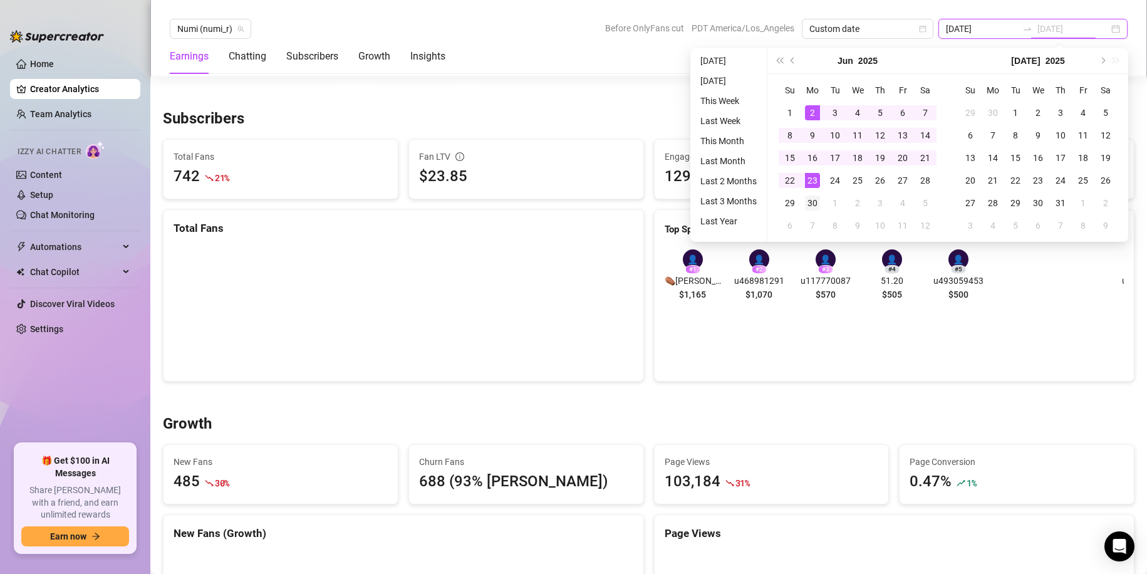
type input "[DATE]"
click at [815, 201] on div "30" at bounding box center [812, 202] width 15 height 15
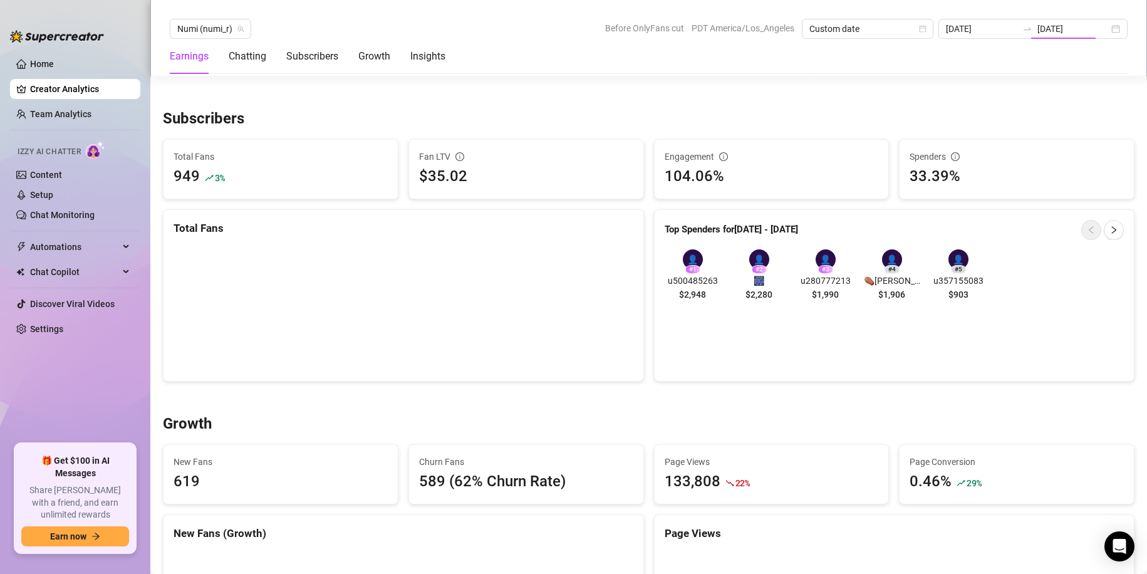
type input "[DATE]"
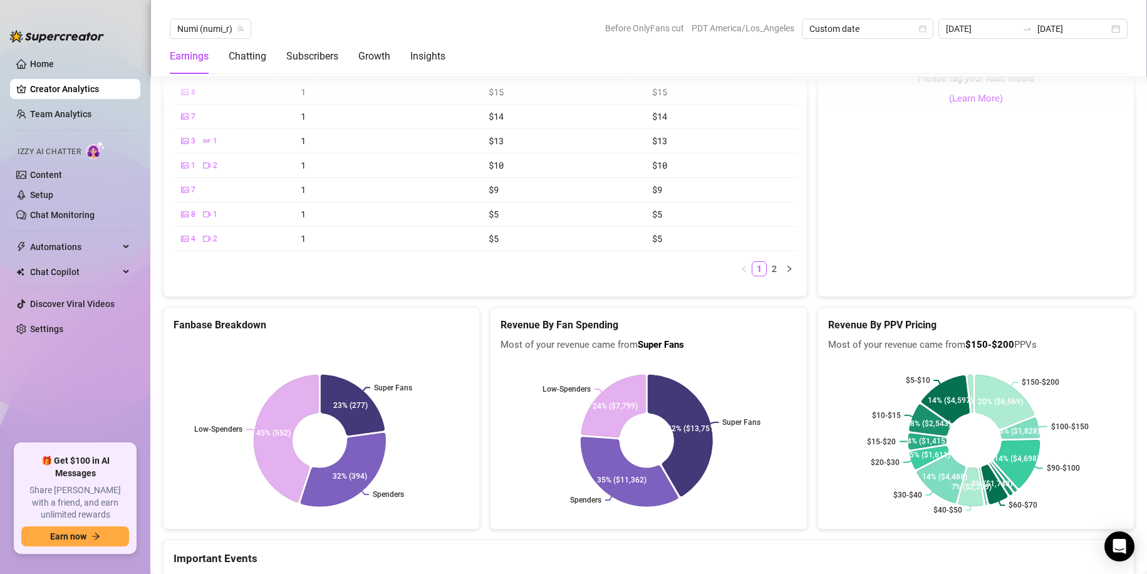
scroll to position [2318, 0]
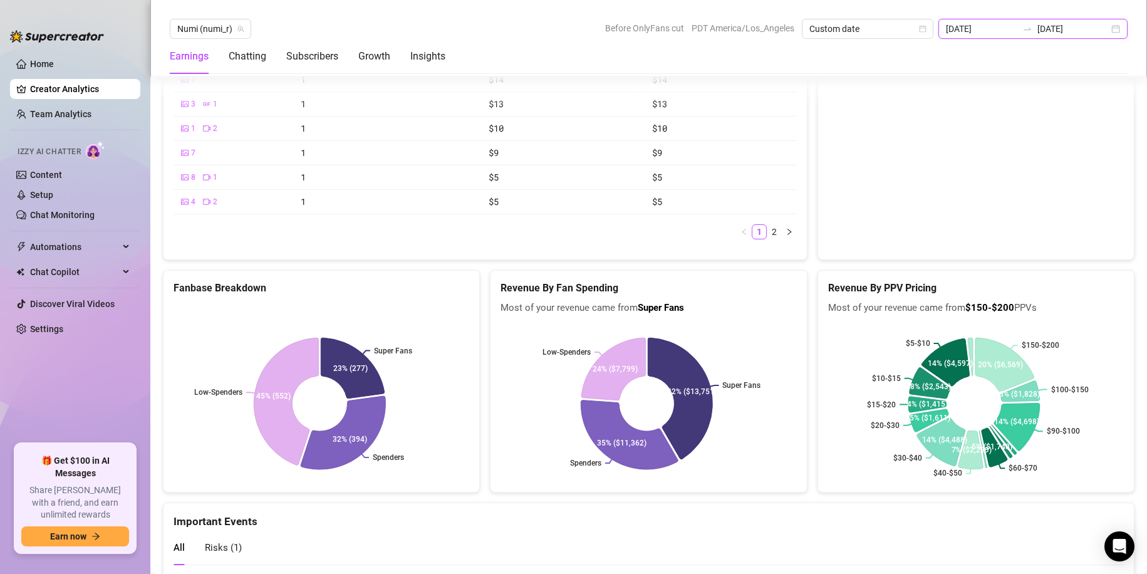
click at [995, 30] on input "[DATE]" at bounding box center [981, 29] width 71 height 14
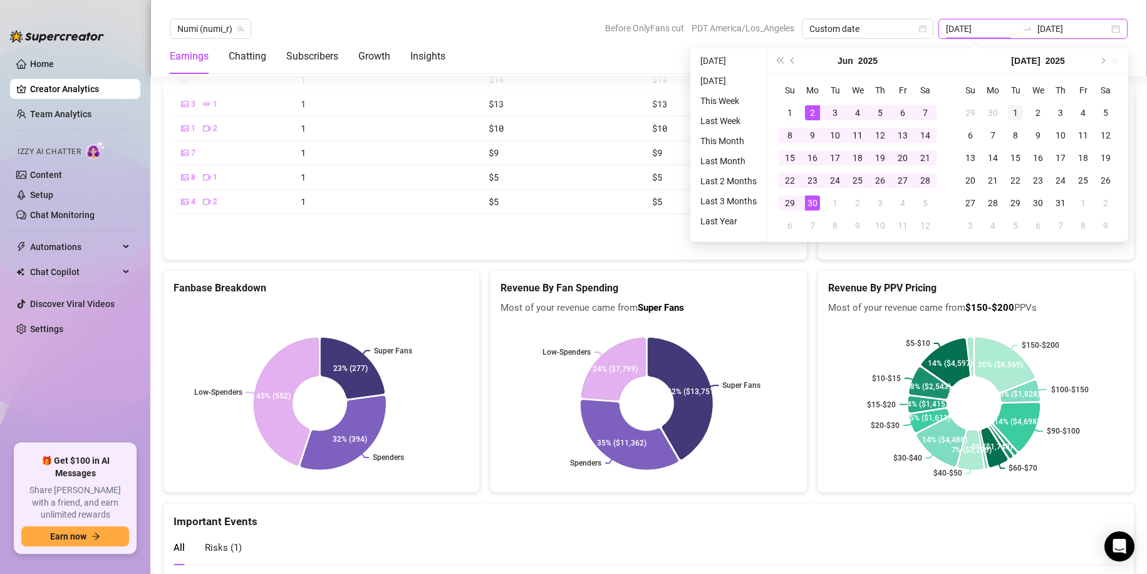
type input "[DATE]"
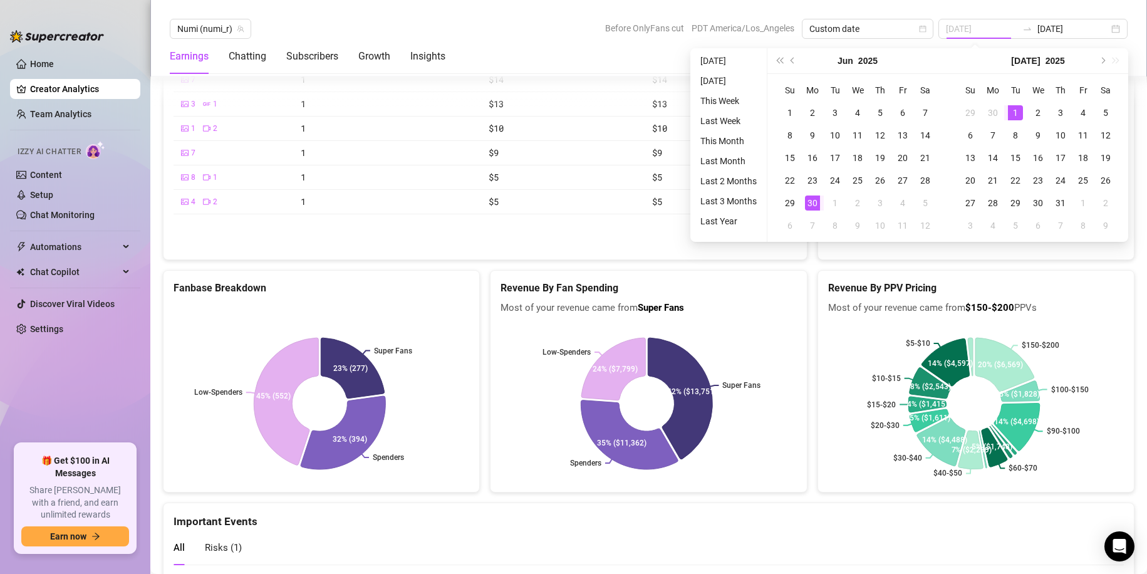
click at [1014, 112] on div "1" at bounding box center [1015, 112] width 15 height 15
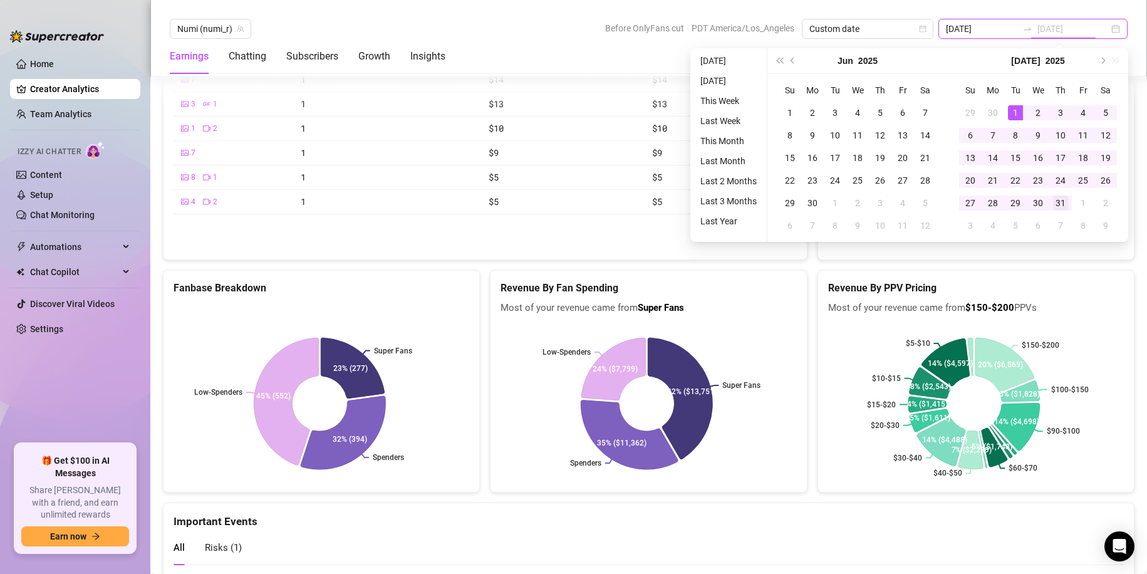
type input "[DATE]"
click at [1059, 200] on div "31" at bounding box center [1060, 202] width 15 height 15
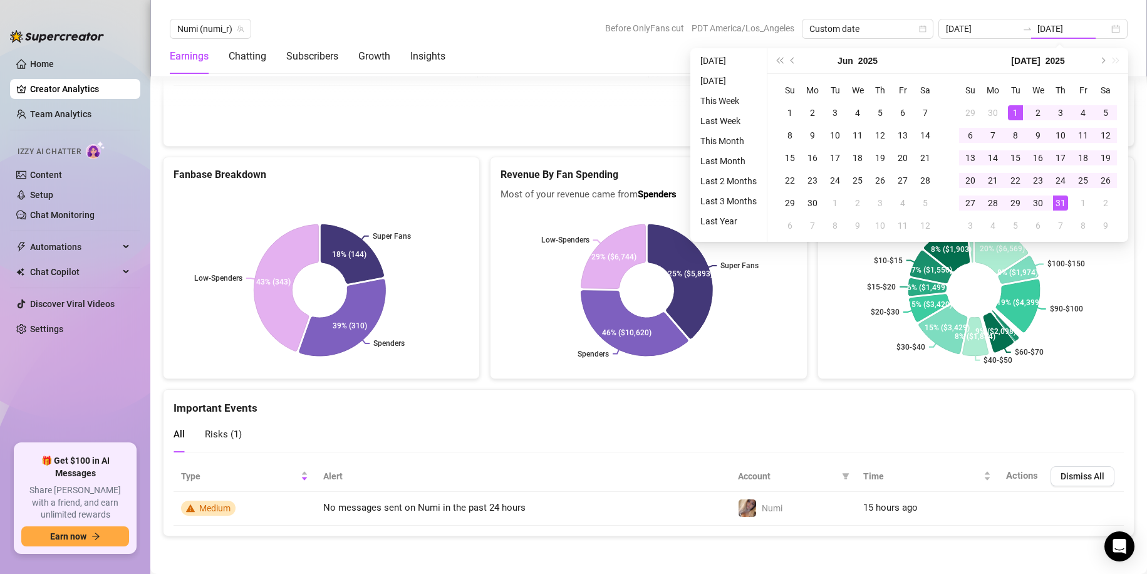
type input "[DATE]"
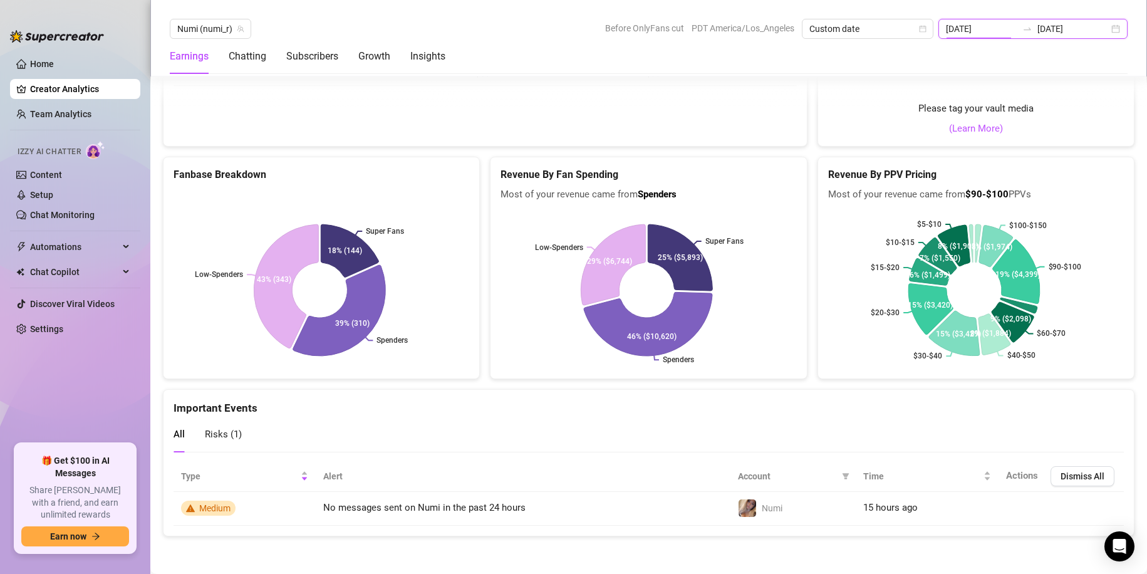
click at [994, 28] on input "[DATE]" at bounding box center [981, 29] width 71 height 14
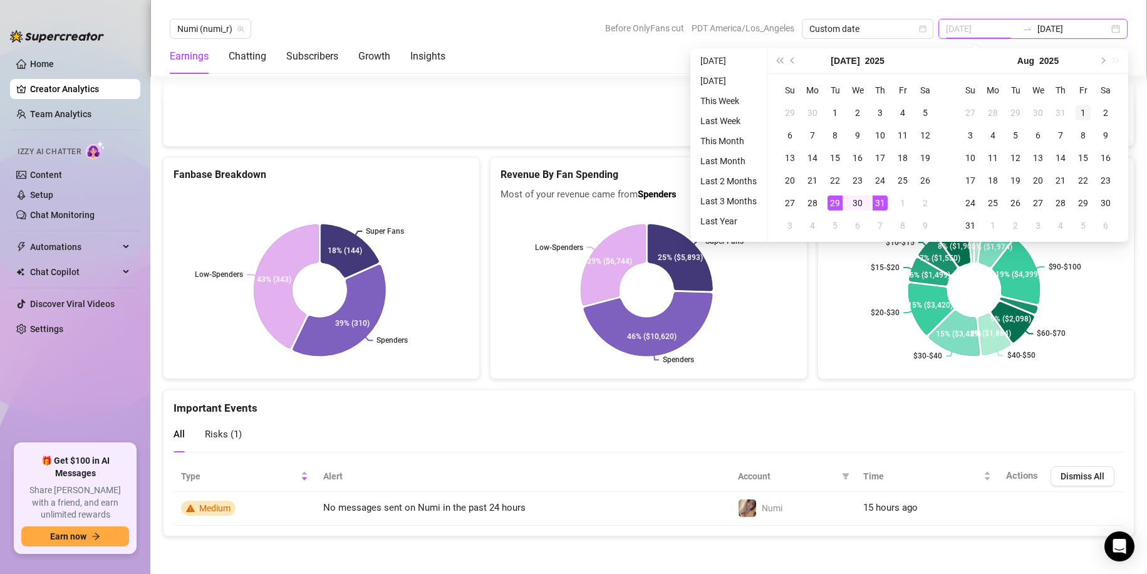
type input "[DATE]"
click at [1087, 113] on div "1" at bounding box center [1083, 112] width 15 height 15
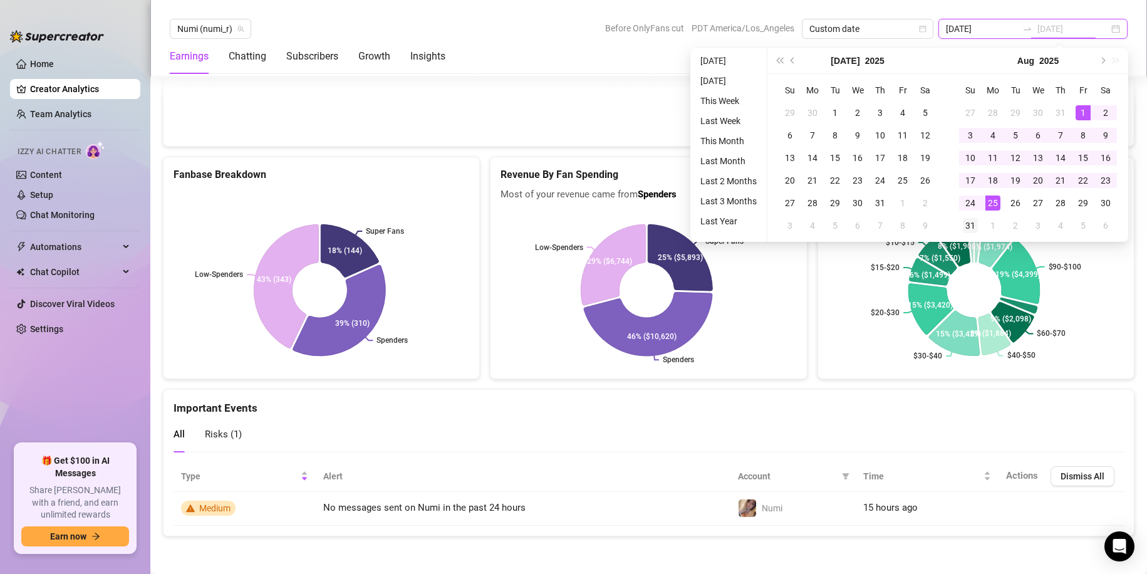
type input "[DATE]"
click at [966, 226] on div "31" at bounding box center [970, 225] width 15 height 15
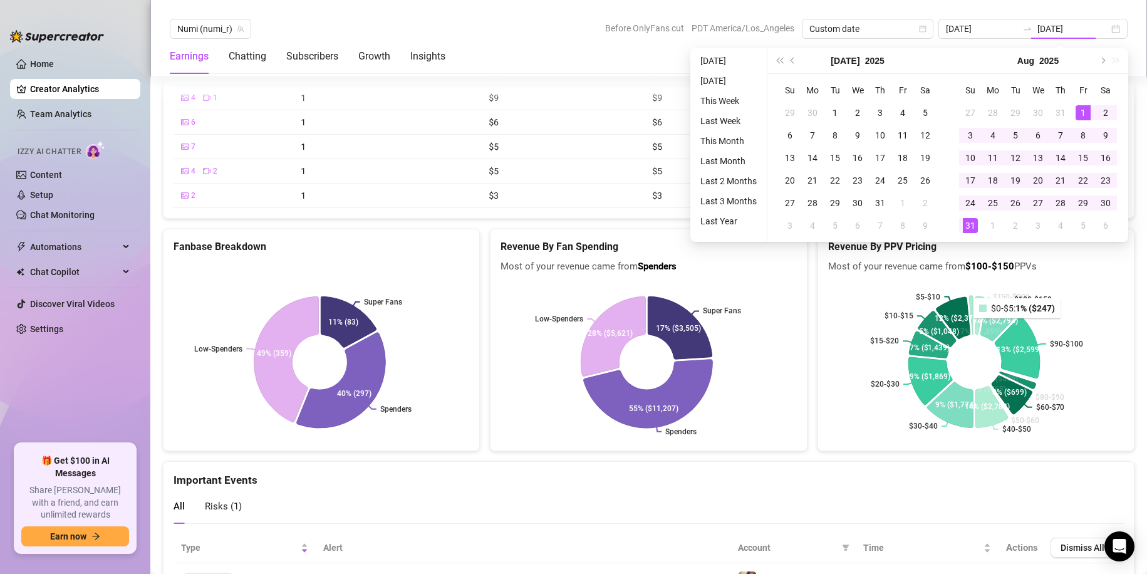
type input "[DATE]"
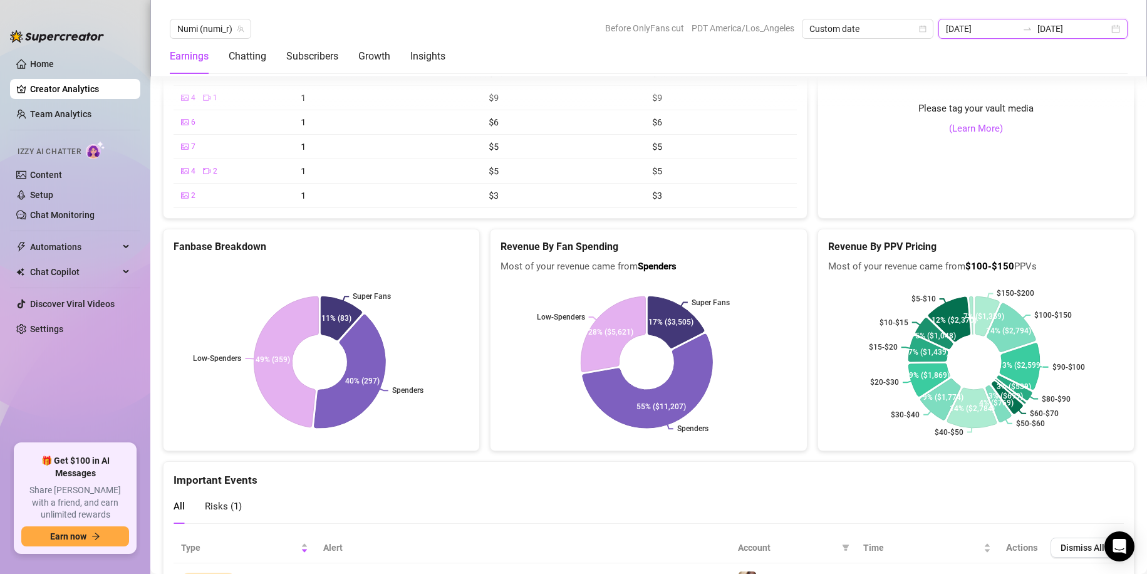
click at [1067, 30] on input "[DATE]" at bounding box center [1073, 29] width 71 height 14
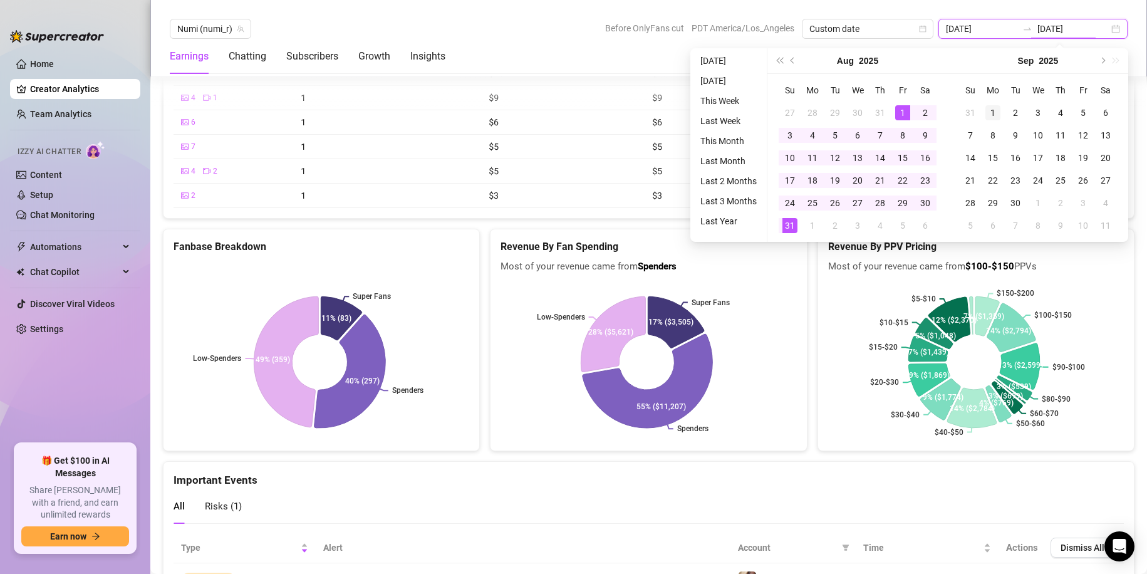
type input "[DATE]"
drag, startPoint x: 994, startPoint y: 113, endPoint x: 997, endPoint y: 124, distance: 11.7
click at [994, 113] on div "1" at bounding box center [993, 112] width 15 height 15
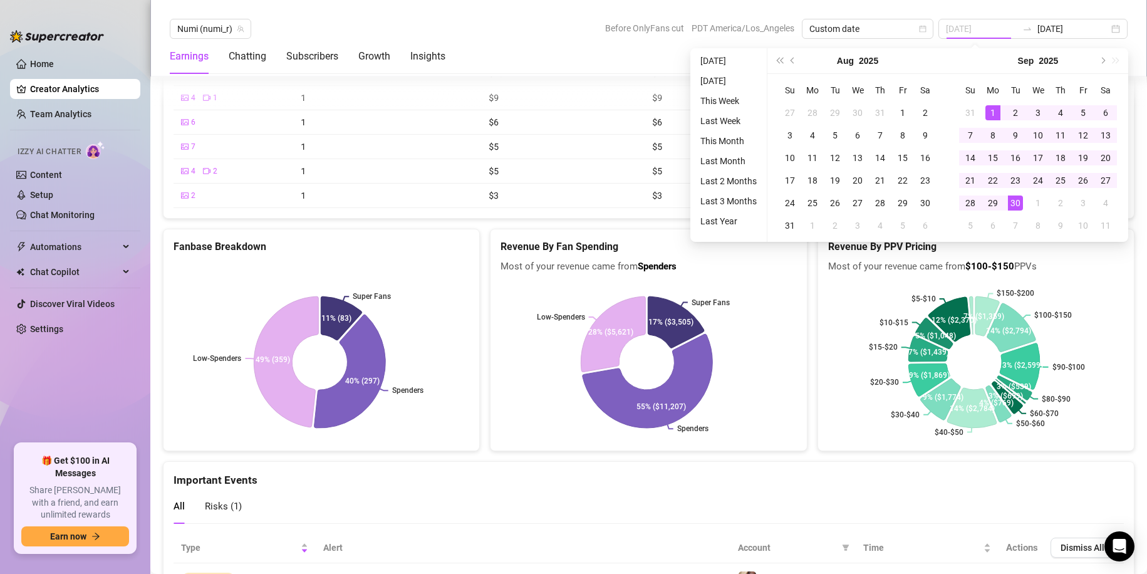
click at [1011, 209] on div "30" at bounding box center [1015, 202] width 15 height 15
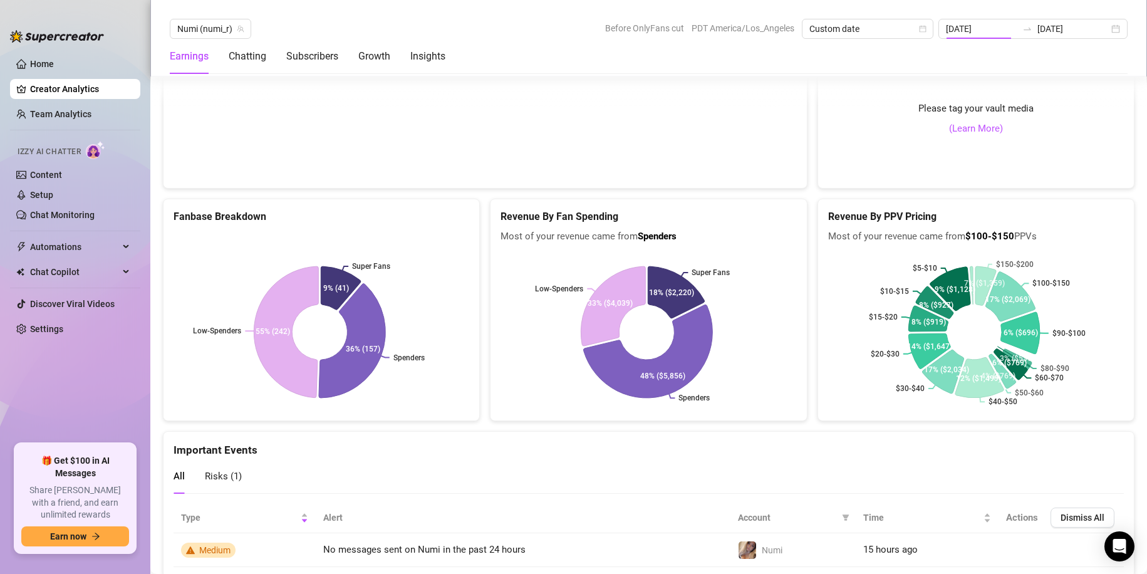
type input "[DATE]"
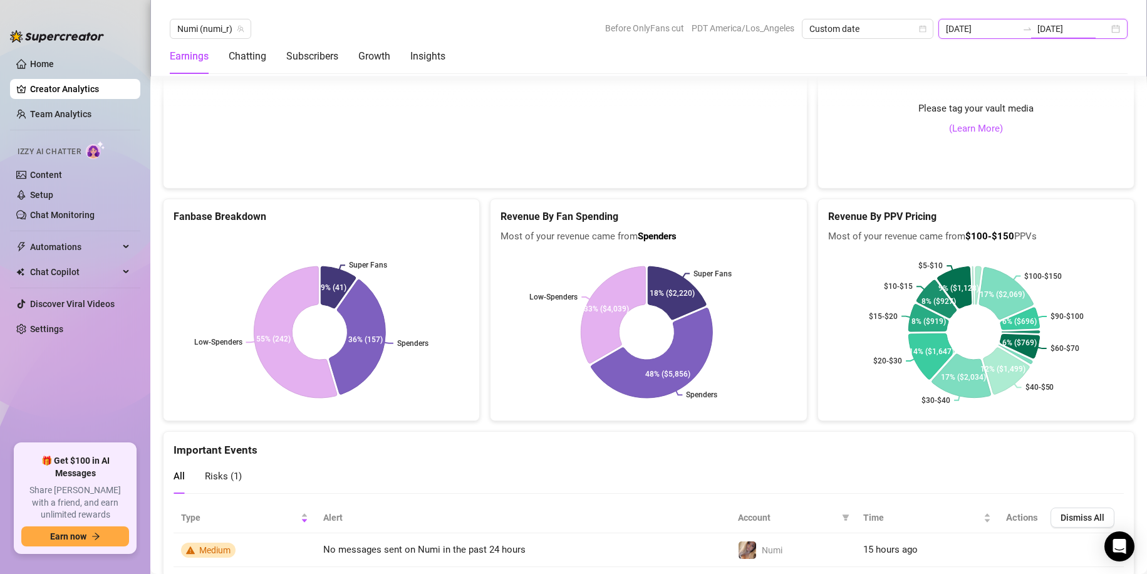
click at [1065, 26] on input "[DATE]" at bounding box center [1073, 29] width 71 height 14
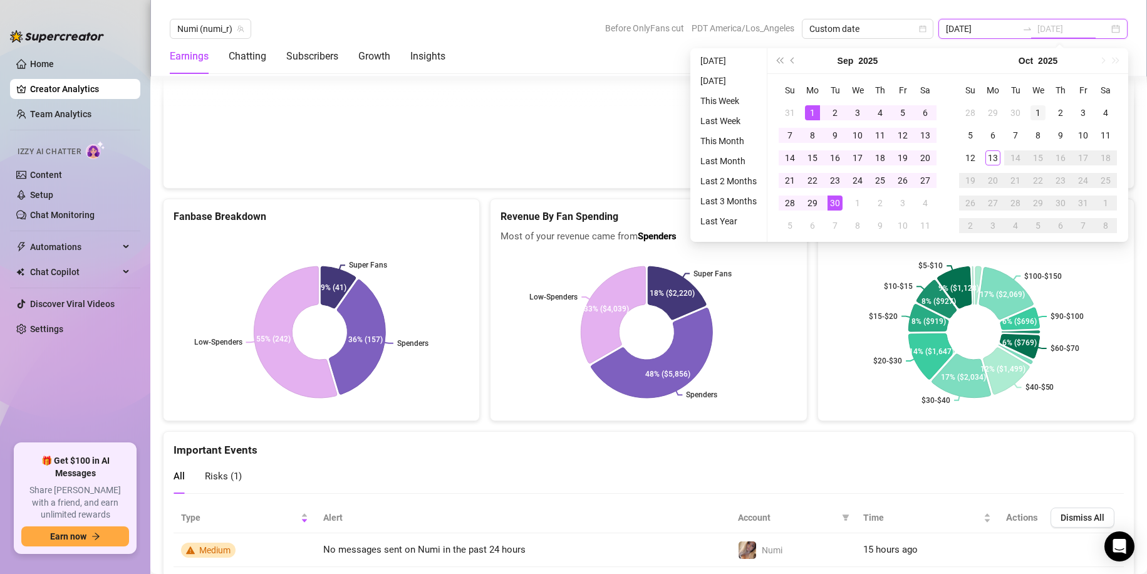
type input "[DATE]"
click at [1033, 111] on div "1" at bounding box center [1038, 112] width 15 height 15
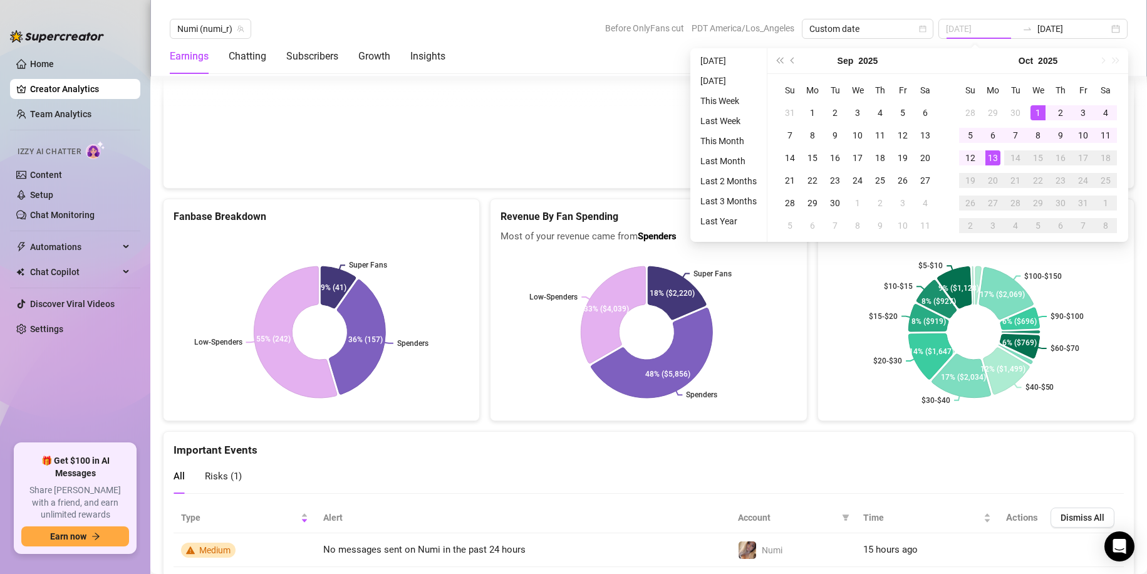
click at [991, 161] on div "13" at bounding box center [993, 157] width 15 height 15
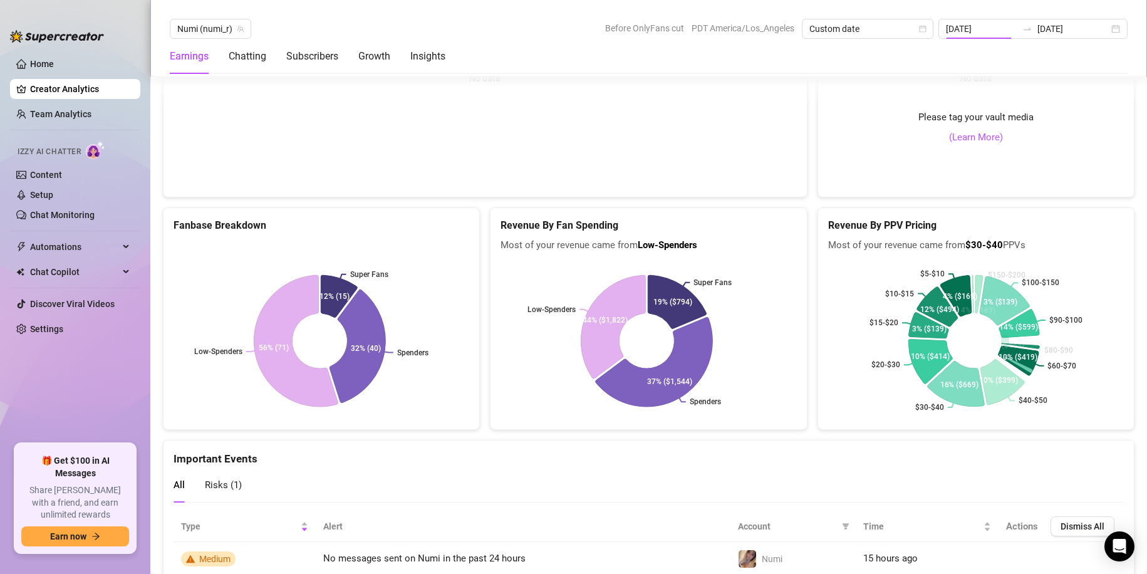
type input "[DATE]"
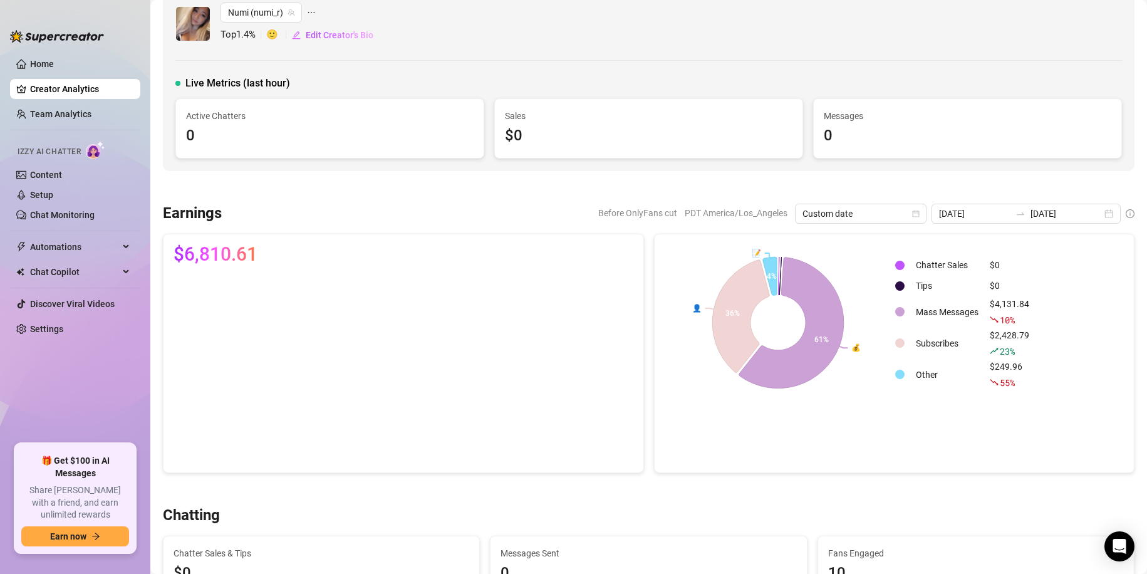
scroll to position [0, 0]
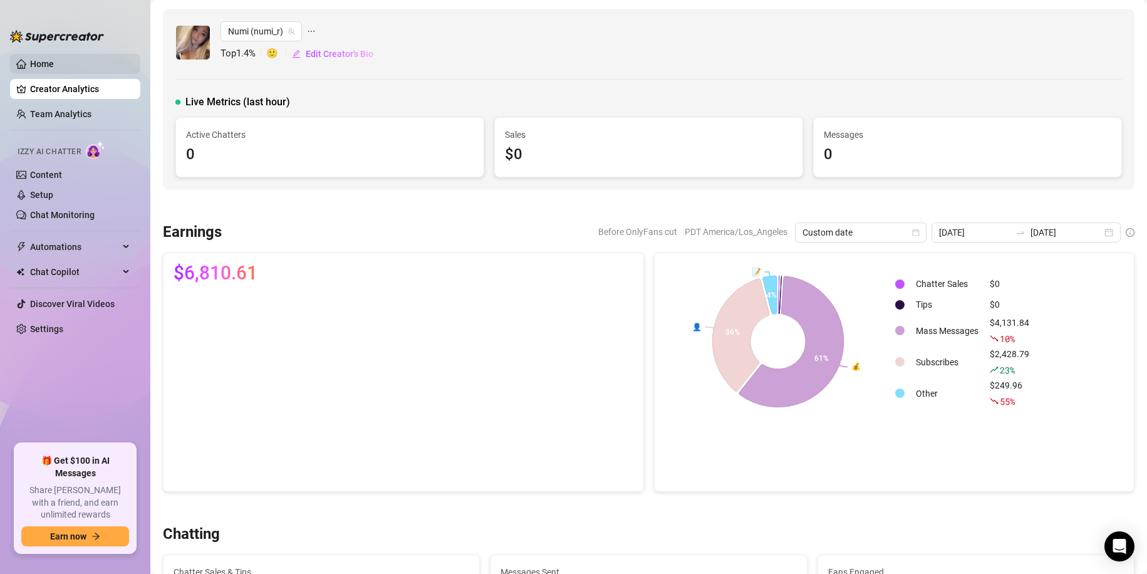
click at [39, 61] on link "Home" at bounding box center [42, 64] width 24 height 10
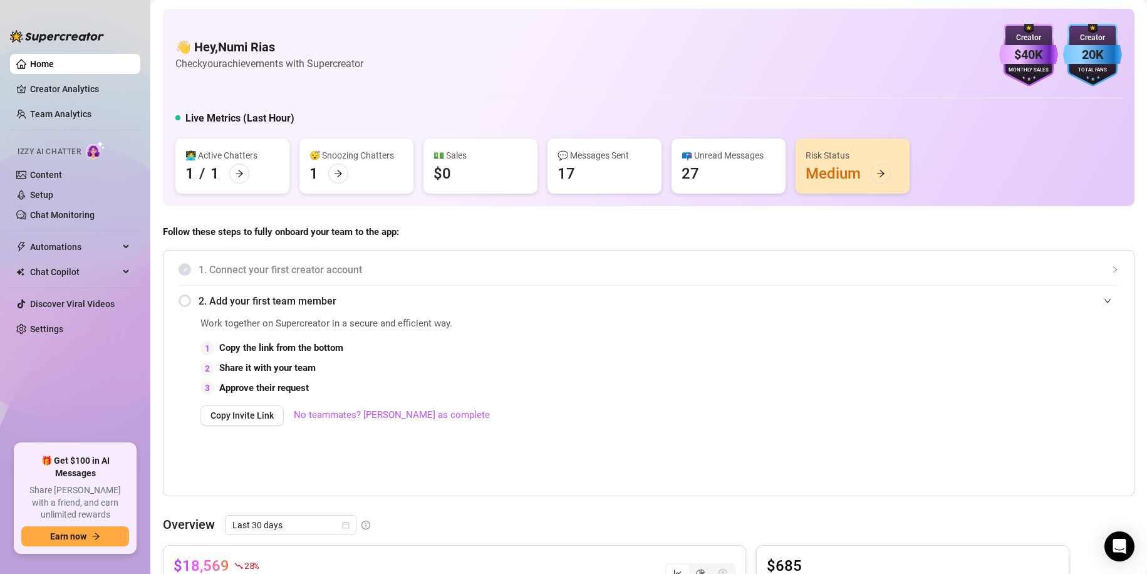
click at [878, 150] on div "Risk Status" at bounding box center [853, 155] width 94 height 14
click at [30, 59] on link "Home" at bounding box center [42, 64] width 24 height 10
click at [48, 66] on link "Home" at bounding box center [42, 64] width 24 height 10
click at [48, 65] on link "Home" at bounding box center [42, 64] width 24 height 10
